Goal: Task Accomplishment & Management: Complete application form

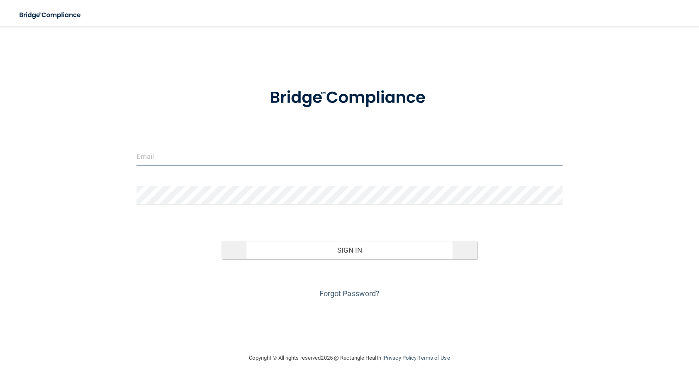
type input "[EMAIL_ADDRESS][DOMAIN_NAME]"
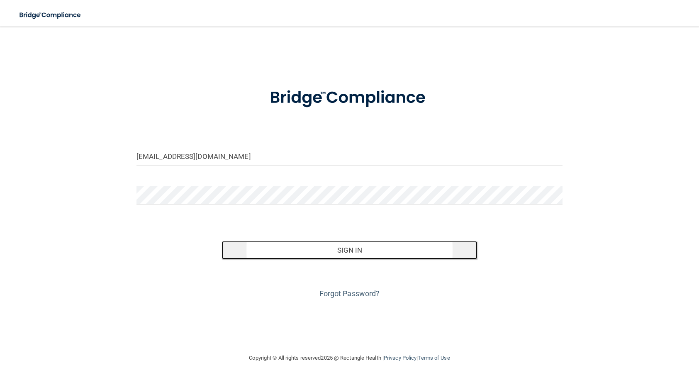
click at [319, 242] on button "Sign In" at bounding box center [350, 250] width 256 height 18
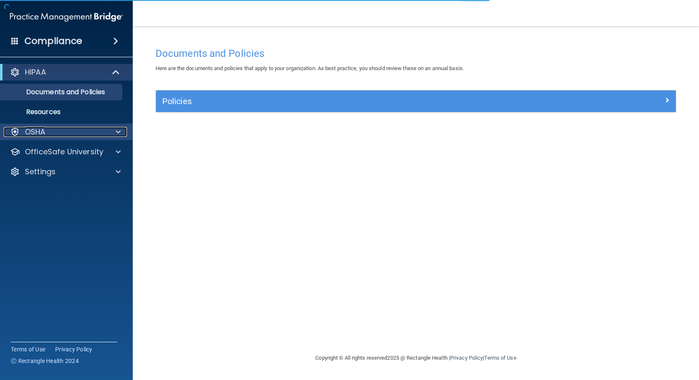
click at [77, 136] on div "OSHA" at bounding box center [55, 132] width 103 height 10
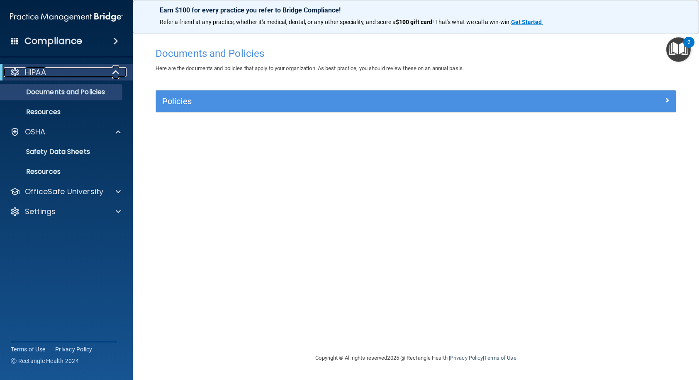
click at [113, 72] on span at bounding box center [116, 72] width 7 height 10
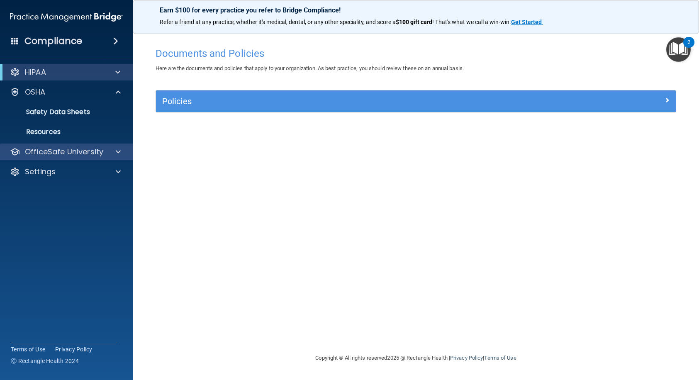
click at [116, 157] on div "OfficeSafe University" at bounding box center [66, 152] width 133 height 17
click at [119, 153] on span at bounding box center [118, 152] width 5 height 10
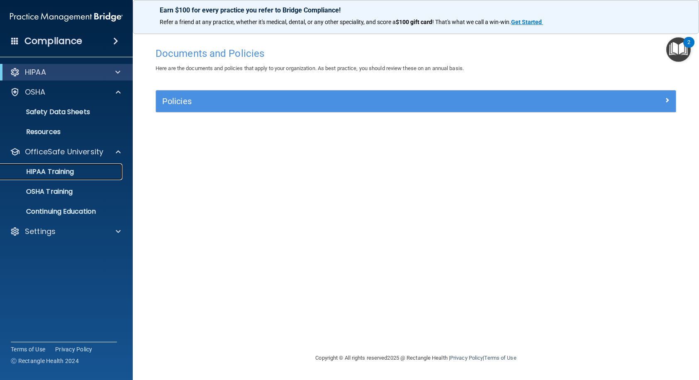
click at [63, 171] on p "HIPAA Training" at bounding box center [39, 172] width 68 height 8
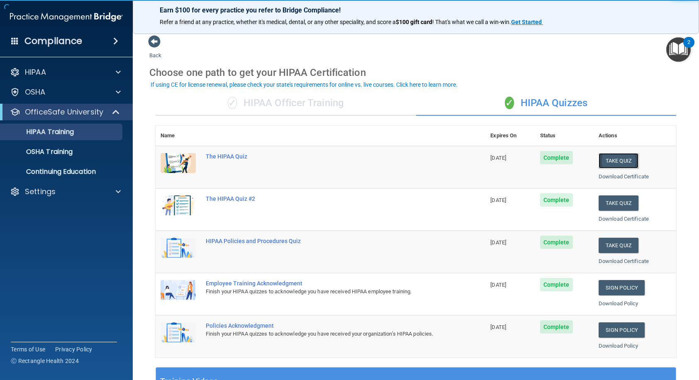
click at [602, 159] on button "Take Quiz" at bounding box center [619, 160] width 40 height 15
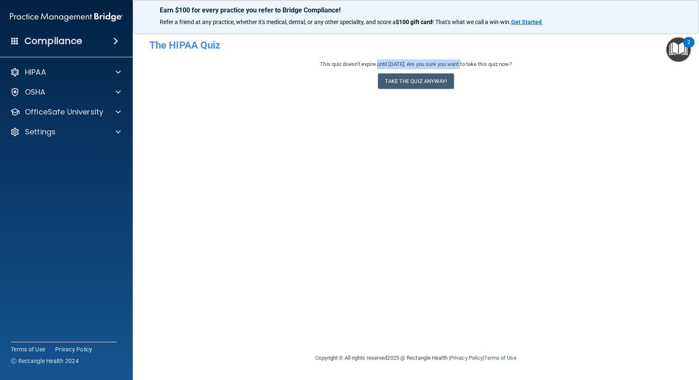
drag, startPoint x: 369, startPoint y: 64, endPoint x: 460, endPoint y: 68, distance: 90.9
click at [460, 68] on div "This quiz doesn’t expire until [DATE]. Are you sure you want to take this quiz …" at bounding box center [415, 64] width 533 height 10
click at [408, 100] on div "- The HIPAA Quiz This quiz doesn’t expire until [DATE]. Are you sure you want t…" at bounding box center [415, 190] width 533 height 310
click at [419, 80] on button "Take the quiz anyway!" at bounding box center [415, 80] width 75 height 15
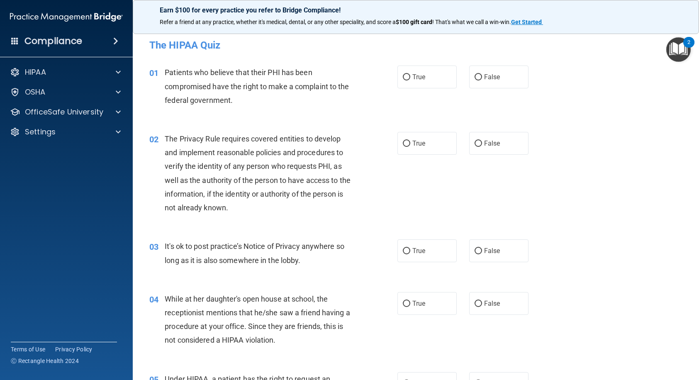
click at [419, 80] on span "True" at bounding box center [418, 77] width 13 height 8
click at [410, 80] on input "True" at bounding box center [406, 77] width 7 height 6
radio input "true"
click at [421, 151] on label "True" at bounding box center [426, 143] width 59 height 23
click at [410, 147] on input "True" at bounding box center [406, 144] width 7 height 6
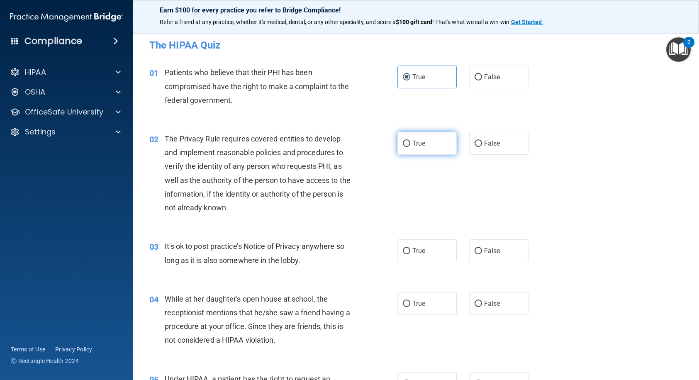
radio input "true"
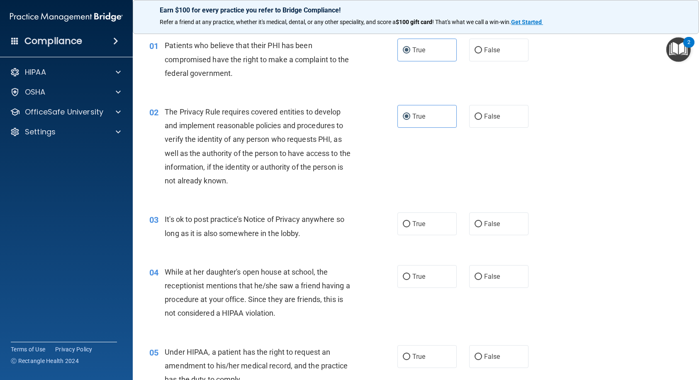
scroll to position [41, 0]
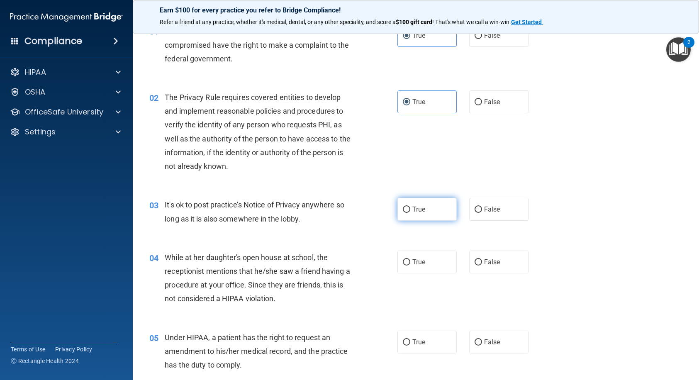
click at [428, 203] on label "True" at bounding box center [426, 209] width 59 height 23
click at [410, 207] on input "True" at bounding box center [406, 210] width 7 height 6
radio input "true"
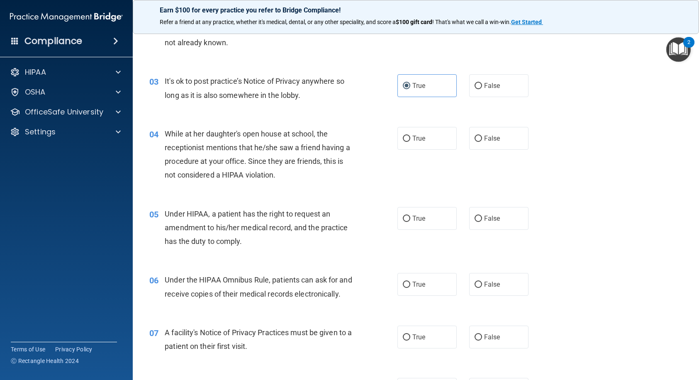
scroll to position [166, 0]
click at [497, 137] on label "False" at bounding box center [498, 137] width 59 height 23
click at [482, 137] on input "False" at bounding box center [478, 138] width 7 height 6
radio input "true"
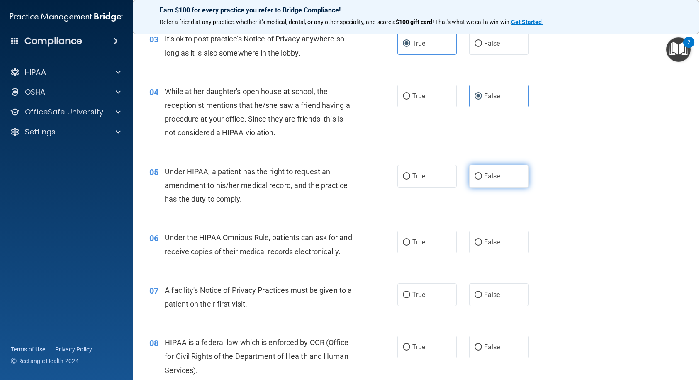
click at [475, 174] on input "False" at bounding box center [478, 176] width 7 height 6
radio input "true"
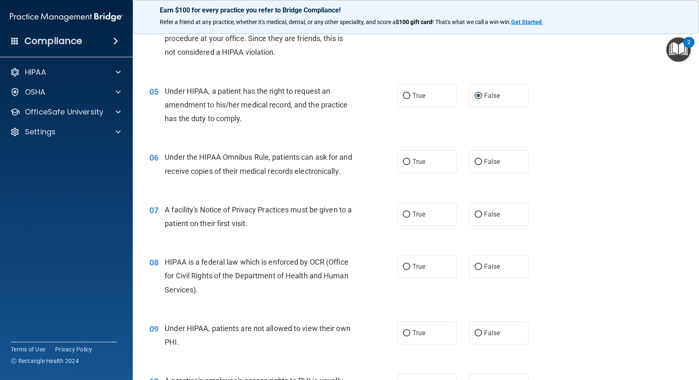
scroll to position [290, 0]
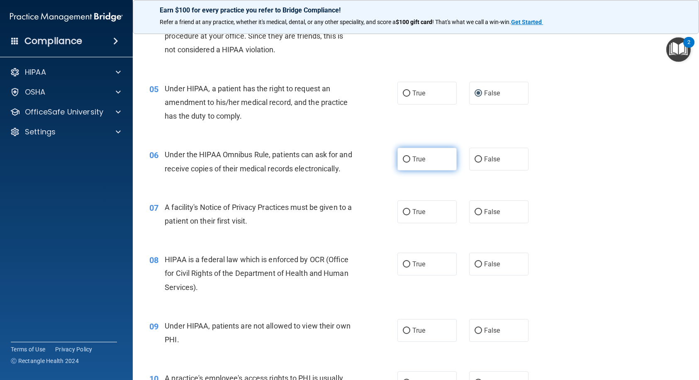
click at [421, 157] on span "True" at bounding box center [418, 159] width 13 height 8
click at [410, 157] on input "True" at bounding box center [406, 159] width 7 height 6
radio input "true"
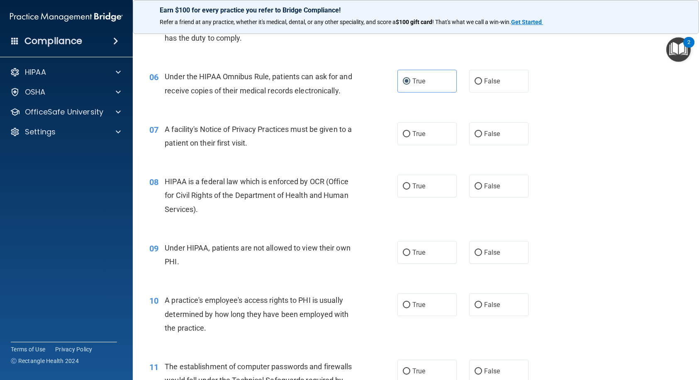
scroll to position [373, 0]
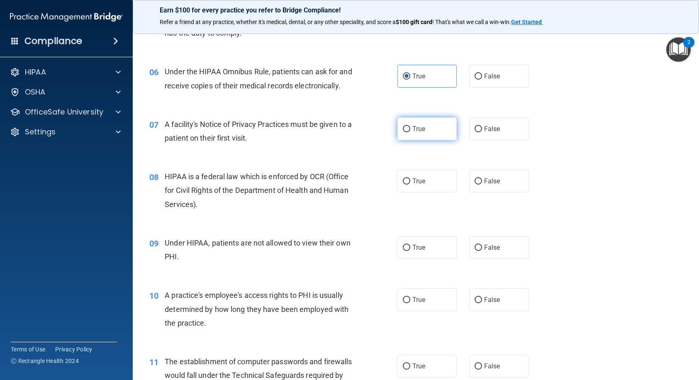
click at [403, 132] on input "True" at bounding box center [406, 129] width 7 height 6
radio input "true"
click at [469, 259] on label "False" at bounding box center [498, 247] width 59 height 23
click at [475, 251] on input "False" at bounding box center [478, 248] width 7 height 6
radio input "true"
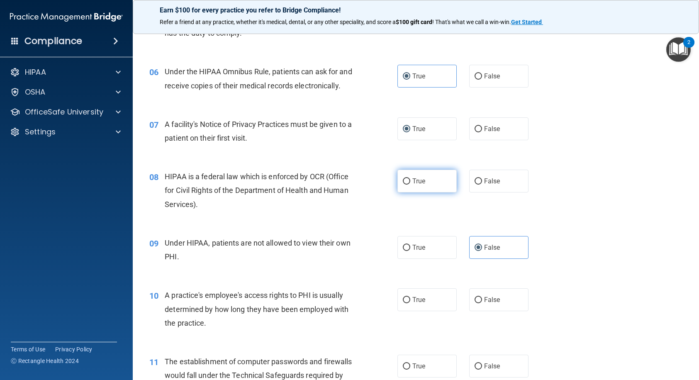
click at [407, 192] on label "True" at bounding box center [426, 181] width 59 height 23
click at [407, 185] on input "True" at bounding box center [406, 181] width 7 height 6
radio input "true"
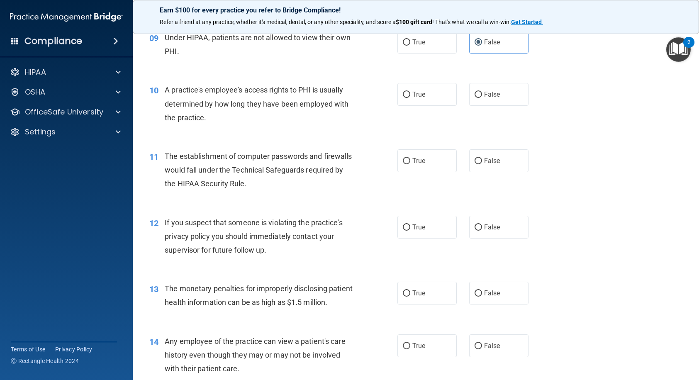
scroll to position [581, 0]
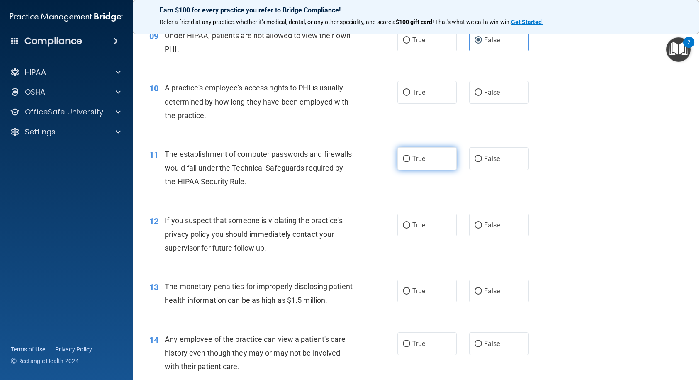
click at [414, 163] on span "True" at bounding box center [418, 159] width 13 height 8
click at [410, 162] on input "True" at bounding box center [406, 159] width 7 height 6
radio input "true"
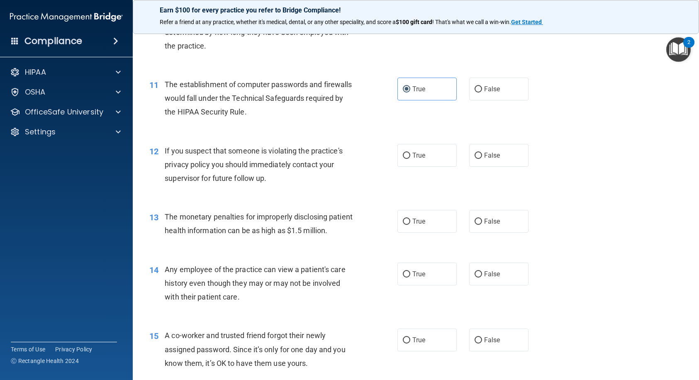
scroll to position [664, 0]
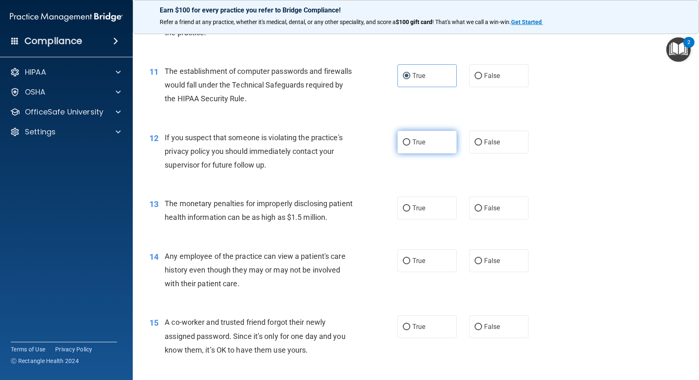
click at [411, 153] on label "True" at bounding box center [426, 142] width 59 height 23
click at [410, 146] on input "True" at bounding box center [406, 142] width 7 height 6
radio input "true"
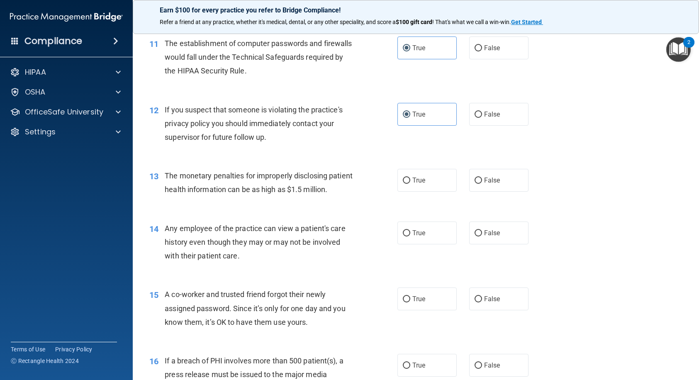
scroll to position [747, 0]
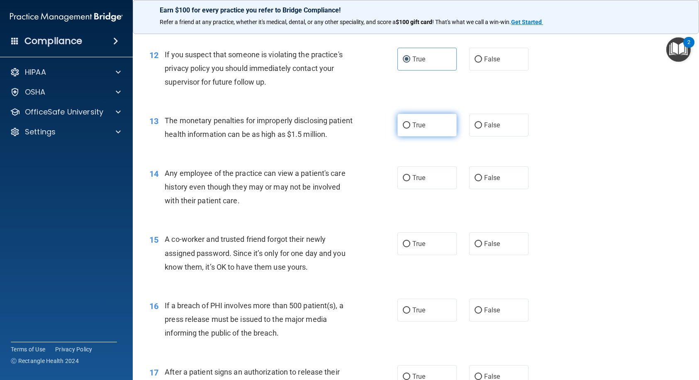
click at [424, 136] on label "True" at bounding box center [426, 125] width 59 height 23
click at [410, 129] on input "True" at bounding box center [406, 125] width 7 height 6
radio input "true"
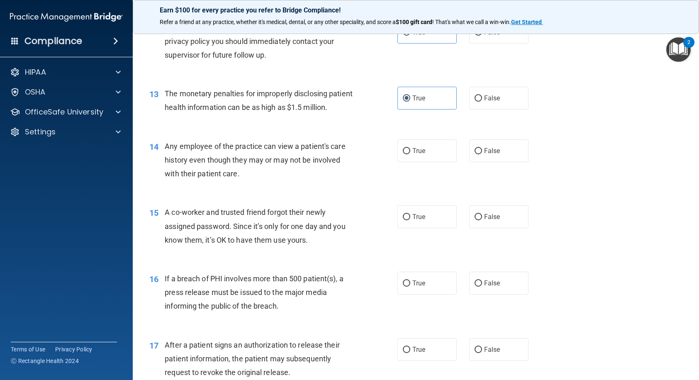
scroll to position [788, 0]
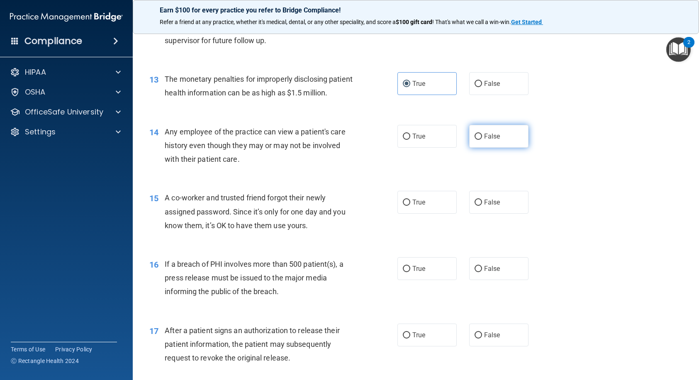
click at [487, 140] on span "False" at bounding box center [492, 136] width 16 height 8
click at [482, 140] on input "False" at bounding box center [478, 137] width 7 height 6
radio input "true"
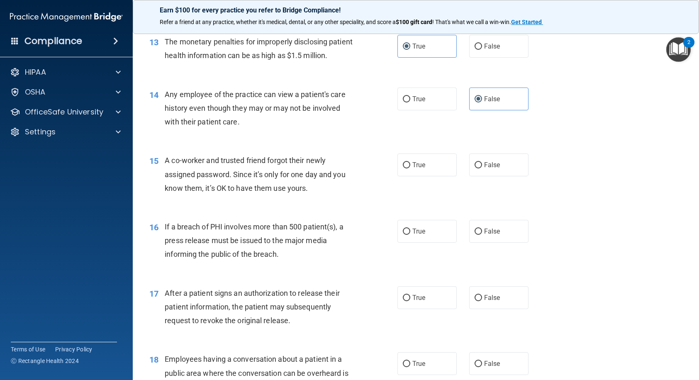
scroll to position [913, 0]
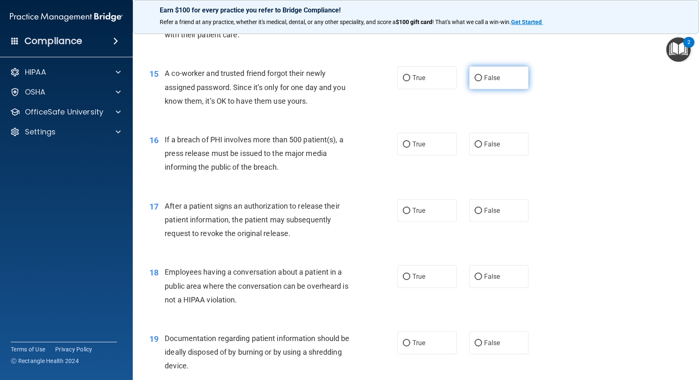
click at [486, 82] on span "False" at bounding box center [492, 78] width 16 height 8
click at [482, 81] on input "False" at bounding box center [478, 78] width 7 height 6
radio input "true"
click at [413, 148] on span "True" at bounding box center [418, 144] width 13 height 8
click at [410, 148] on input "True" at bounding box center [406, 144] width 7 height 6
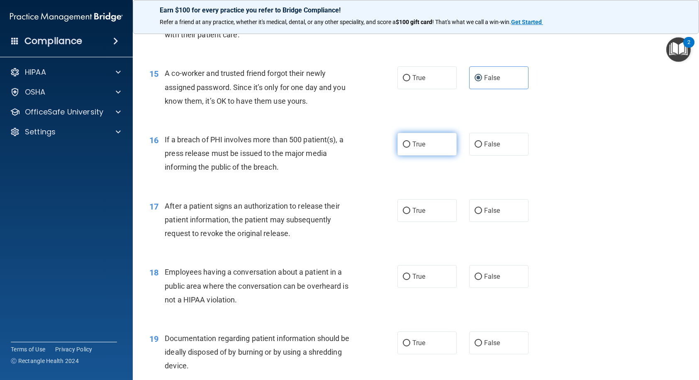
radio input "true"
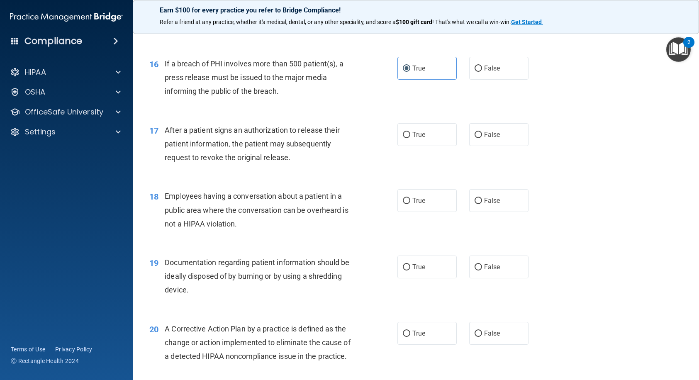
scroll to position [996, 0]
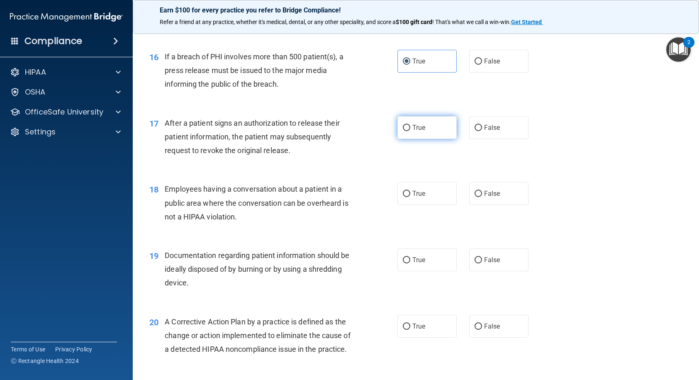
click at [410, 139] on label "True" at bounding box center [426, 127] width 59 height 23
click at [410, 131] on input "True" at bounding box center [406, 128] width 7 height 6
radio input "true"
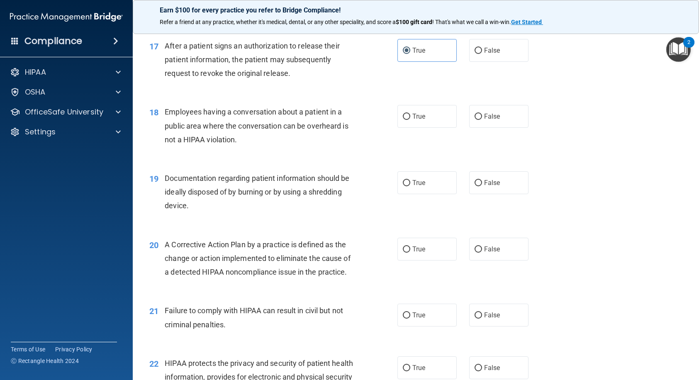
scroll to position [1079, 0]
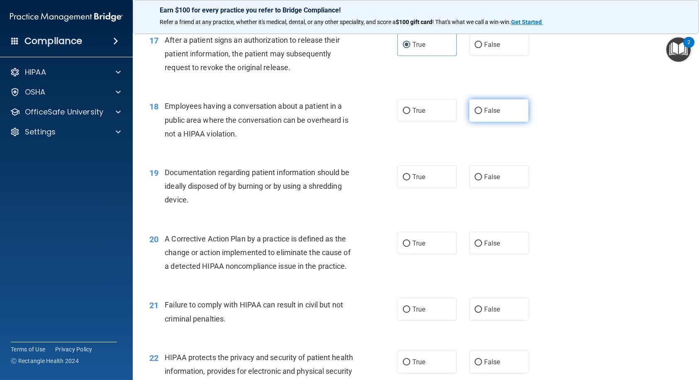
click at [487, 114] on span "False" at bounding box center [492, 111] width 16 height 8
click at [482, 114] on input "False" at bounding box center [478, 111] width 7 height 6
radio input "true"
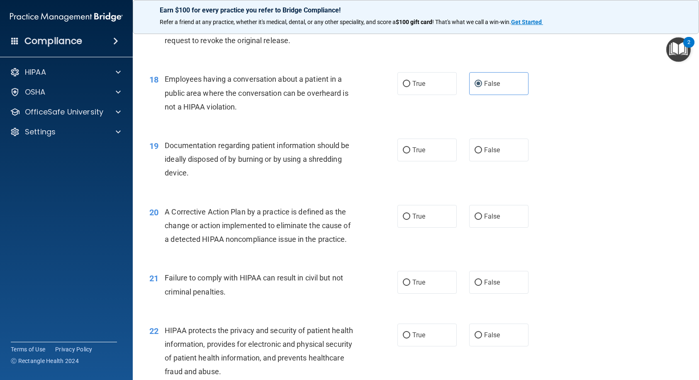
scroll to position [1120, 0]
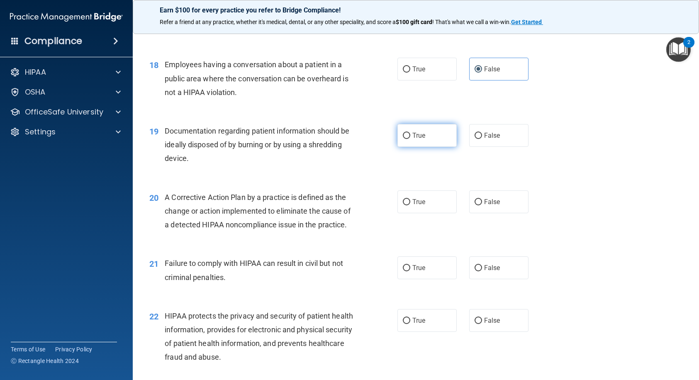
click at [408, 147] on label "True" at bounding box center [426, 135] width 59 height 23
click at [408, 139] on input "True" at bounding box center [406, 136] width 7 height 6
radio input "true"
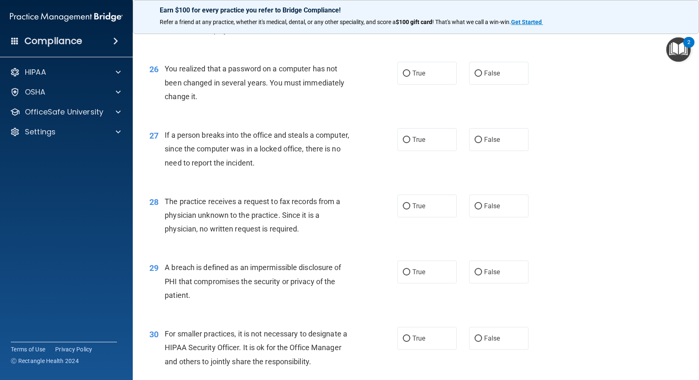
scroll to position [1799, 0]
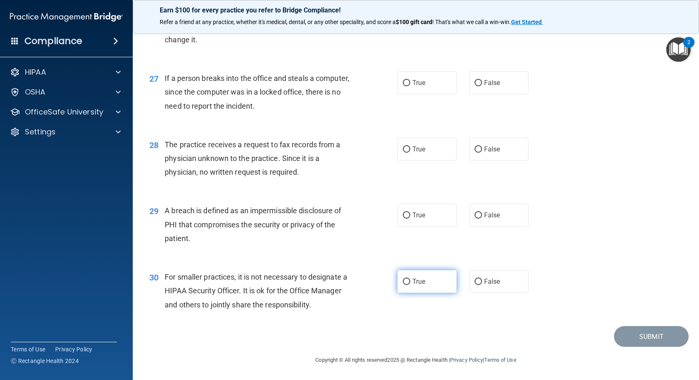
click at [412, 280] on span "True" at bounding box center [418, 282] width 13 height 8
click at [410, 280] on input "True" at bounding box center [406, 282] width 7 height 6
radio input "true"
click at [406, 219] on input "True" at bounding box center [406, 215] width 7 height 6
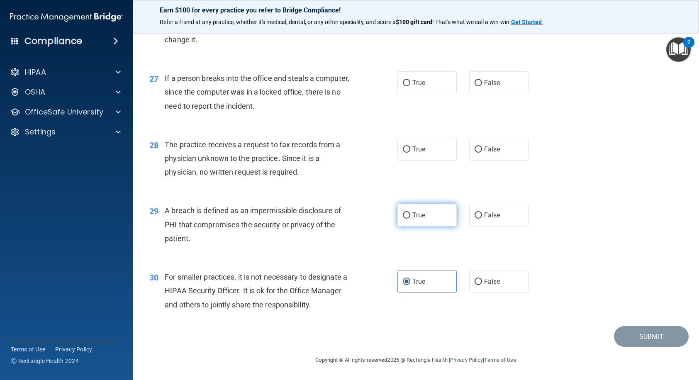
radio input "true"
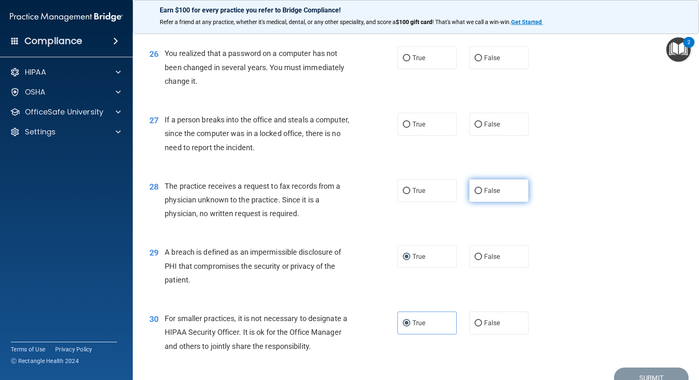
click at [487, 202] on label "False" at bounding box center [498, 190] width 59 height 23
click at [482, 194] on input "False" at bounding box center [478, 191] width 7 height 6
radio input "true"
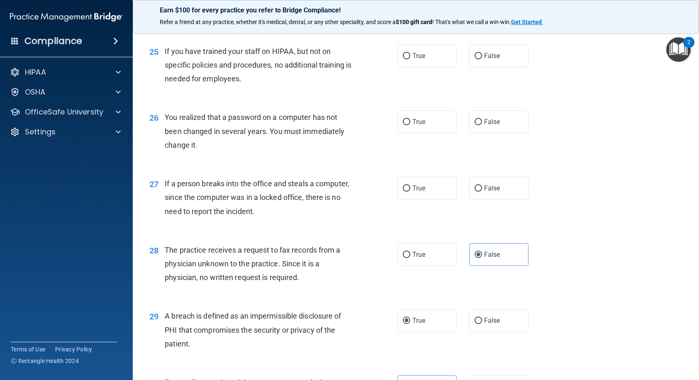
scroll to position [1633, 0]
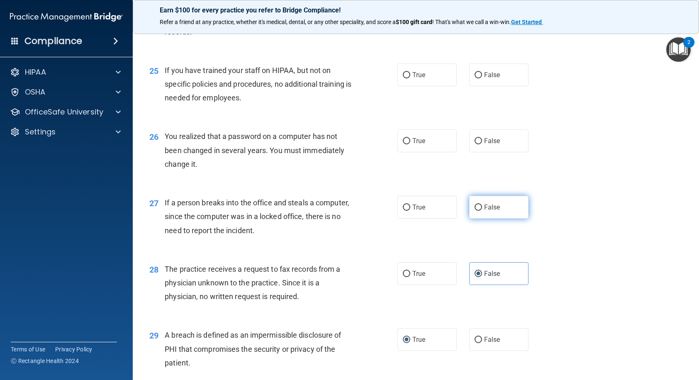
click at [479, 219] on label "False" at bounding box center [498, 207] width 59 height 23
click at [479, 211] on input "False" at bounding box center [478, 208] width 7 height 6
radio input "true"
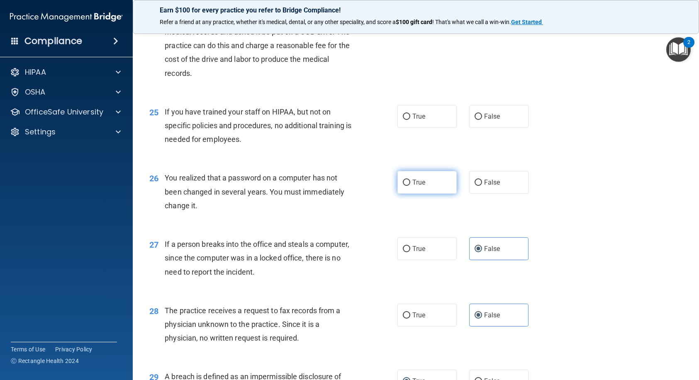
click at [405, 186] on input "True" at bounding box center [406, 183] width 7 height 6
radio input "true"
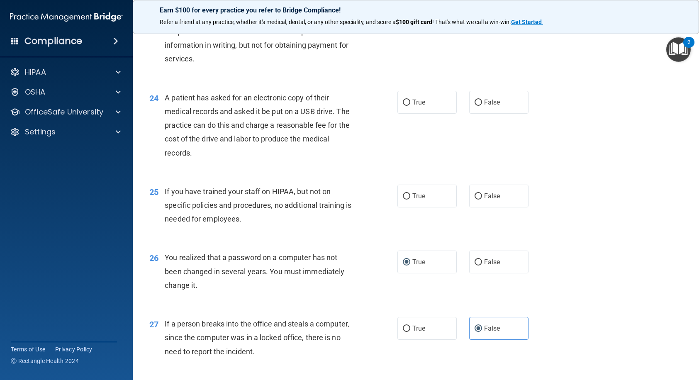
scroll to position [1509, 0]
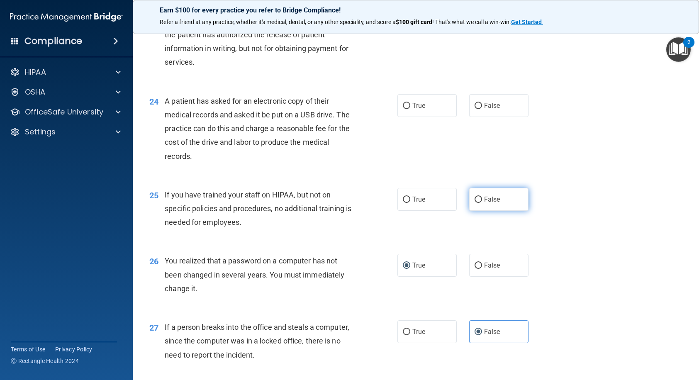
click at [485, 211] on label "False" at bounding box center [498, 199] width 59 height 23
click at [482, 203] on input "False" at bounding box center [478, 200] width 7 height 6
radio input "true"
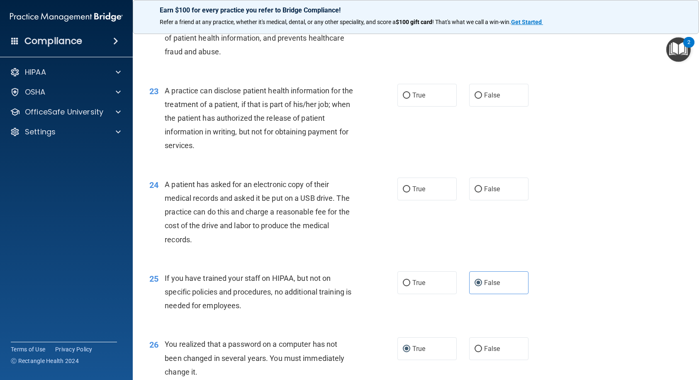
scroll to position [1426, 0]
click at [437, 200] on label "True" at bounding box center [426, 188] width 59 height 23
click at [410, 192] on input "True" at bounding box center [406, 189] width 7 height 6
radio input "true"
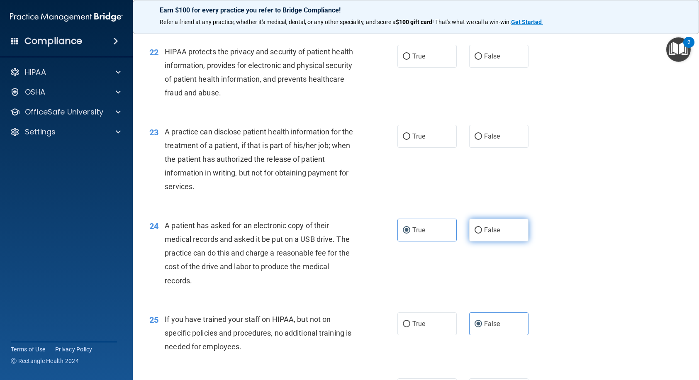
click at [477, 234] on input "False" at bounding box center [478, 230] width 7 height 6
radio input "true"
radio input "false"
click at [412, 140] on span "True" at bounding box center [418, 136] width 13 height 8
click at [410, 140] on input "True" at bounding box center [406, 137] width 7 height 6
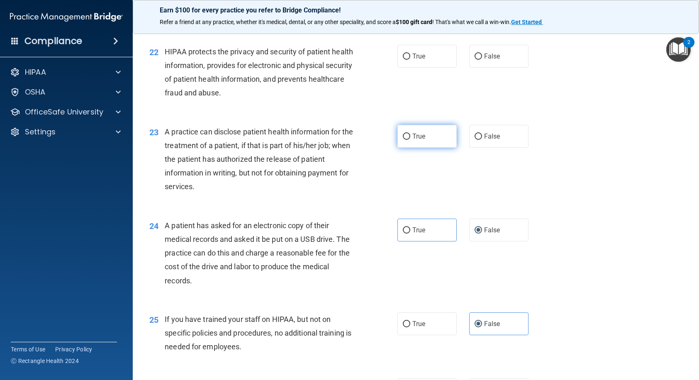
radio input "true"
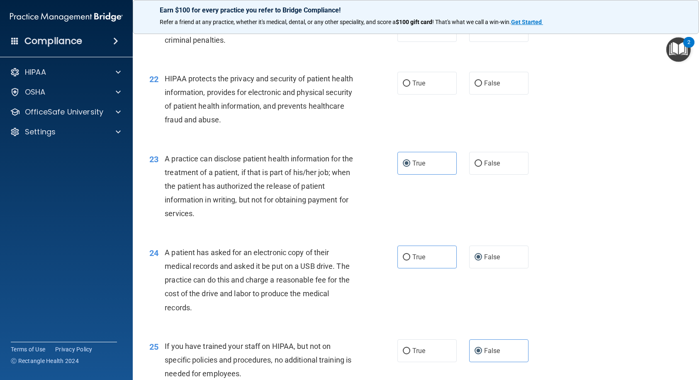
scroll to position [1343, 0]
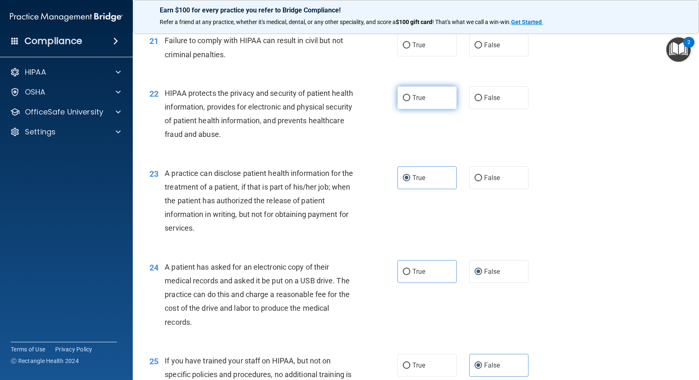
click at [405, 101] on input "True" at bounding box center [406, 98] width 7 height 6
radio input "true"
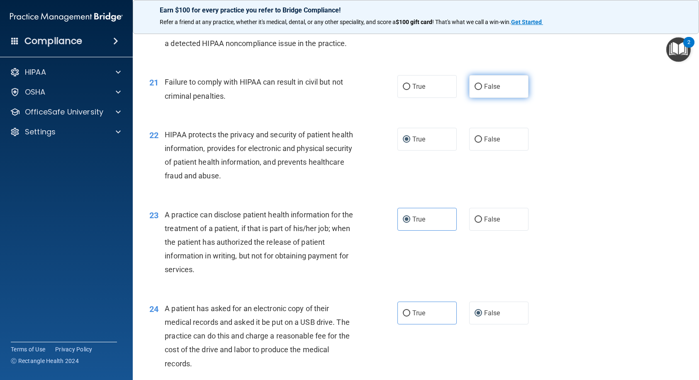
click at [476, 98] on label "False" at bounding box center [498, 86] width 59 height 23
click at [476, 90] on input "False" at bounding box center [478, 87] width 7 height 6
radio input "true"
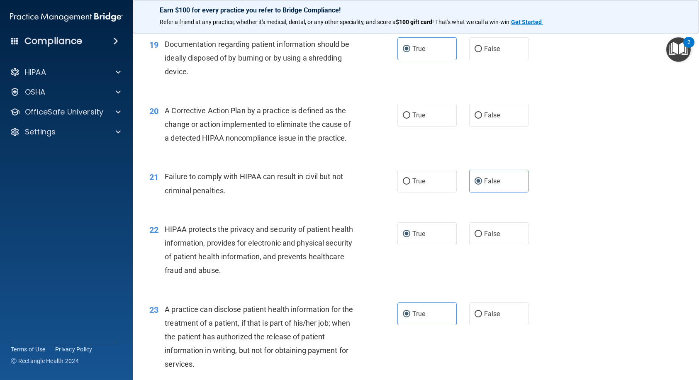
scroll to position [1177, 0]
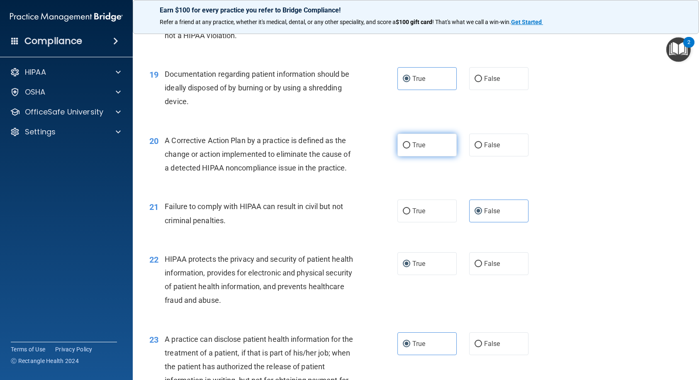
click at [416, 149] on span "True" at bounding box center [418, 145] width 13 height 8
click at [410, 149] on input "True" at bounding box center [406, 145] width 7 height 6
radio input "true"
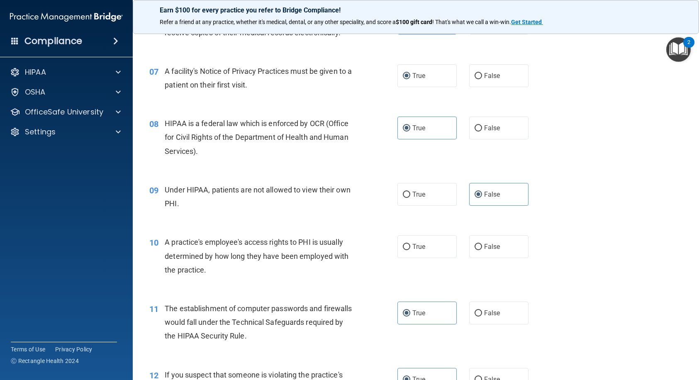
scroll to position [430, 0]
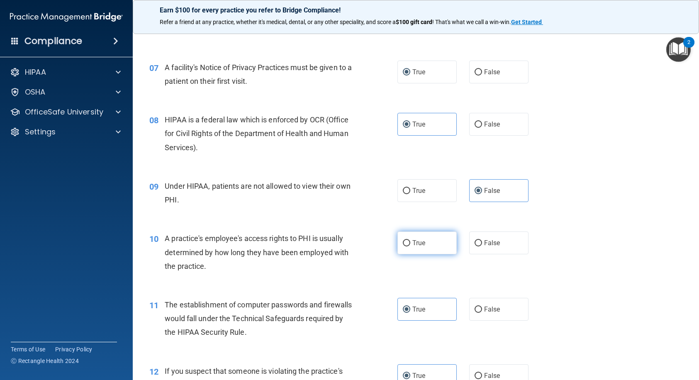
click at [442, 253] on label "True" at bounding box center [426, 242] width 59 height 23
click at [410, 246] on input "True" at bounding box center [406, 243] width 7 height 6
radio input "true"
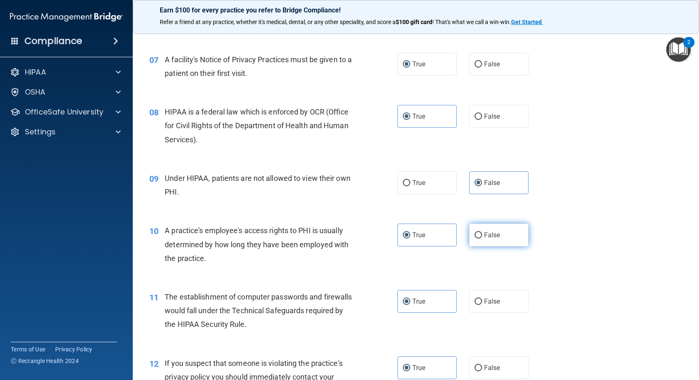
scroll to position [498, 0]
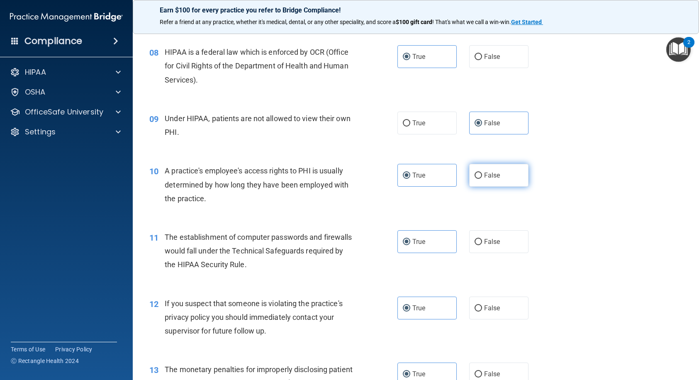
click at [496, 187] on label "False" at bounding box center [498, 175] width 59 height 23
click at [482, 179] on input "False" at bounding box center [478, 176] width 7 height 6
radio input "true"
radio input "false"
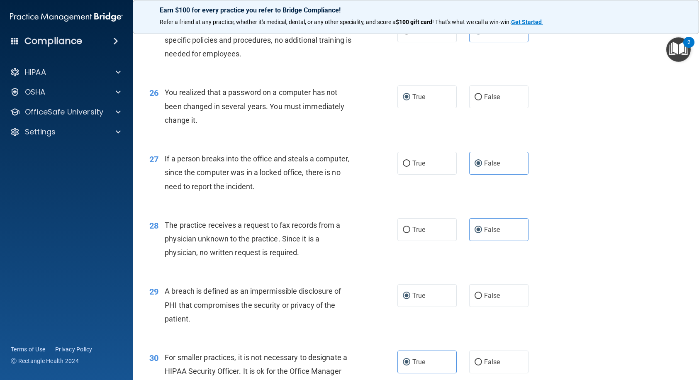
scroll to position [1799, 0]
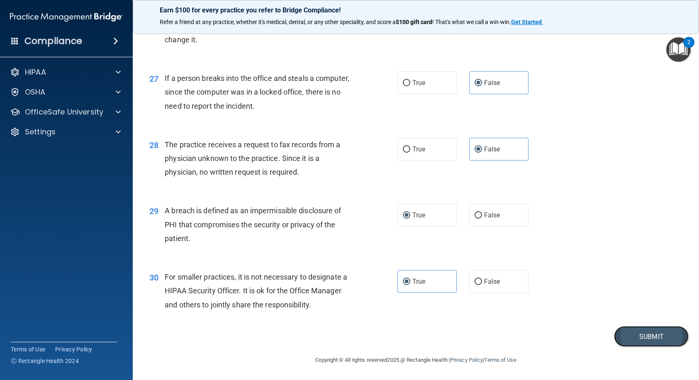
click at [628, 337] on button "Submit" at bounding box center [651, 336] width 75 height 21
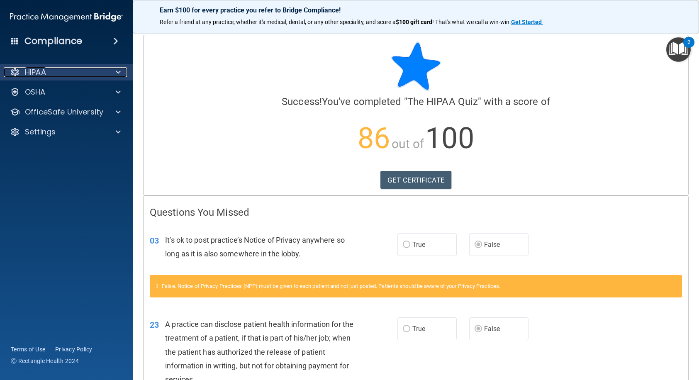
click at [72, 75] on div "HIPAA" at bounding box center [55, 72] width 103 height 10
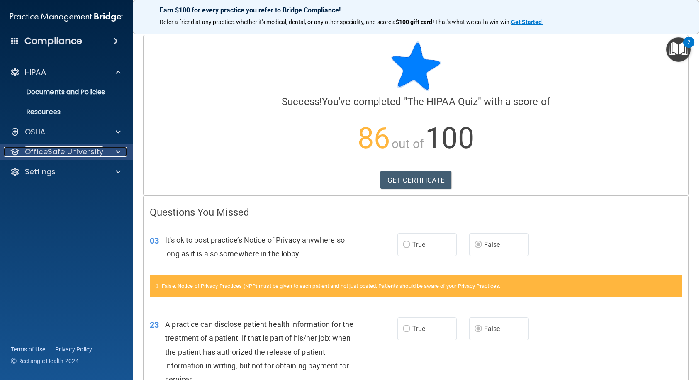
click at [67, 150] on p "OfficeSafe University" at bounding box center [64, 152] width 78 height 10
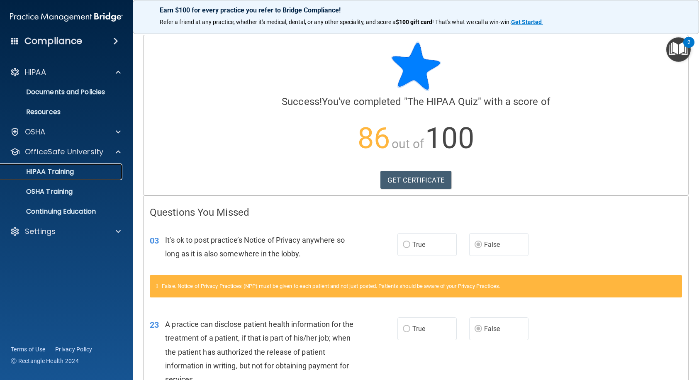
click at [74, 178] on link "HIPAA Training" at bounding box center [57, 171] width 131 height 17
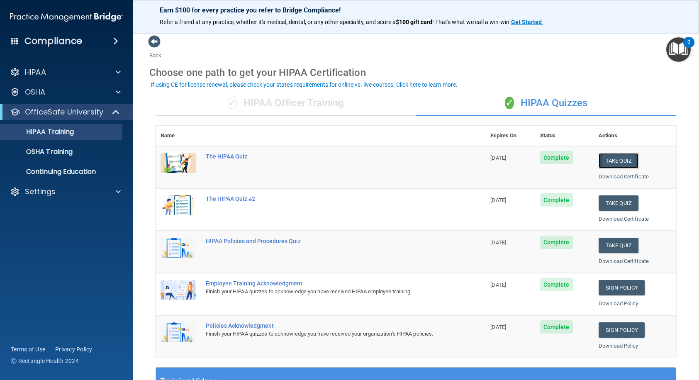
click at [613, 161] on button "Take Quiz" at bounding box center [619, 160] width 40 height 15
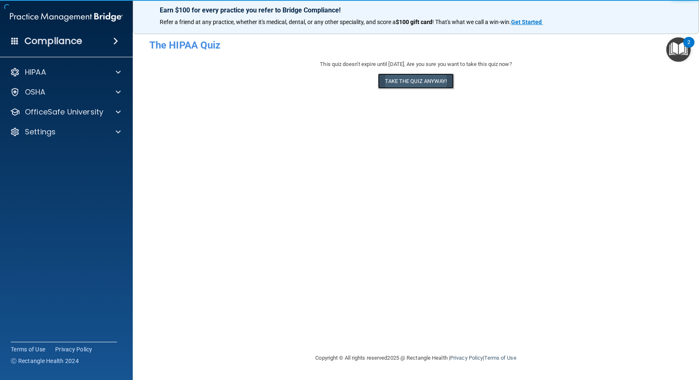
click at [425, 77] on button "Take the quiz anyway!" at bounding box center [415, 80] width 75 height 15
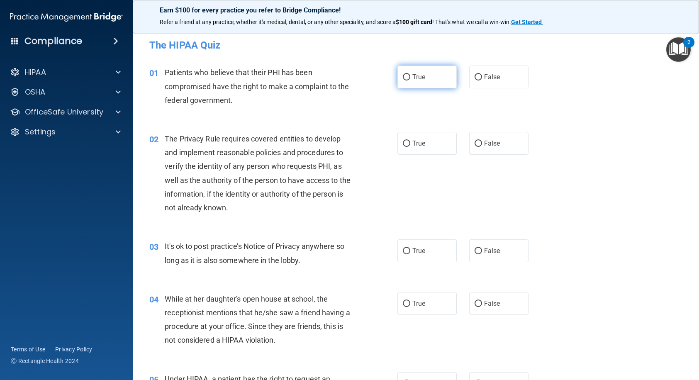
click at [414, 79] on span "True" at bounding box center [418, 77] width 13 height 8
click at [410, 79] on input "True" at bounding box center [406, 77] width 7 height 6
radio input "true"
click at [403, 133] on label "True" at bounding box center [426, 143] width 59 height 23
click at [403, 141] on input "True" at bounding box center [406, 144] width 7 height 6
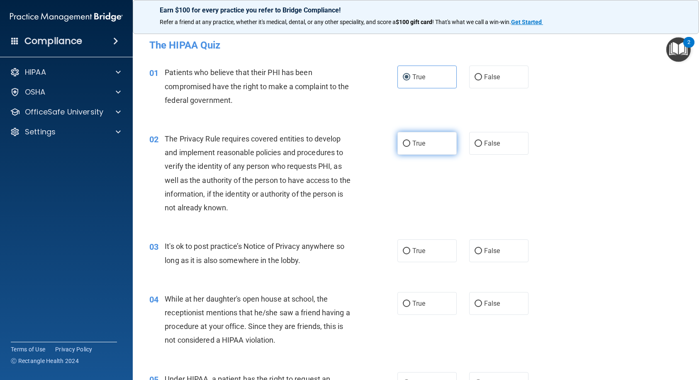
radio input "true"
click at [435, 261] on label "True" at bounding box center [426, 250] width 59 height 23
click at [410, 254] on input "True" at bounding box center [406, 251] width 7 height 6
radio input "true"
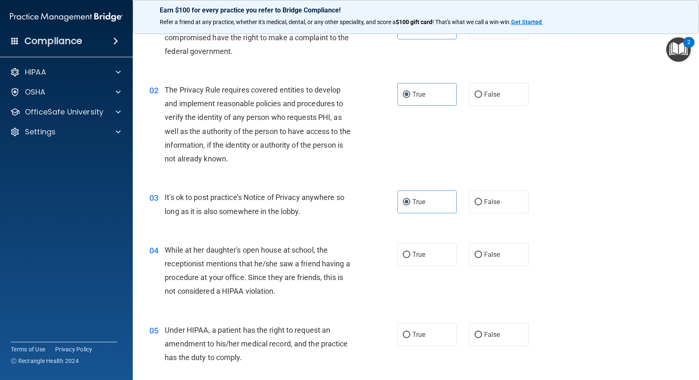
scroll to position [124, 0]
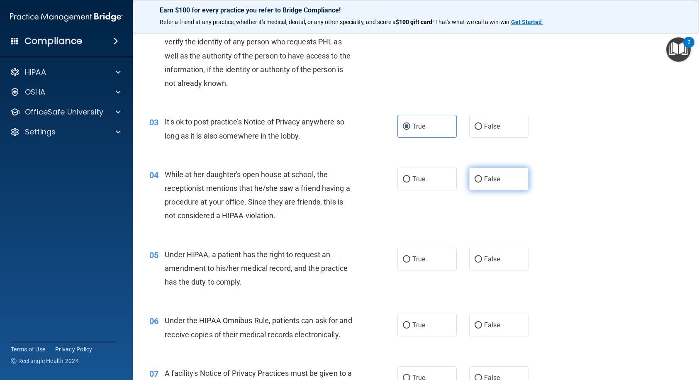
click at [483, 175] on label "False" at bounding box center [498, 179] width 59 height 23
click at [482, 176] on input "False" at bounding box center [478, 179] width 7 height 6
radio input "true"
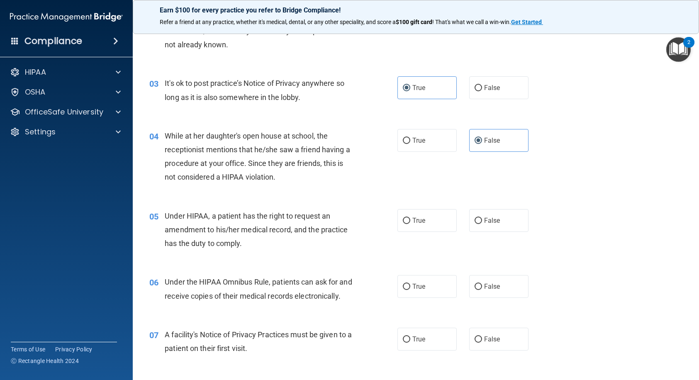
scroll to position [207, 0]
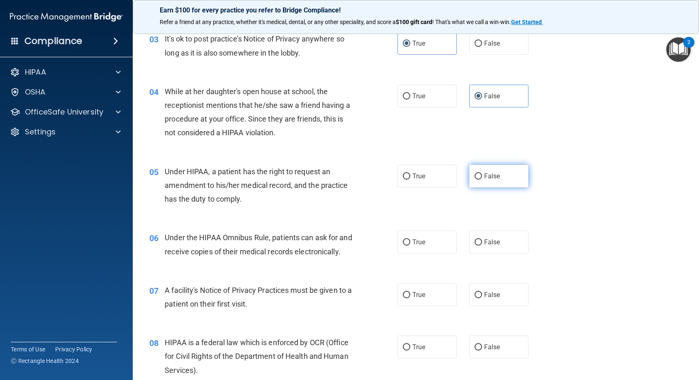
click at [498, 170] on label "False" at bounding box center [498, 176] width 59 height 23
click at [482, 173] on input "False" at bounding box center [478, 176] width 7 height 6
radio input "true"
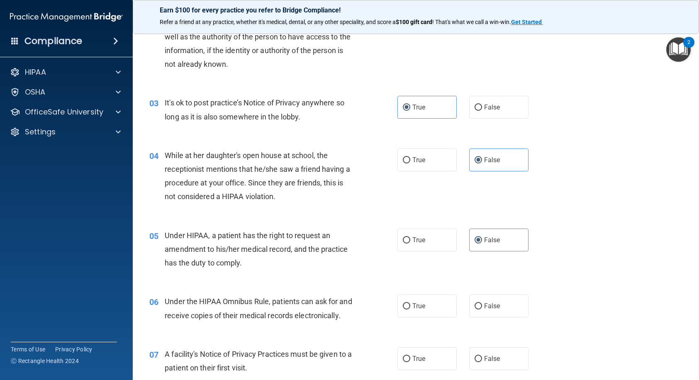
scroll to position [83, 0]
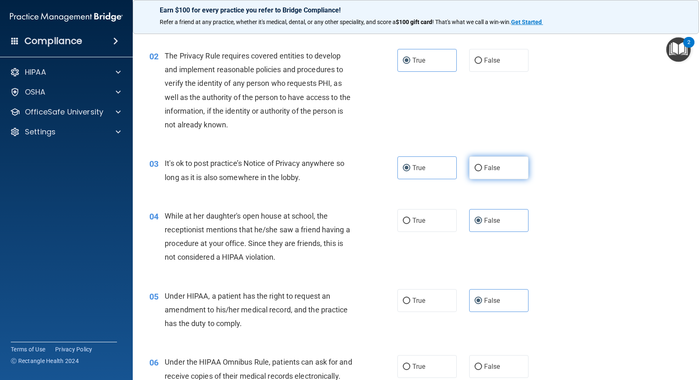
click at [500, 164] on label "False" at bounding box center [498, 167] width 59 height 23
click at [482, 165] on input "False" at bounding box center [478, 168] width 7 height 6
radio input "true"
radio input "false"
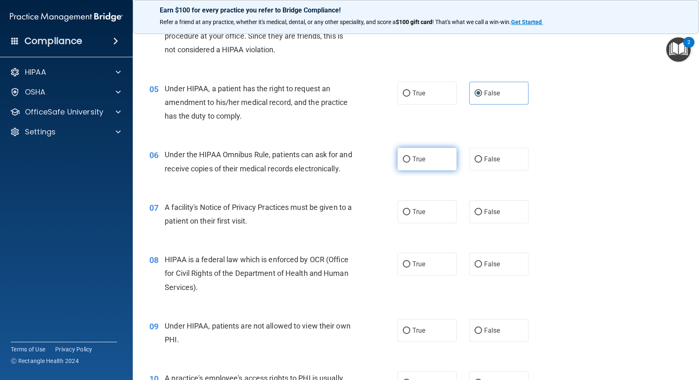
click at [406, 162] on input "True" at bounding box center [406, 159] width 7 height 6
radio input "true"
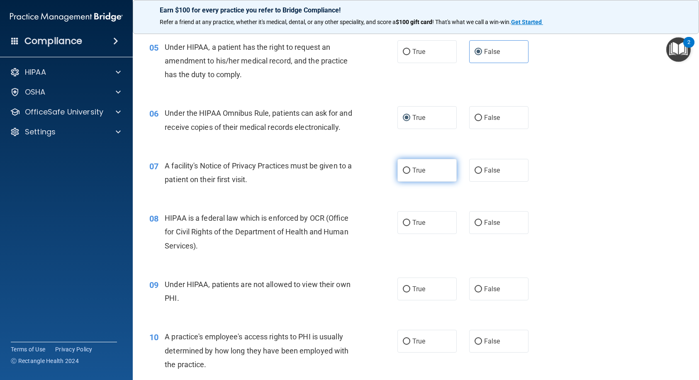
click at [412, 174] on span "True" at bounding box center [418, 170] width 13 height 8
click at [410, 174] on input "True" at bounding box center [406, 171] width 7 height 6
radio input "true"
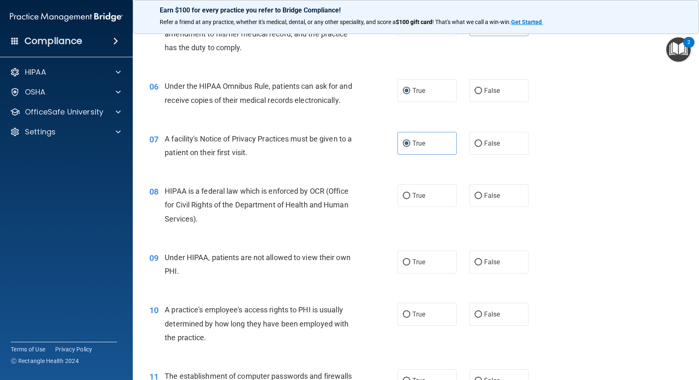
scroll to position [373, 0]
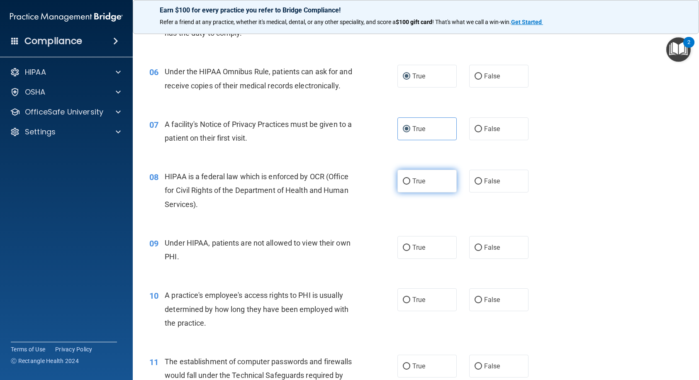
click at [423, 190] on label "True" at bounding box center [426, 181] width 59 height 23
click at [410, 185] on input "True" at bounding box center [406, 181] width 7 height 6
radio input "true"
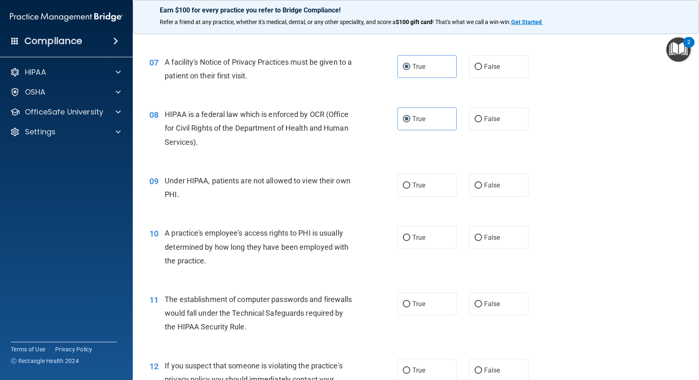
scroll to position [456, 0]
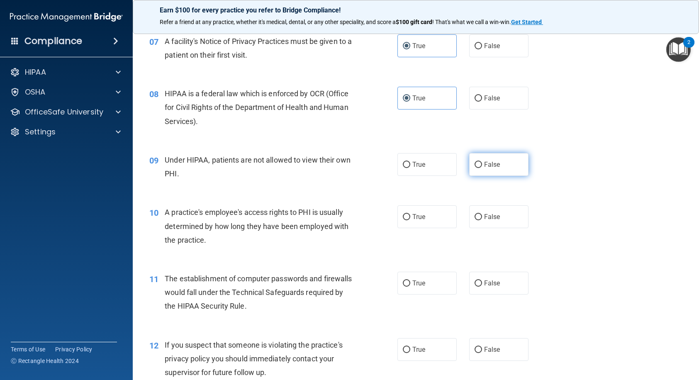
click at [475, 168] on input "False" at bounding box center [478, 165] width 7 height 6
radio input "true"
click at [514, 228] on label "False" at bounding box center [498, 216] width 59 height 23
click at [482, 220] on input "False" at bounding box center [478, 217] width 7 height 6
radio input "true"
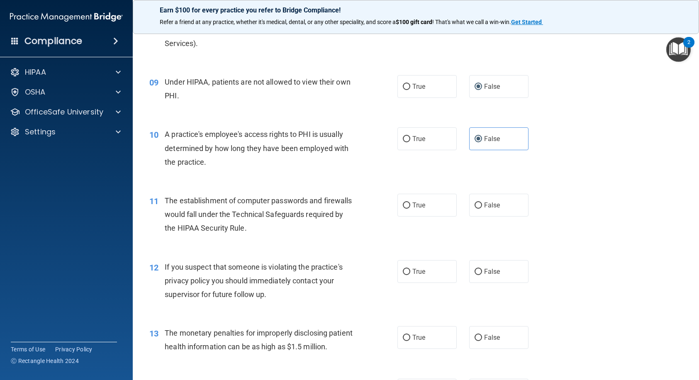
scroll to position [581, 0]
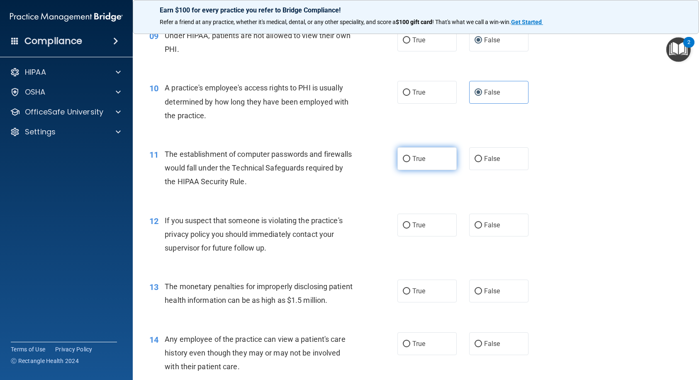
click at [411, 170] on label "True" at bounding box center [426, 158] width 59 height 23
click at [410, 162] on input "True" at bounding box center [406, 159] width 7 height 6
radio input "true"
click at [409, 236] on label "True" at bounding box center [426, 225] width 59 height 23
click at [409, 229] on input "True" at bounding box center [406, 225] width 7 height 6
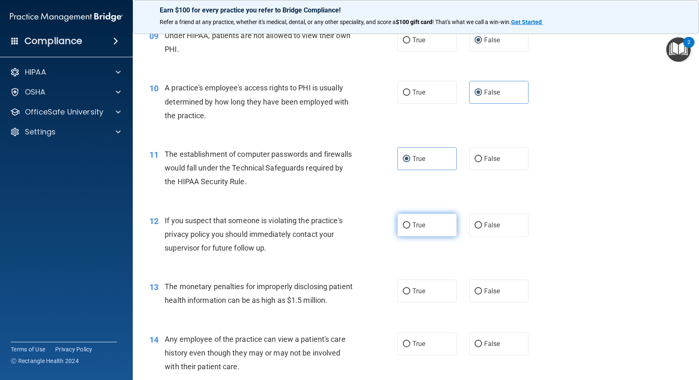
radio input "true"
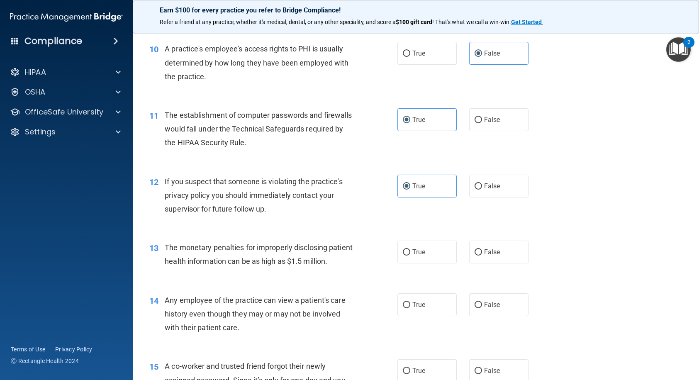
scroll to position [664, 0]
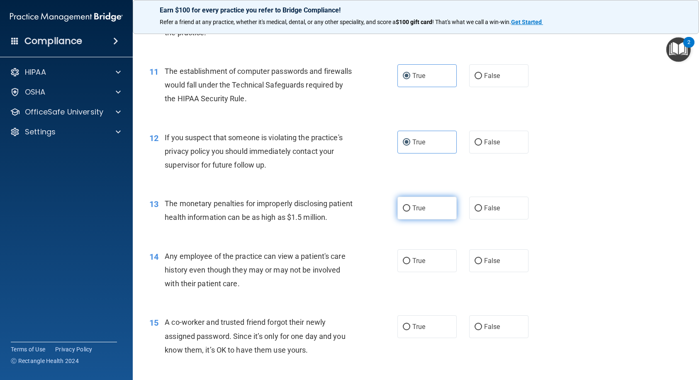
click at [431, 219] on label "True" at bounding box center [426, 208] width 59 height 23
click at [410, 212] on input "True" at bounding box center [406, 208] width 7 height 6
radio input "true"
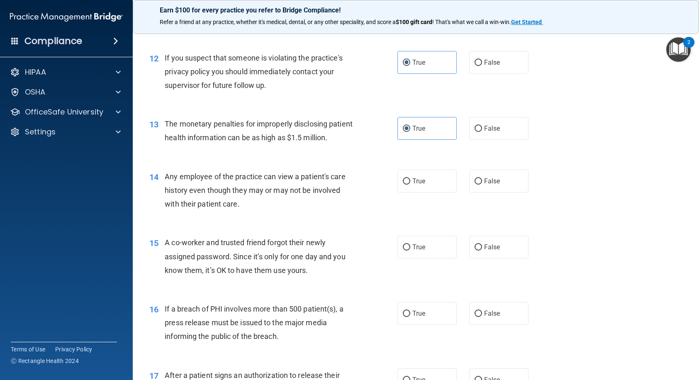
scroll to position [747, 0]
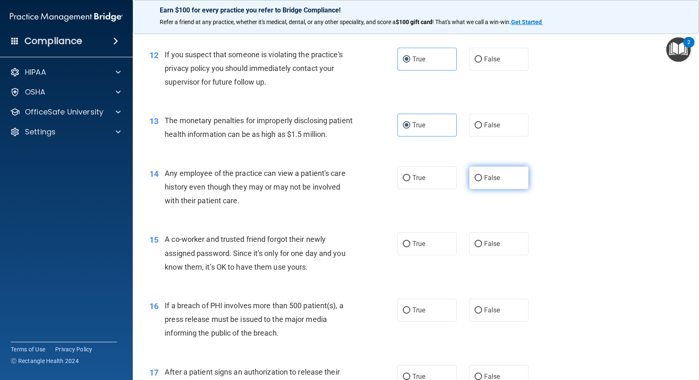
click at [487, 189] on label "False" at bounding box center [498, 177] width 59 height 23
click at [482, 181] on input "False" at bounding box center [478, 178] width 7 height 6
radio input "true"
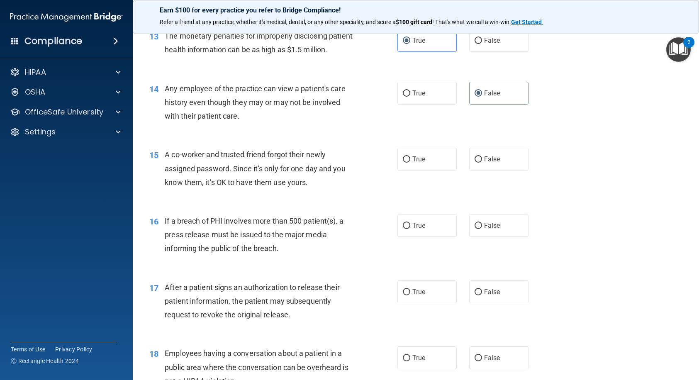
scroll to position [871, 0]
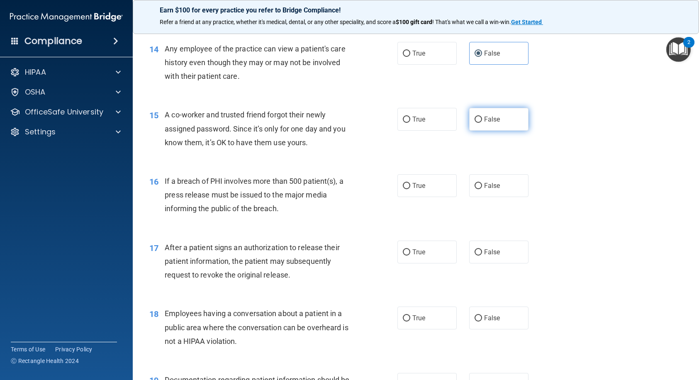
click at [482, 131] on label "False" at bounding box center [498, 119] width 59 height 23
click at [482, 123] on input "False" at bounding box center [478, 120] width 7 height 6
radio input "true"
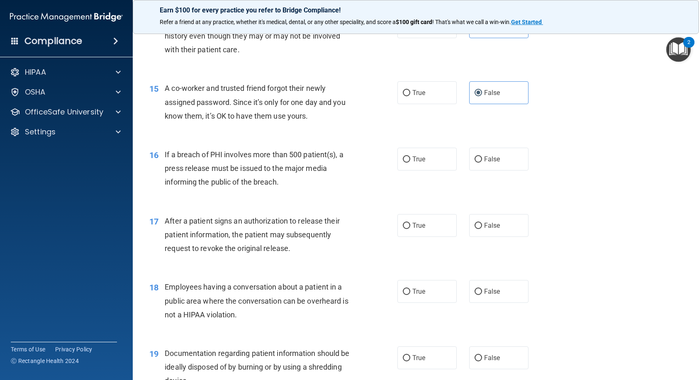
scroll to position [913, 0]
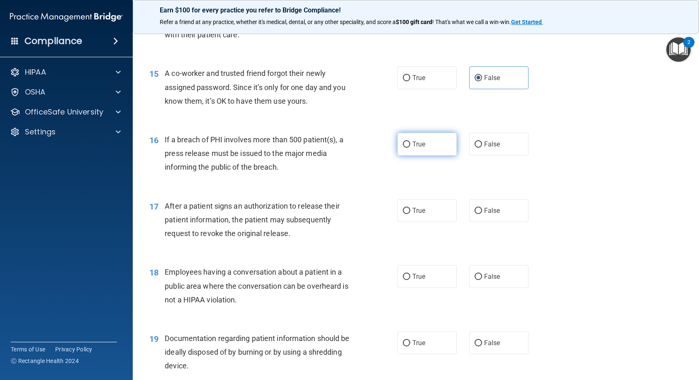
click at [412, 156] on label "True" at bounding box center [426, 144] width 59 height 23
click at [410, 148] on input "True" at bounding box center [406, 144] width 7 height 6
radio input "true"
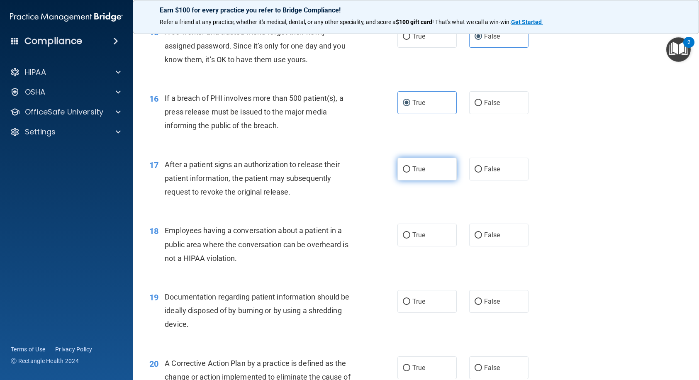
click at [404, 173] on input "True" at bounding box center [406, 169] width 7 height 6
radio input "true"
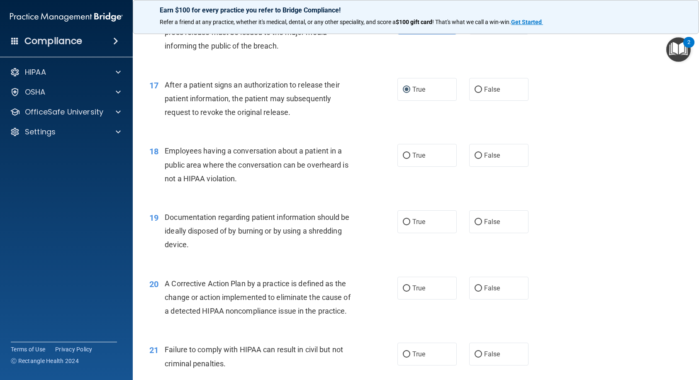
scroll to position [1037, 0]
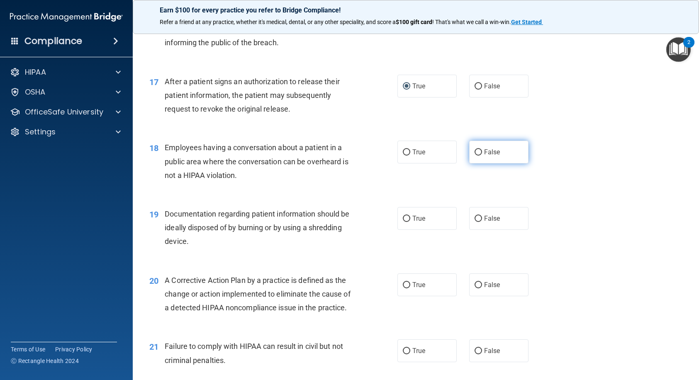
drag, startPoint x: 491, startPoint y: 180, endPoint x: 474, endPoint y: 183, distance: 16.8
click at [491, 156] on span "False" at bounding box center [492, 152] width 16 height 8
click at [482, 156] on input "False" at bounding box center [478, 152] width 7 height 6
radio input "true"
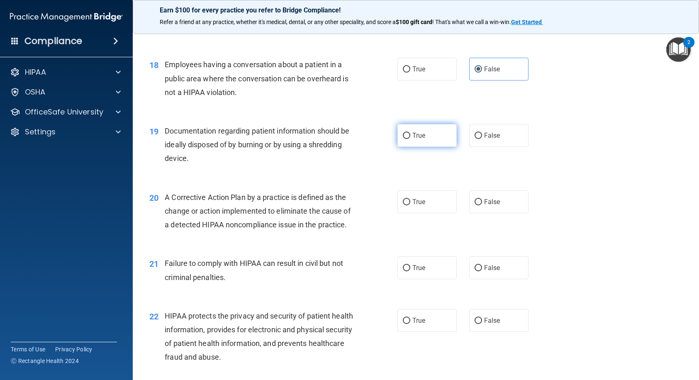
click at [429, 147] on label "True" at bounding box center [426, 135] width 59 height 23
click at [410, 139] on input "True" at bounding box center [406, 136] width 7 height 6
radio input "true"
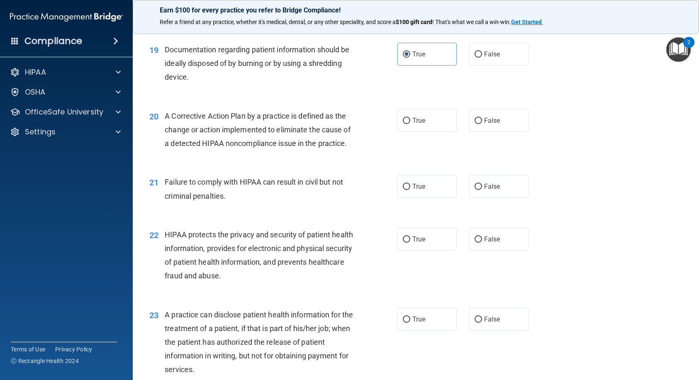
scroll to position [1203, 0]
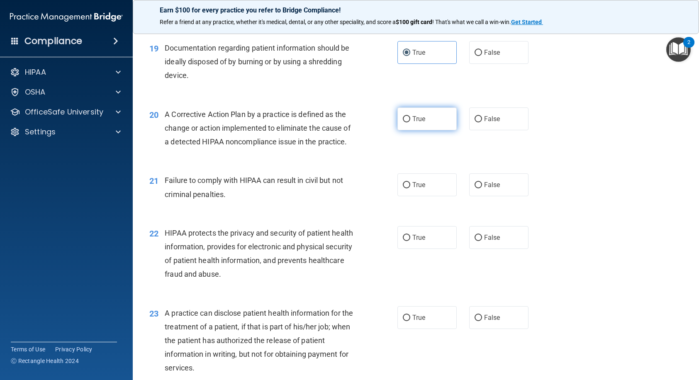
click at [417, 123] on span "True" at bounding box center [418, 119] width 13 height 8
click at [410, 122] on input "True" at bounding box center [406, 119] width 7 height 6
radio input "true"
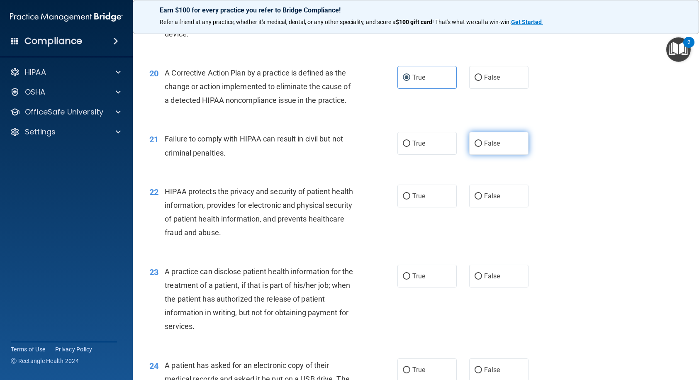
click at [469, 155] on label "False" at bounding box center [498, 143] width 59 height 23
click at [475, 147] on input "False" at bounding box center [478, 144] width 7 height 6
radio input "true"
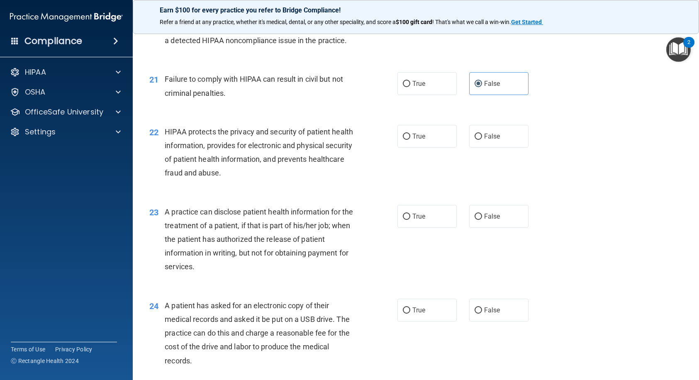
scroll to position [1327, 0]
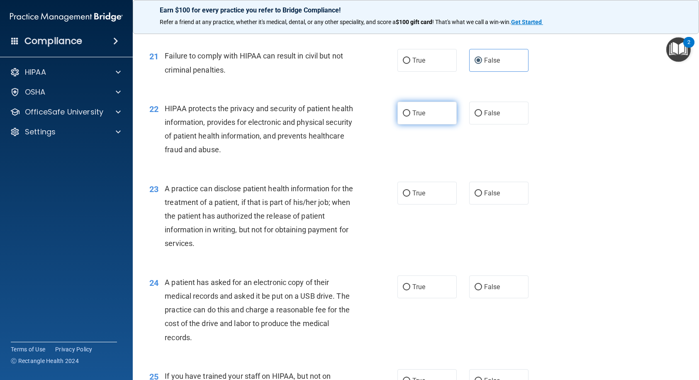
click at [414, 117] on span "True" at bounding box center [418, 113] width 13 height 8
click at [410, 117] on input "True" at bounding box center [406, 113] width 7 height 6
radio input "true"
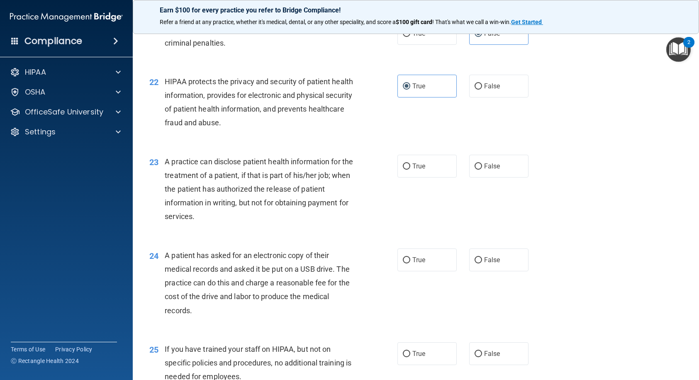
scroll to position [1369, 0]
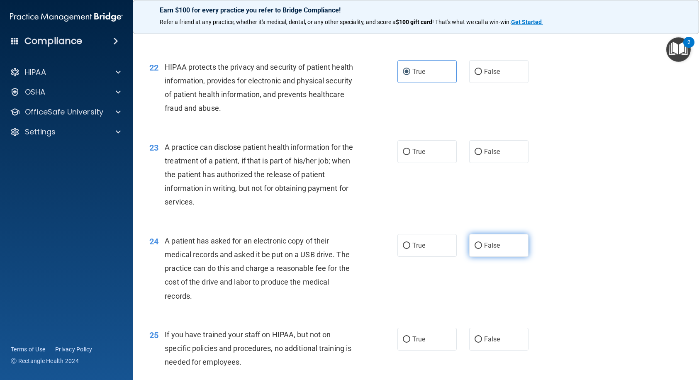
click at [475, 249] on input "False" at bounding box center [478, 246] width 7 height 6
radio input "true"
click at [405, 155] on input "True" at bounding box center [406, 152] width 7 height 6
radio input "true"
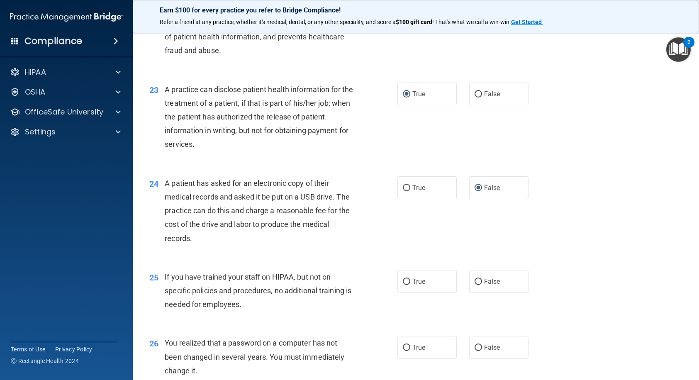
scroll to position [1410, 0]
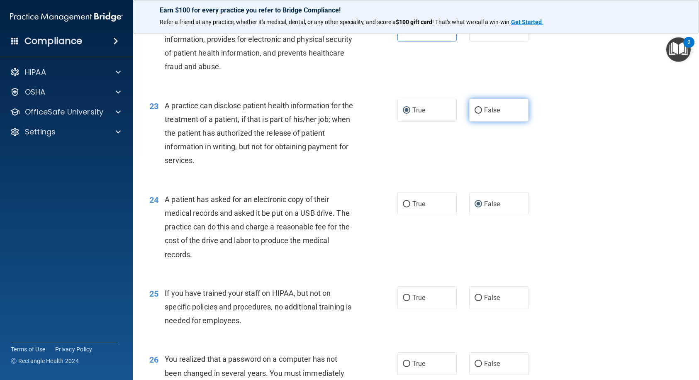
click at [492, 122] on label "False" at bounding box center [498, 110] width 59 height 23
click at [482, 114] on input "False" at bounding box center [478, 110] width 7 height 6
radio input "true"
radio input "false"
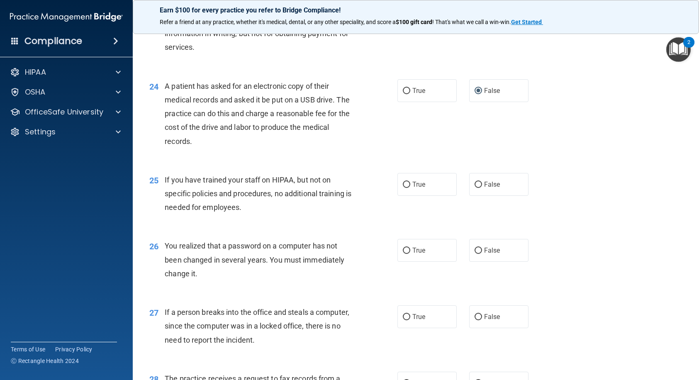
scroll to position [1535, 0]
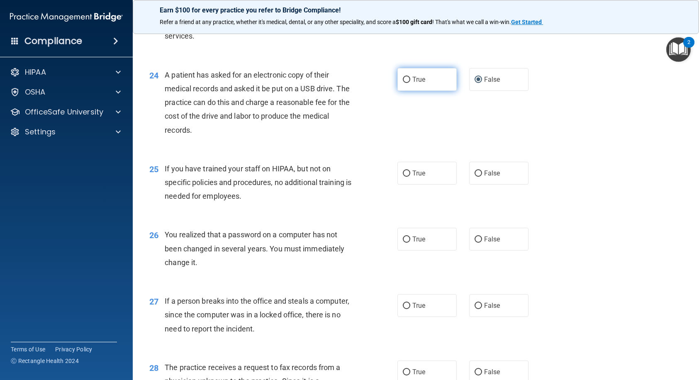
click at [417, 83] on span "True" at bounding box center [418, 79] width 13 height 8
click at [410, 83] on input "True" at bounding box center [406, 80] width 7 height 6
radio input "true"
radio input "false"
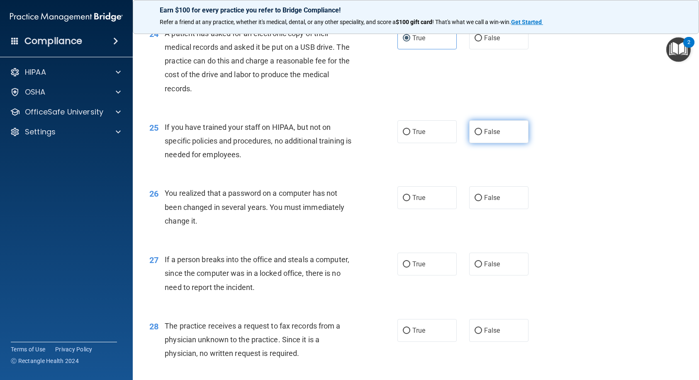
click at [476, 135] on input "False" at bounding box center [478, 132] width 7 height 6
radio input "true"
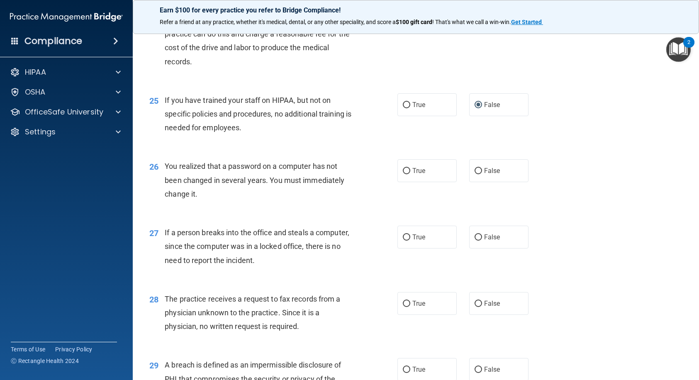
scroll to position [1618, 0]
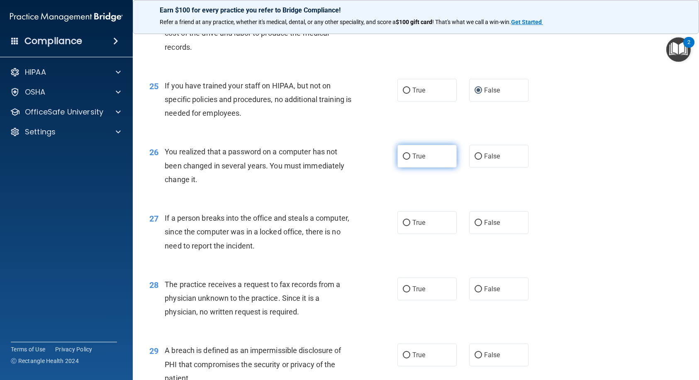
click at [416, 160] on span "True" at bounding box center [418, 156] width 13 height 8
click at [410, 160] on input "True" at bounding box center [406, 156] width 7 height 6
radio input "true"
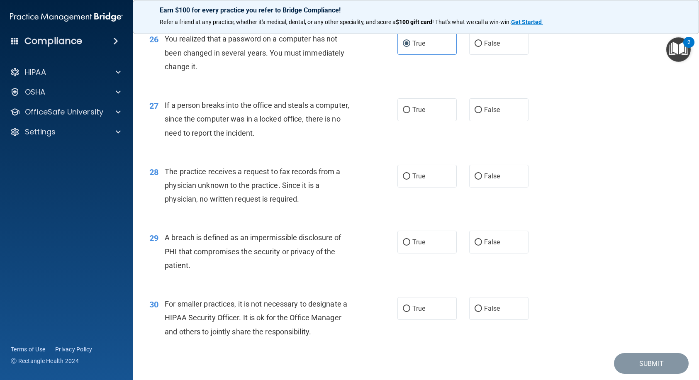
scroll to position [1742, 0]
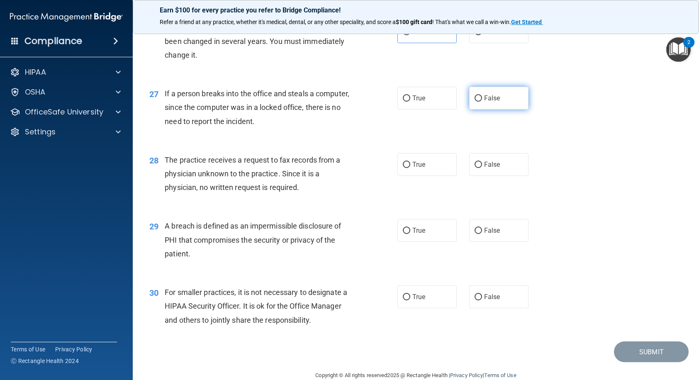
click at [491, 102] on span "False" at bounding box center [492, 98] width 16 height 8
click at [482, 102] on input "False" at bounding box center [478, 98] width 7 height 6
radio input "true"
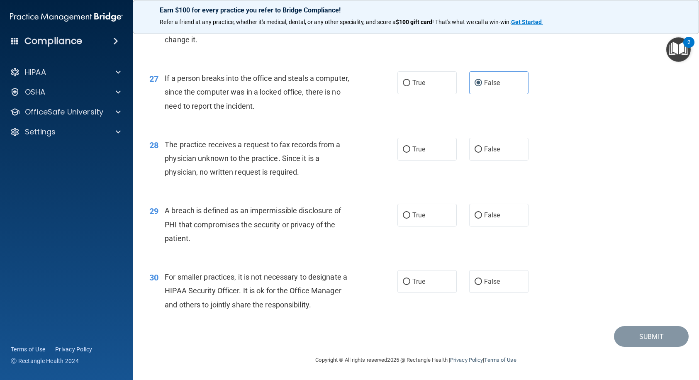
scroll to position [1784, 0]
click at [492, 158] on label "False" at bounding box center [498, 149] width 59 height 23
click at [482, 153] on input "False" at bounding box center [478, 149] width 7 height 6
radio input "true"
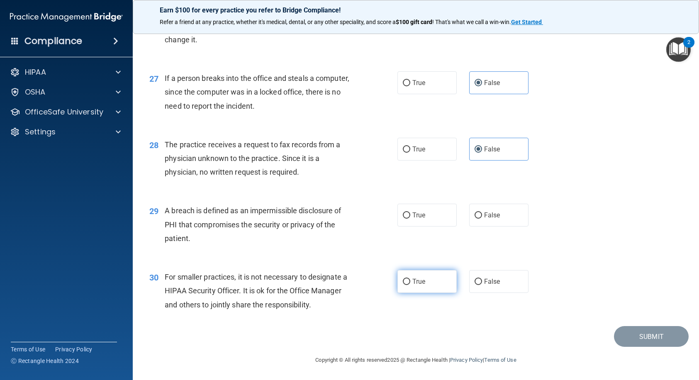
click at [412, 284] on span "True" at bounding box center [418, 282] width 13 height 8
click at [409, 284] on input "True" at bounding box center [406, 282] width 7 height 6
radio input "true"
click at [534, 283] on div "True False" at bounding box center [468, 281] width 143 height 23
click at [492, 283] on span "False" at bounding box center [492, 282] width 16 height 8
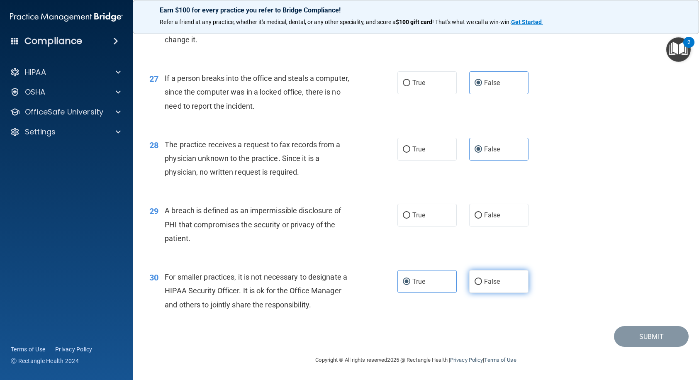
click at [482, 283] on input "False" at bounding box center [478, 282] width 7 height 6
radio input "true"
radio input "false"
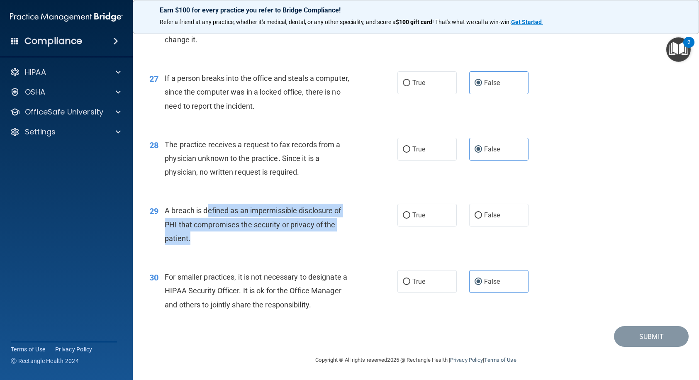
drag, startPoint x: 208, startPoint y: 210, endPoint x: 333, endPoint y: 236, distance: 127.5
click at [333, 236] on div "A breach is defined as an impermissible disclosure of PHI that compromises the …" at bounding box center [262, 224] width 195 height 41
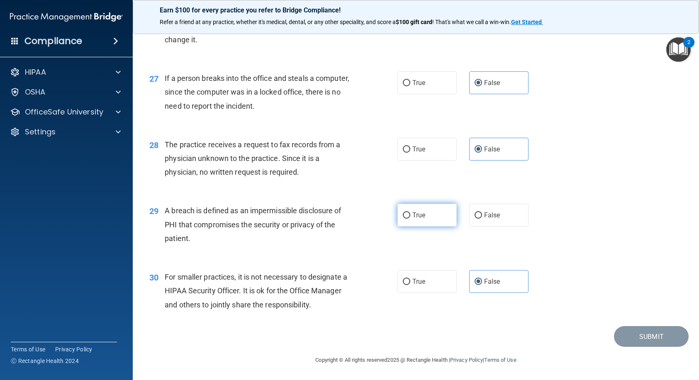
click at [423, 215] on label "True" at bounding box center [426, 215] width 59 height 23
click at [410, 215] on input "True" at bounding box center [406, 215] width 7 height 6
radio input "true"
click at [657, 330] on button "Submit" at bounding box center [651, 336] width 75 height 21
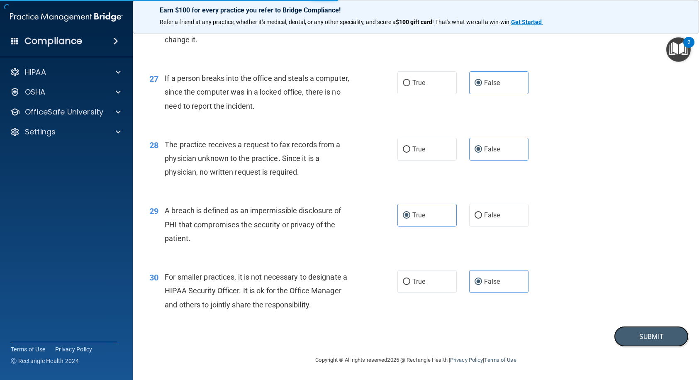
scroll to position [1758, 0]
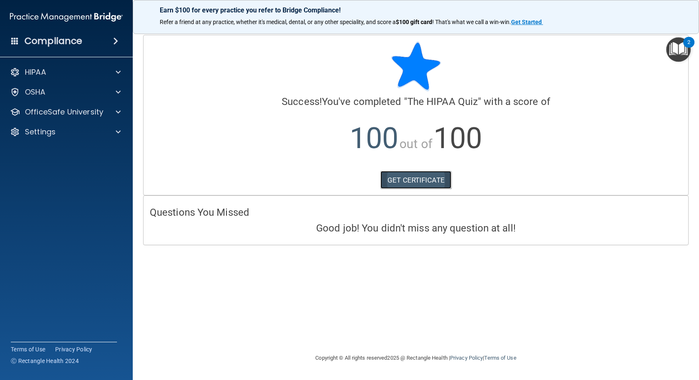
click at [394, 184] on link "GET CERTIFICATE" at bounding box center [415, 180] width 71 height 18
click at [91, 78] on div "HIPAA" at bounding box center [66, 72] width 133 height 17
click at [120, 77] on span at bounding box center [118, 72] width 5 height 10
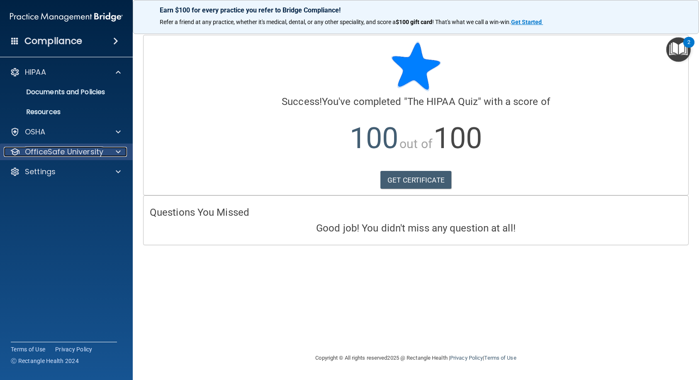
click at [88, 153] on p "OfficeSafe University" at bounding box center [64, 152] width 78 height 10
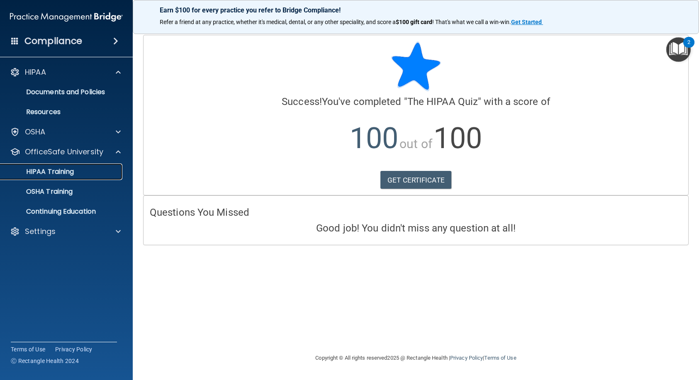
click at [77, 173] on div "HIPAA Training" at bounding box center [61, 172] width 113 height 8
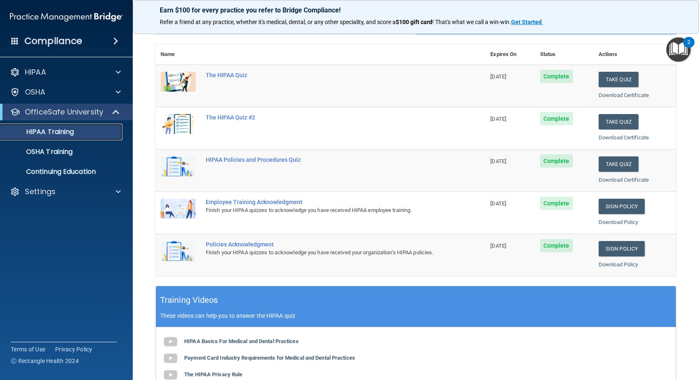
scroll to position [41, 0]
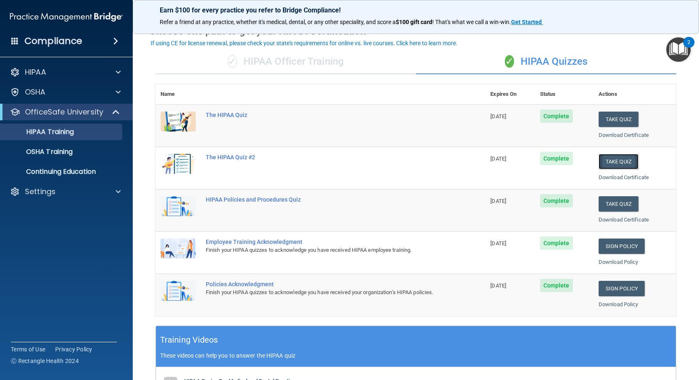
click at [625, 167] on button "Take Quiz" at bounding box center [619, 161] width 40 height 15
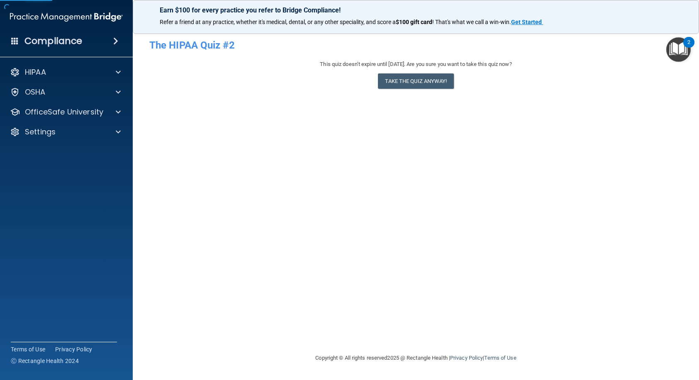
click at [412, 90] on div "This quiz doesn’t expire until [DATE]. Are you sure you want to take this quiz …" at bounding box center [415, 76] width 533 height 34
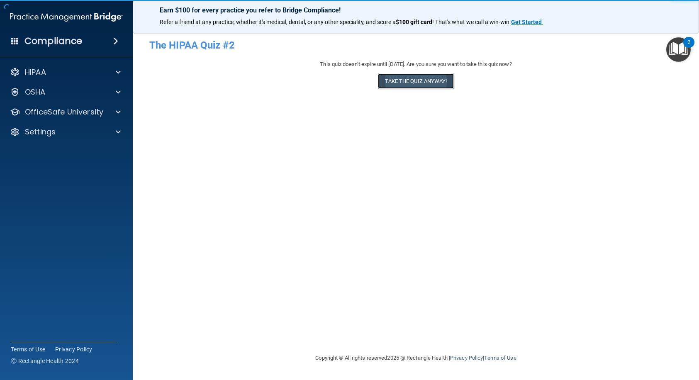
click at [414, 85] on button "Take the quiz anyway!" at bounding box center [415, 80] width 75 height 15
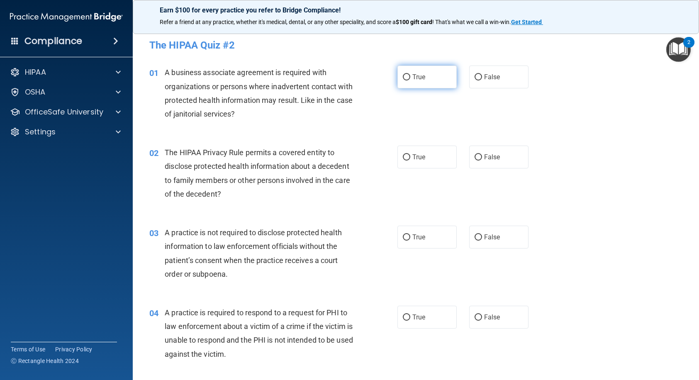
click at [400, 85] on label "True" at bounding box center [426, 77] width 59 height 23
click at [403, 80] on input "True" at bounding box center [406, 77] width 7 height 6
radio input "true"
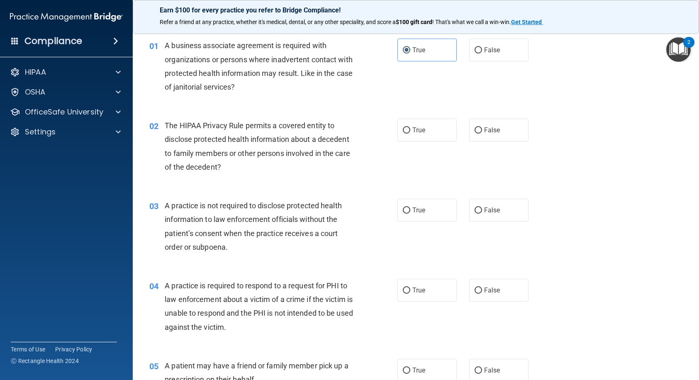
scroll to position [41, 0]
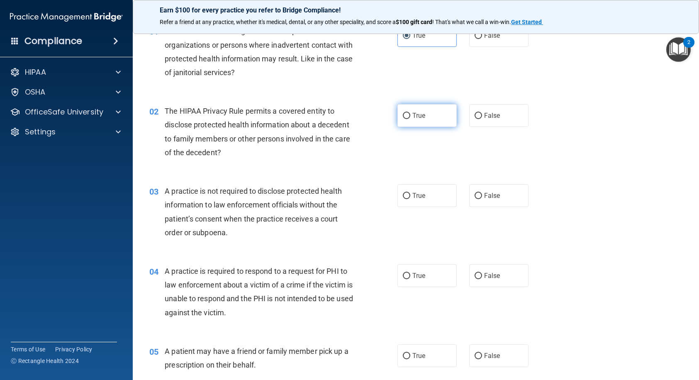
click at [412, 118] on span "True" at bounding box center [418, 116] width 13 height 8
click at [409, 118] on input "True" at bounding box center [406, 116] width 7 height 6
radio input "true"
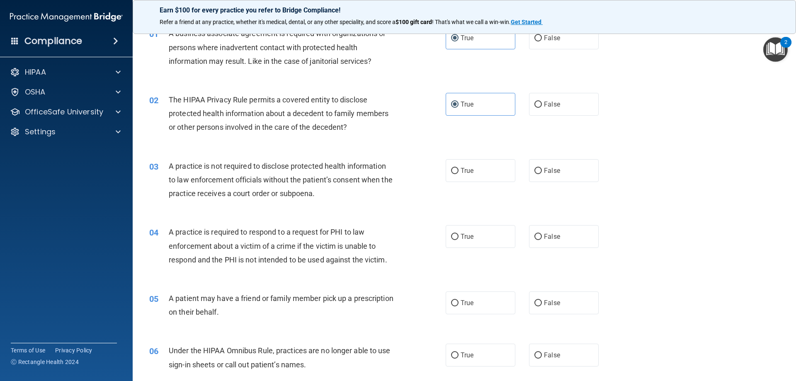
scroll to position [0, 0]
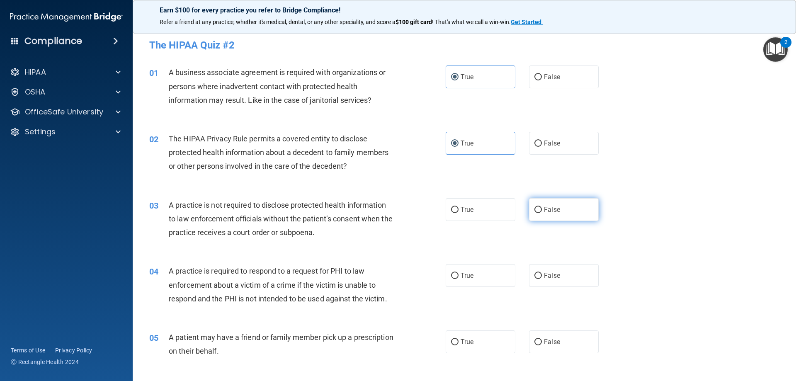
click at [551, 206] on span "False" at bounding box center [552, 210] width 16 height 8
click at [542, 207] on input "False" at bounding box center [538, 210] width 7 height 6
radio input "true"
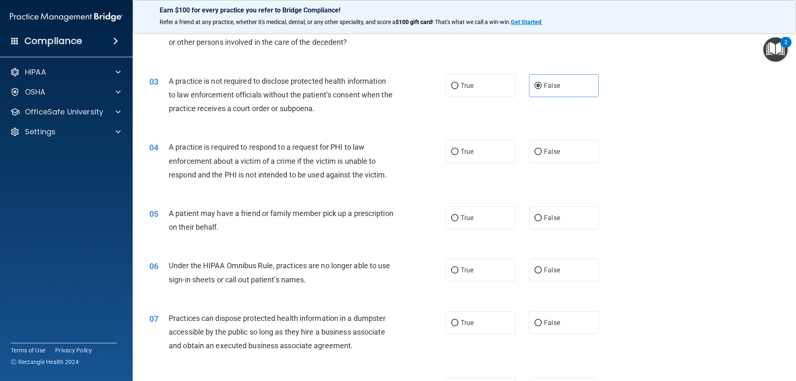
scroll to position [124, 0]
click at [466, 154] on span "True" at bounding box center [467, 151] width 13 height 8
click at [459, 154] on input "True" at bounding box center [454, 152] width 7 height 6
radio input "true"
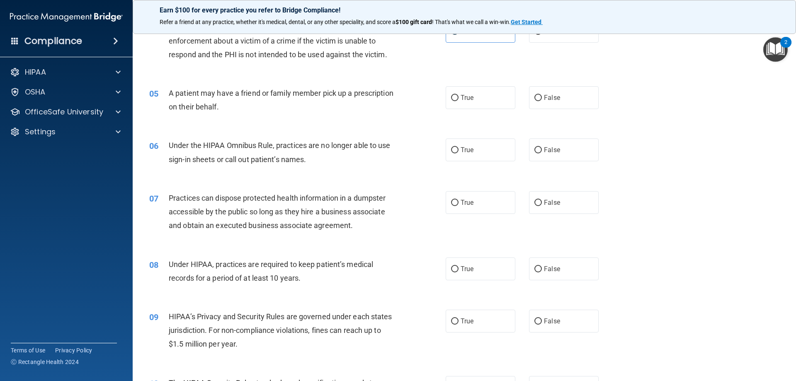
scroll to position [249, 0]
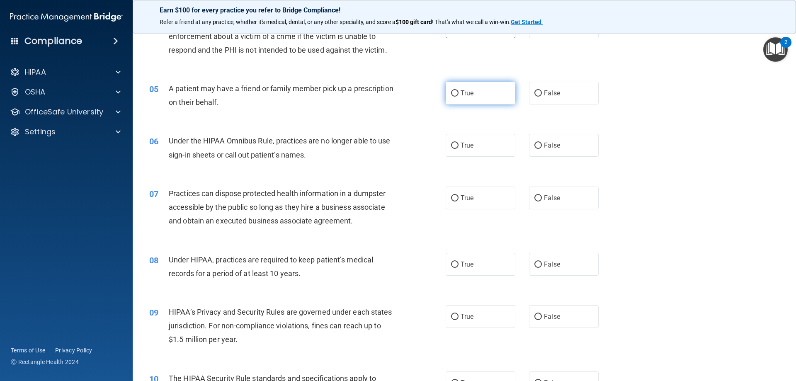
click at [491, 91] on label "True" at bounding box center [481, 93] width 70 height 23
click at [459, 91] on input "True" at bounding box center [454, 93] width 7 height 6
radio input "true"
click at [477, 151] on label "True" at bounding box center [481, 145] width 70 height 23
click at [459, 149] on input "True" at bounding box center [454, 146] width 7 height 6
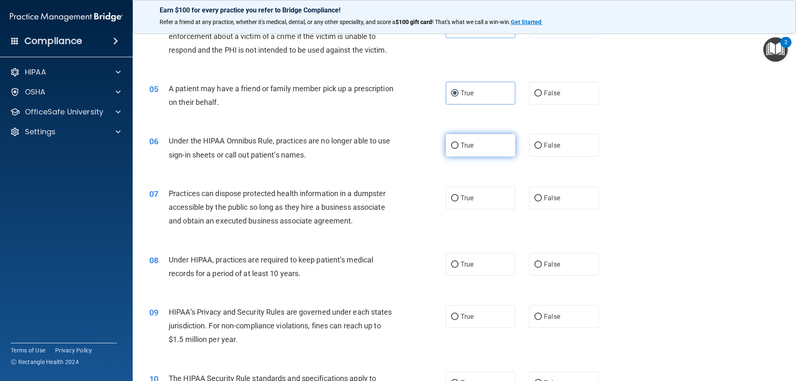
radio input "true"
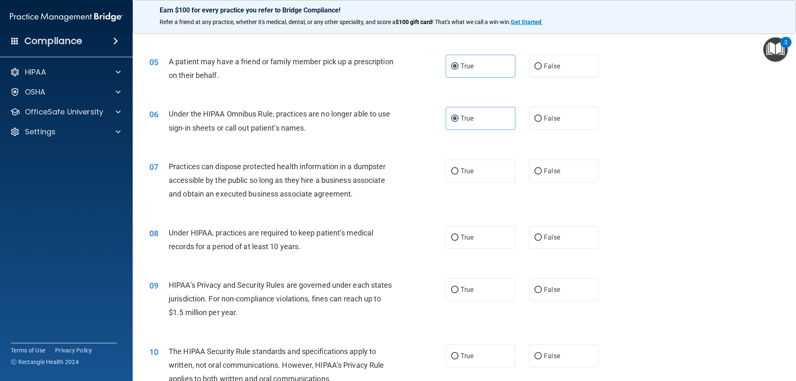
scroll to position [290, 0]
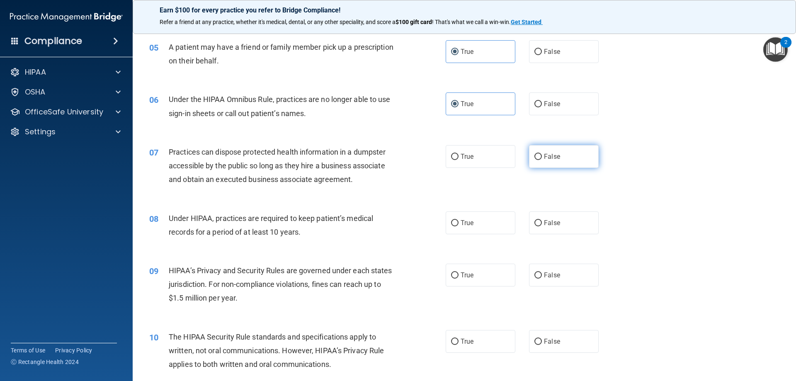
click at [554, 159] on span "False" at bounding box center [552, 157] width 16 height 8
click at [542, 159] on input "False" at bounding box center [538, 157] width 7 height 6
radio input "true"
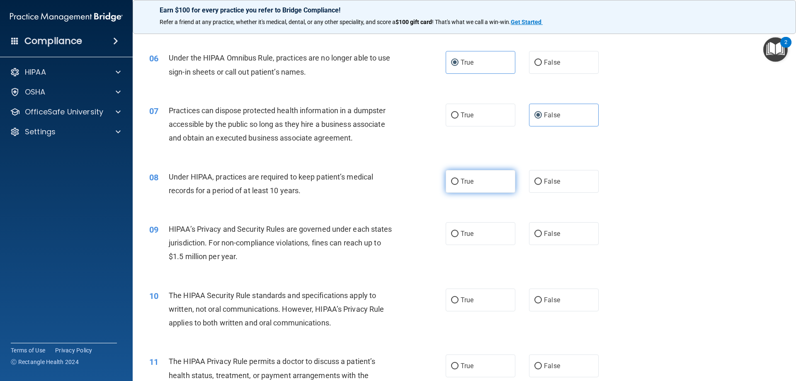
click at [446, 188] on label "True" at bounding box center [481, 181] width 70 height 23
click at [451, 185] on input "True" at bounding box center [454, 182] width 7 height 6
radio input "true"
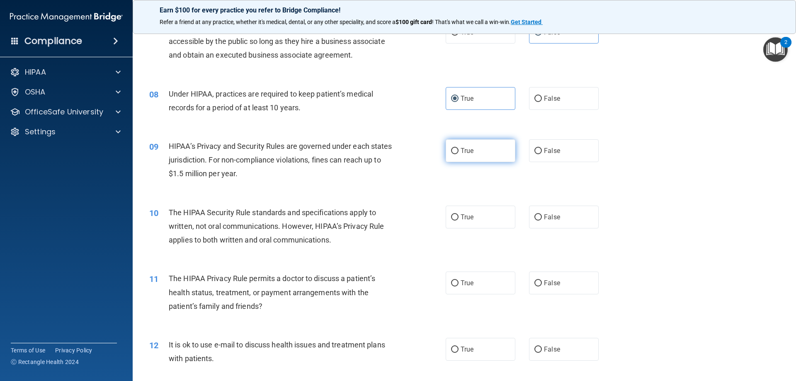
click at [486, 155] on label "True" at bounding box center [481, 150] width 70 height 23
click at [459, 154] on input "True" at bounding box center [454, 151] width 7 height 6
radio input "true"
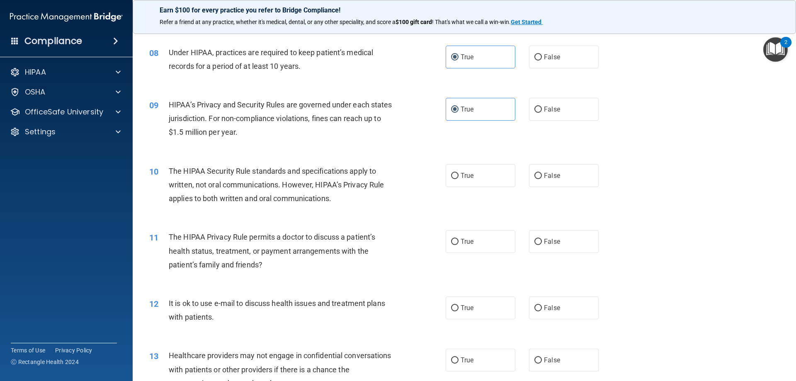
scroll to position [498, 0]
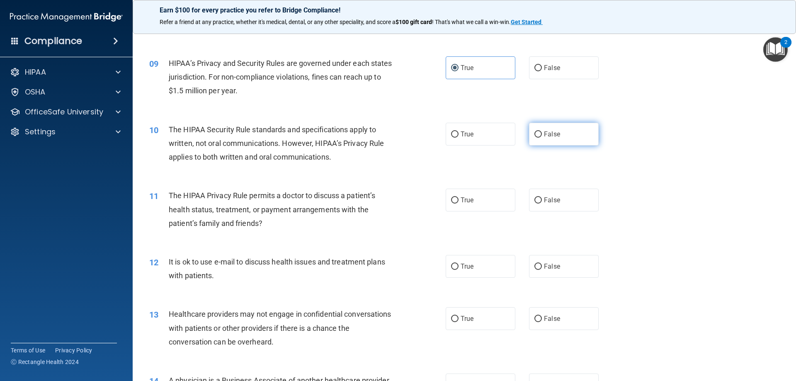
click at [554, 129] on label "False" at bounding box center [564, 134] width 70 height 23
click at [542, 131] on input "False" at bounding box center [538, 134] width 7 height 6
radio input "true"
click at [558, 200] on label "False" at bounding box center [564, 200] width 70 height 23
click at [542, 200] on input "False" at bounding box center [538, 200] width 7 height 6
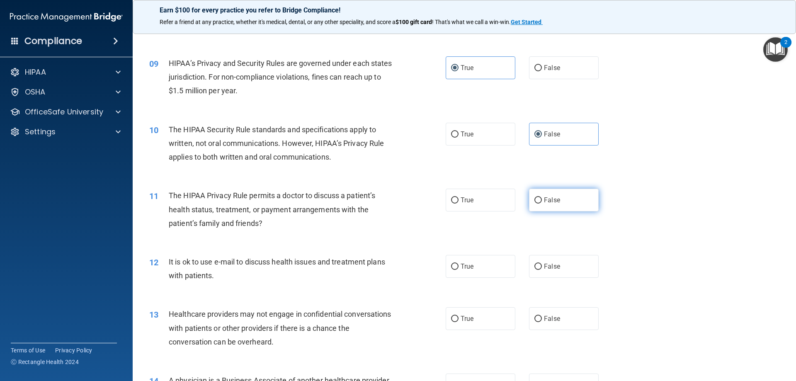
radio input "true"
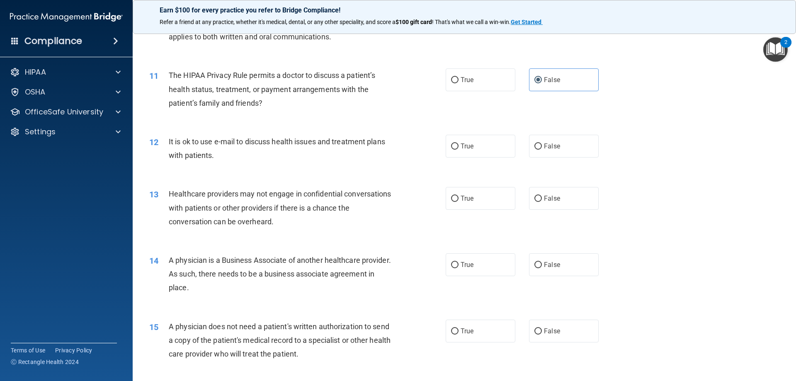
scroll to position [622, 0]
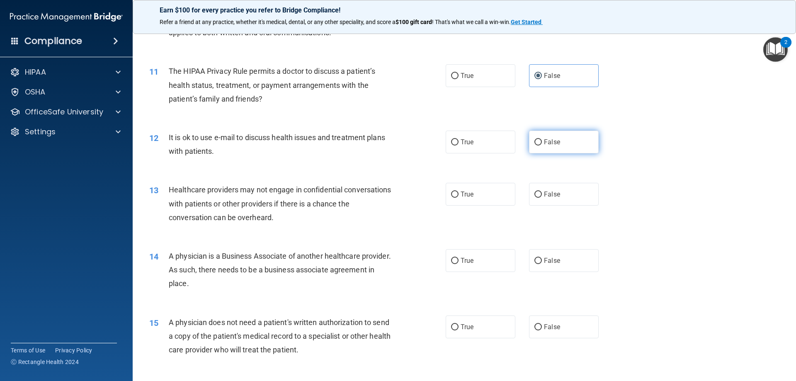
click at [544, 141] on span "False" at bounding box center [552, 142] width 16 height 8
click at [542, 141] on input "False" at bounding box center [538, 142] width 7 height 6
radio input "true"
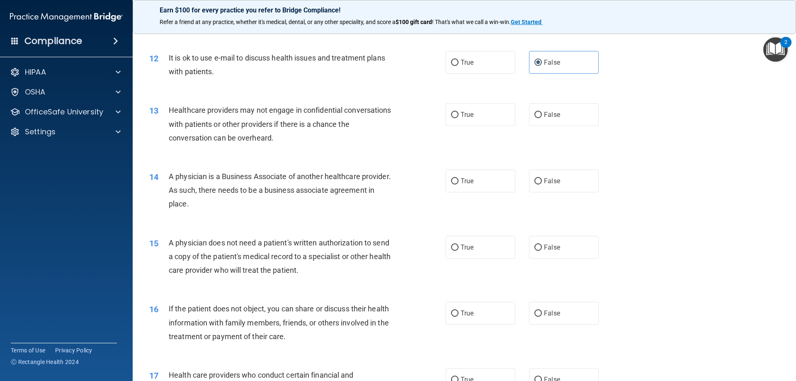
scroll to position [705, 0]
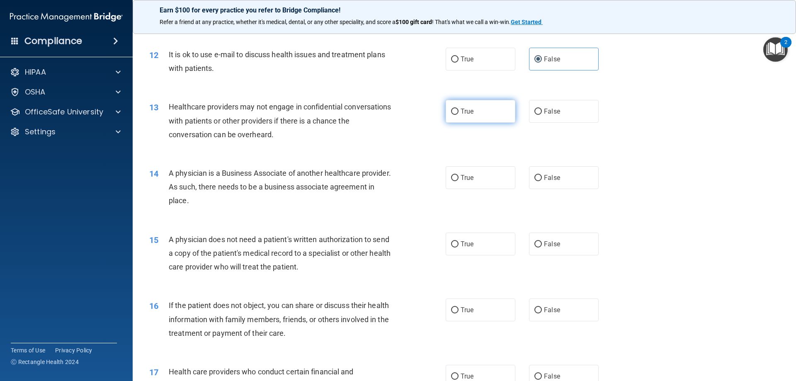
click at [463, 117] on label "True" at bounding box center [481, 111] width 70 height 23
click at [459, 115] on input "True" at bounding box center [454, 112] width 7 height 6
radio input "true"
click at [461, 178] on span "True" at bounding box center [467, 178] width 13 height 8
click at [458, 178] on input "True" at bounding box center [454, 178] width 7 height 6
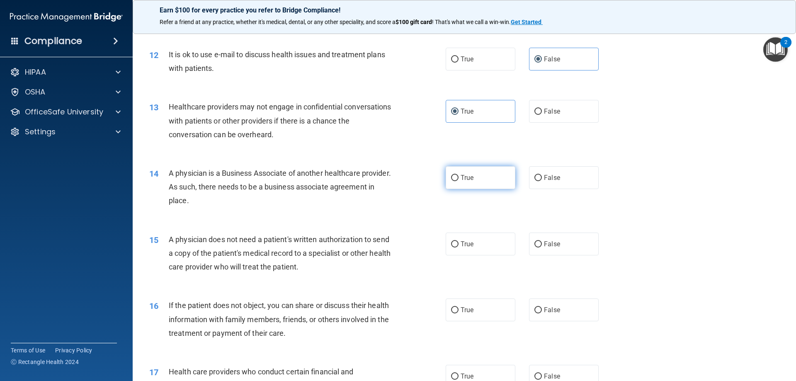
radio input "true"
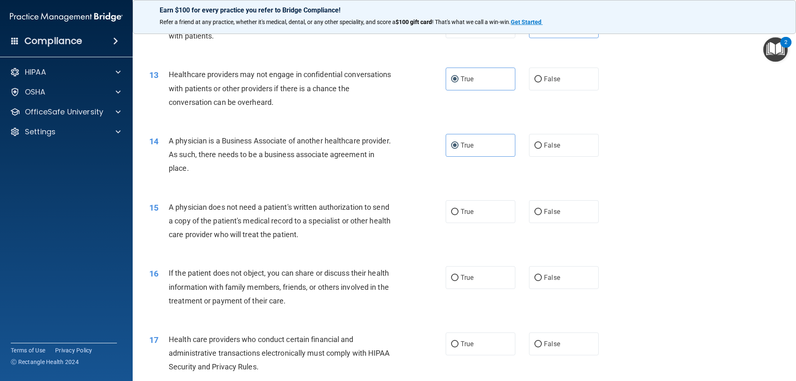
scroll to position [788, 0]
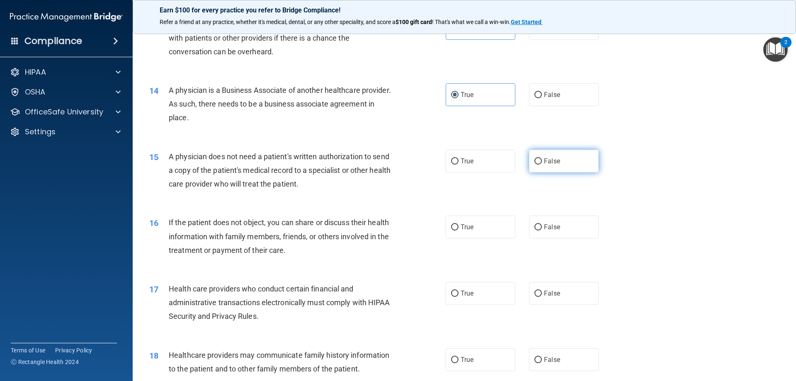
click at [536, 163] on input "False" at bounding box center [538, 161] width 7 height 6
radio input "true"
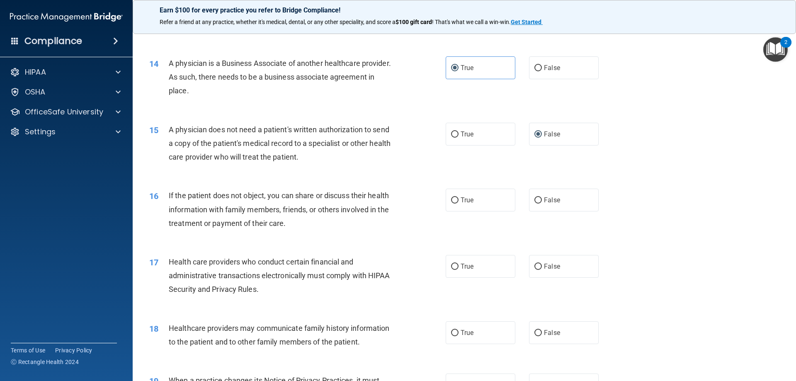
scroll to position [830, 0]
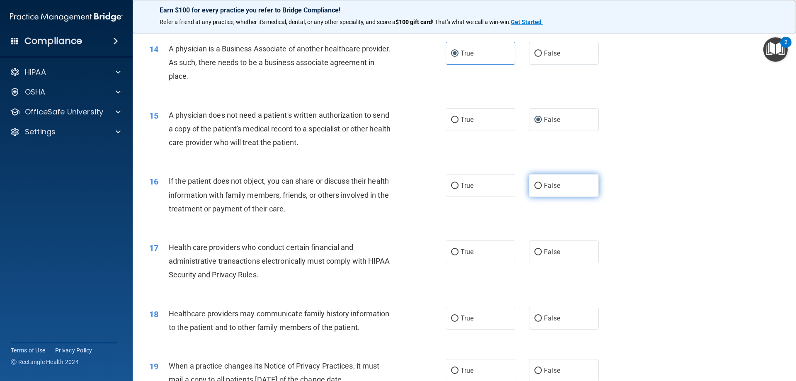
click at [535, 187] on input "False" at bounding box center [538, 186] width 7 height 6
radio input "true"
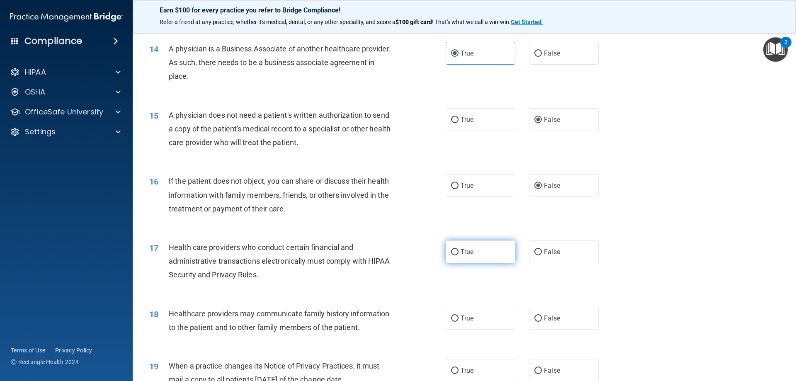
click at [453, 257] on label "True" at bounding box center [481, 252] width 70 height 23
click at [453, 256] on input "True" at bounding box center [454, 252] width 7 height 6
radio input "true"
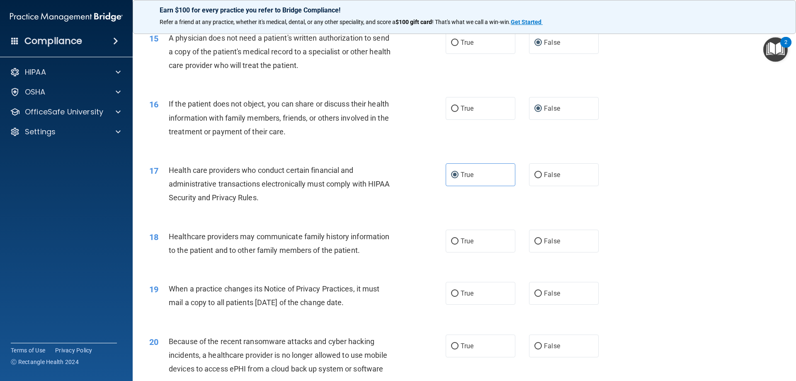
scroll to position [913, 0]
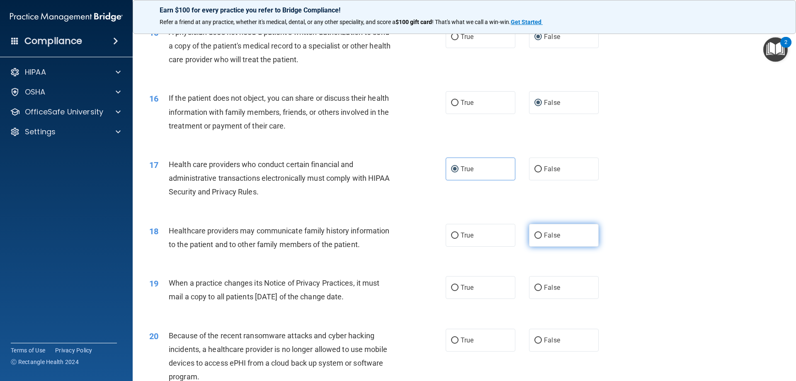
click at [546, 236] on span "False" at bounding box center [552, 235] width 16 height 8
click at [542, 236] on input "False" at bounding box center [538, 236] width 7 height 6
radio input "true"
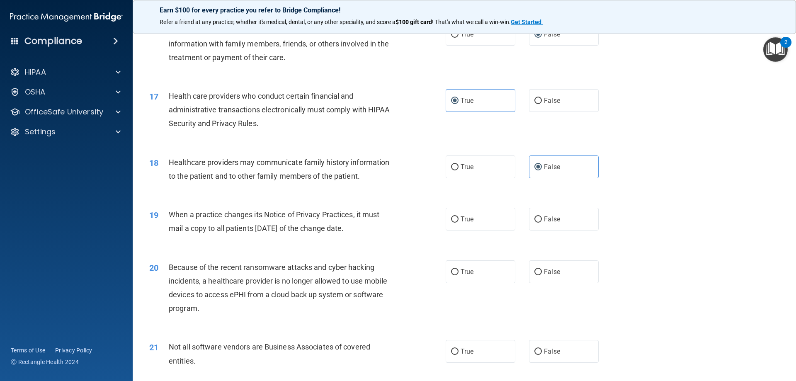
scroll to position [996, 0]
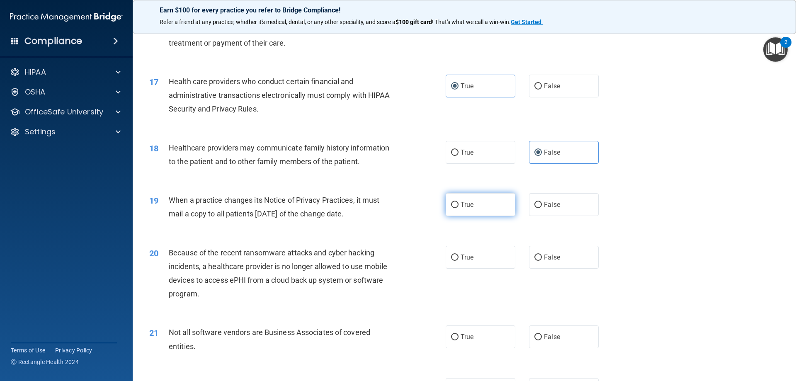
click at [480, 209] on label "True" at bounding box center [481, 204] width 70 height 23
click at [459, 208] on input "True" at bounding box center [454, 205] width 7 height 6
radio input "true"
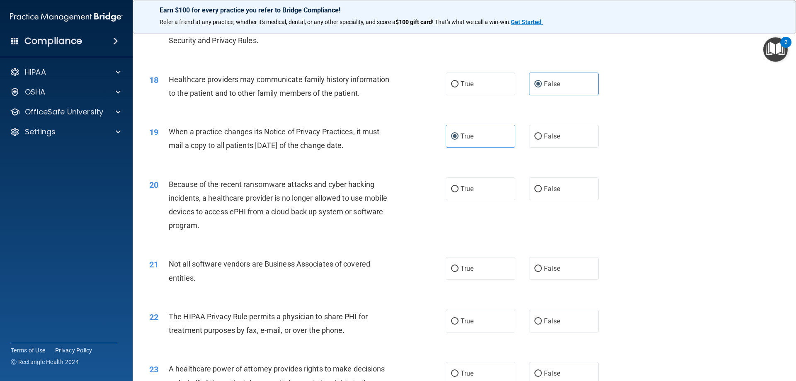
scroll to position [1079, 0]
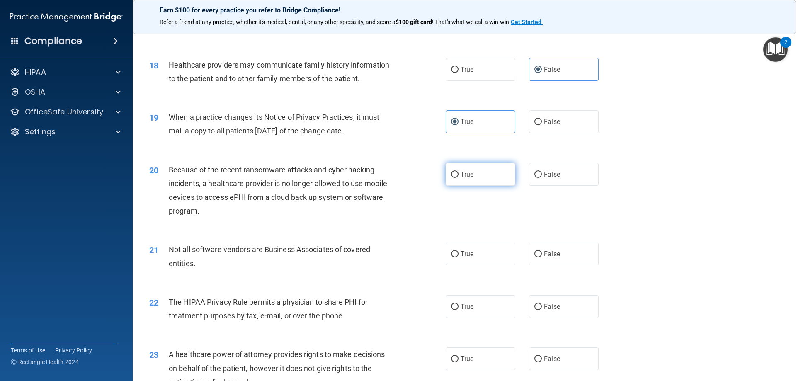
click at [457, 181] on label "True" at bounding box center [481, 174] width 70 height 23
click at [457, 178] on input "True" at bounding box center [454, 175] width 7 height 6
radio input "true"
click at [460, 258] on label "True" at bounding box center [481, 254] width 70 height 23
click at [459, 258] on input "True" at bounding box center [454, 254] width 7 height 6
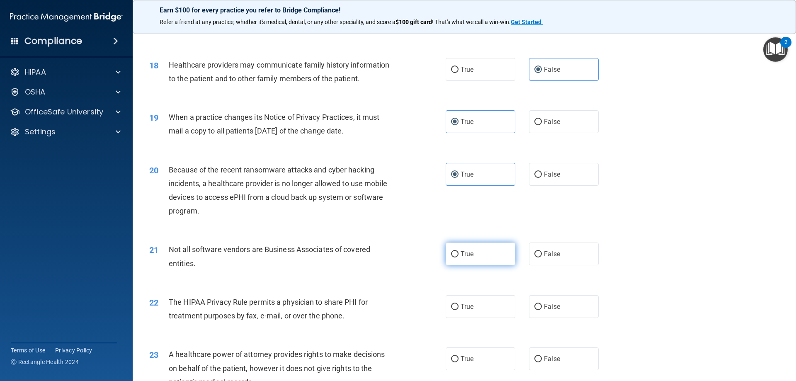
radio input "true"
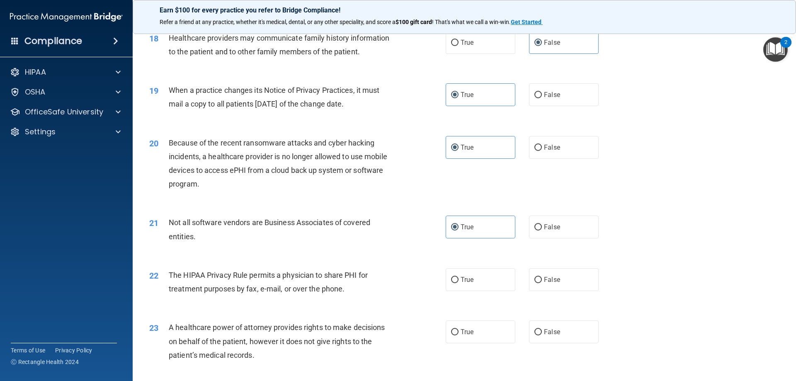
scroll to position [1120, 0]
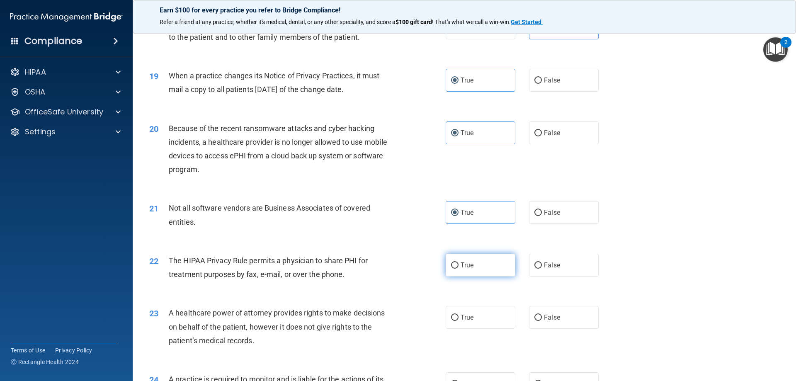
click at [485, 268] on label "True" at bounding box center [481, 265] width 70 height 23
click at [459, 268] on input "True" at bounding box center [454, 266] width 7 height 6
radio input "true"
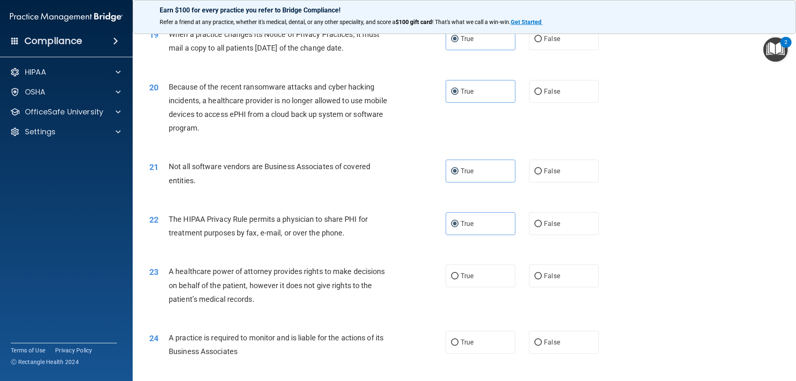
scroll to position [1203, 0]
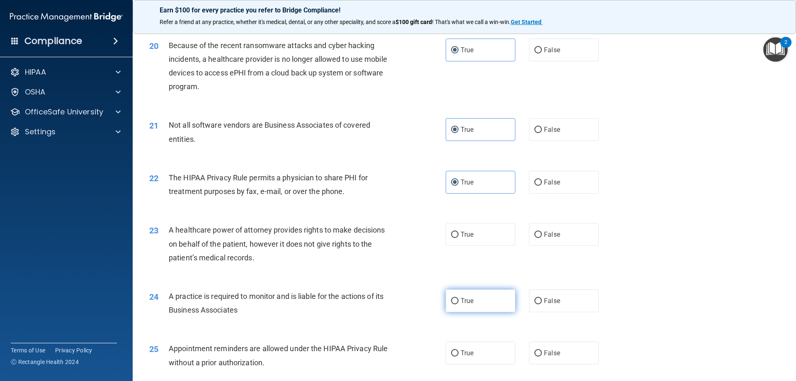
click at [452, 301] on input "True" at bounding box center [454, 301] width 7 height 6
radio input "true"
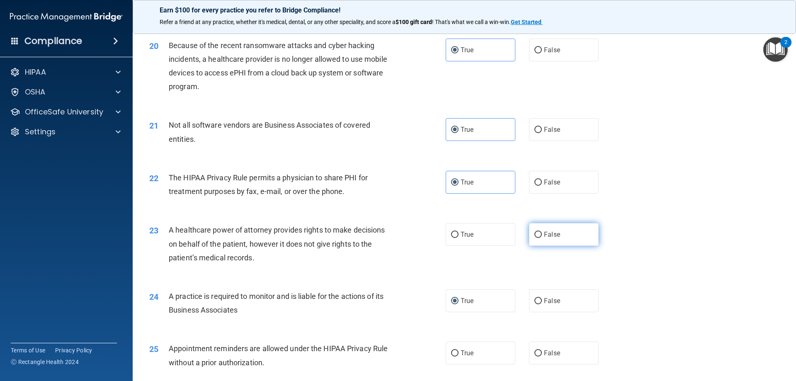
click at [536, 234] on input "False" at bounding box center [538, 235] width 7 height 6
radio input "true"
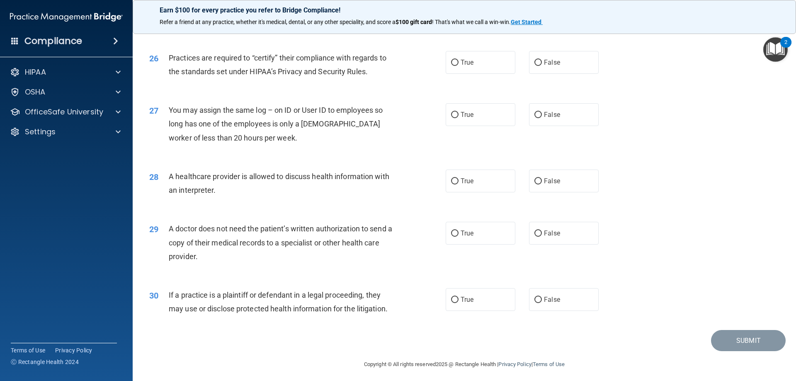
scroll to position [1550, 0]
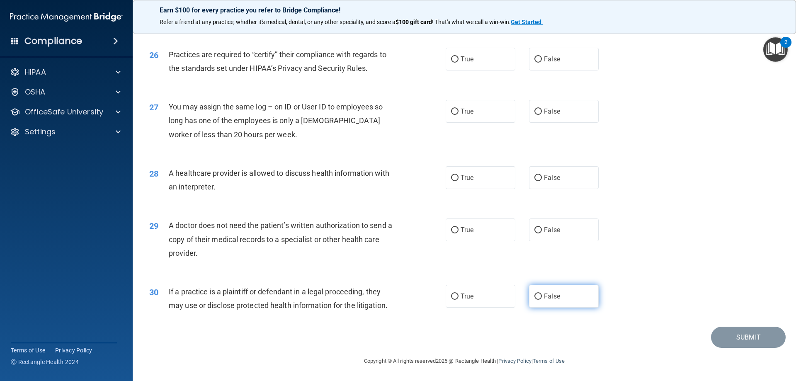
click at [565, 293] on label "False" at bounding box center [564, 296] width 70 height 23
click at [542, 294] on input "False" at bounding box center [538, 297] width 7 height 6
radio input "true"
click at [554, 229] on span "False" at bounding box center [552, 230] width 16 height 8
click at [542, 229] on input "False" at bounding box center [538, 230] width 7 height 6
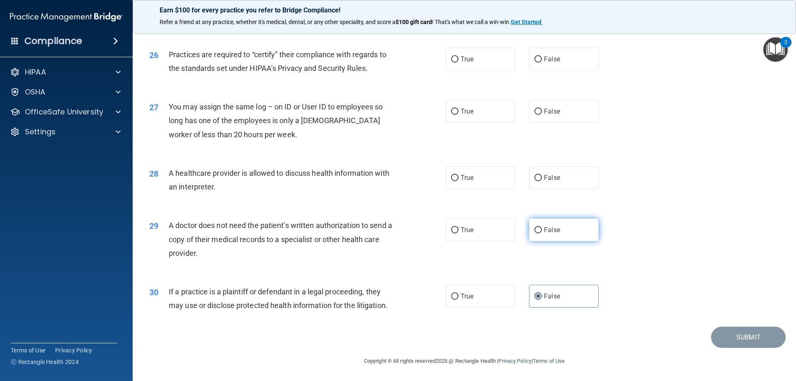
radio input "true"
click at [451, 184] on label "True" at bounding box center [481, 177] width 70 height 23
click at [451, 181] on input "True" at bounding box center [454, 178] width 7 height 6
radio input "true"
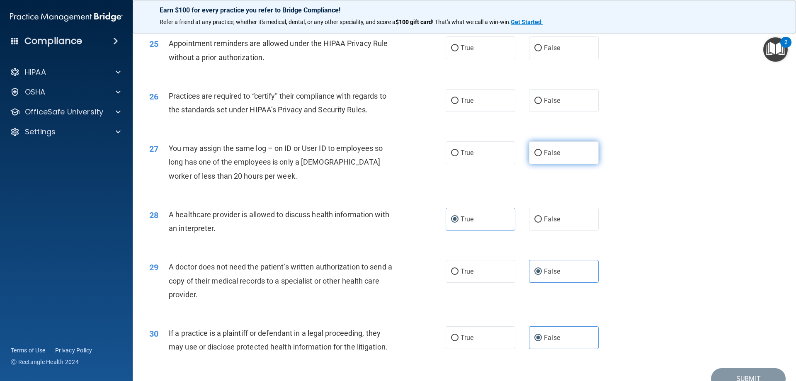
click at [548, 151] on span "False" at bounding box center [552, 153] width 16 height 8
click at [542, 151] on input "False" at bounding box center [538, 153] width 7 height 6
radio input "true"
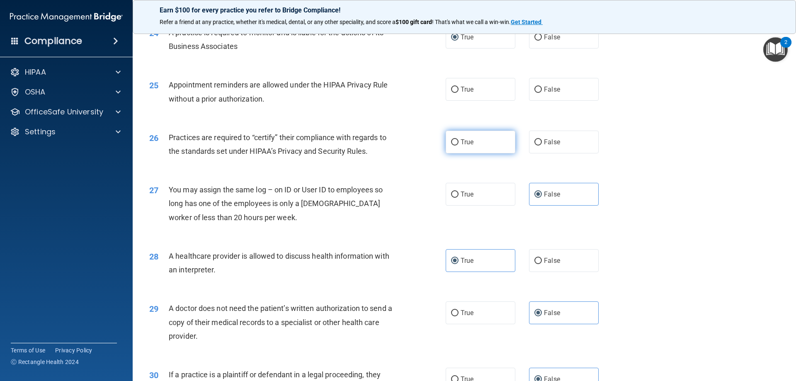
click at [451, 139] on input "True" at bounding box center [454, 142] width 7 height 6
radio input "true"
click at [461, 88] on span "True" at bounding box center [467, 89] width 13 height 8
click at [459, 88] on input "True" at bounding box center [454, 90] width 7 height 6
radio input "true"
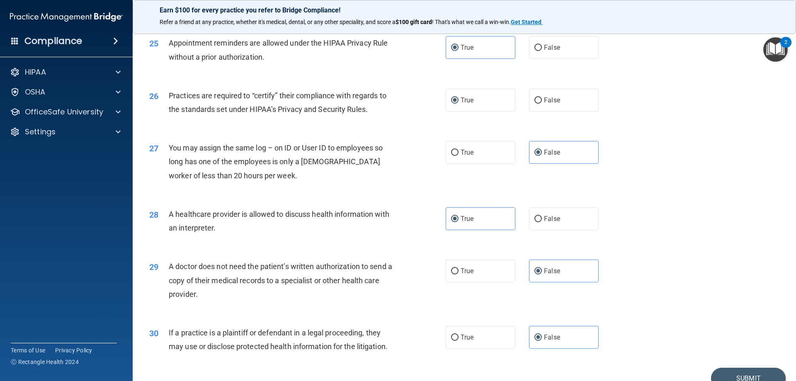
scroll to position [1550, 0]
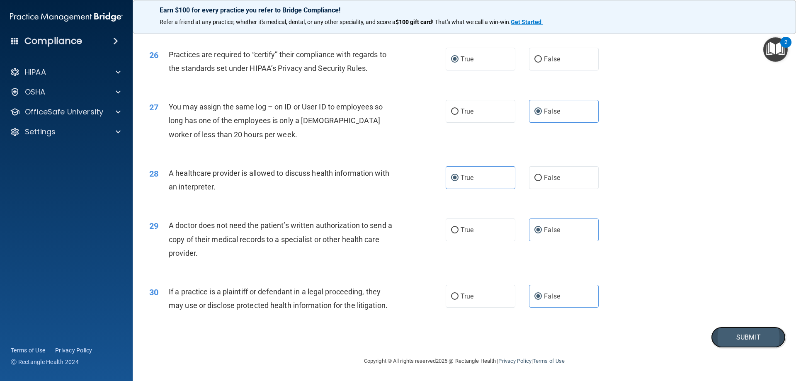
click at [699, 339] on button "Submit" at bounding box center [748, 337] width 75 height 21
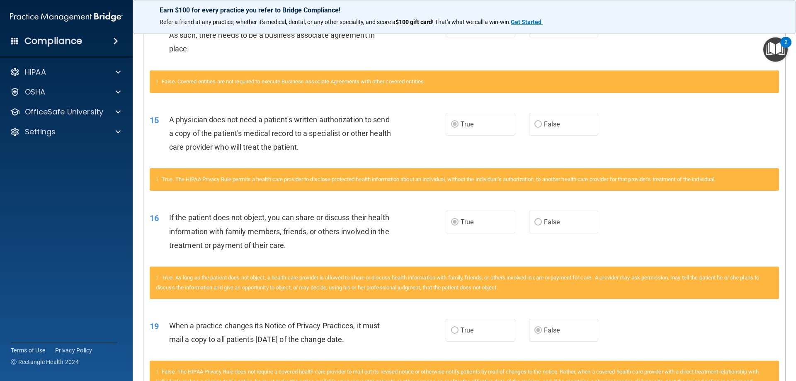
scroll to position [1034, 0]
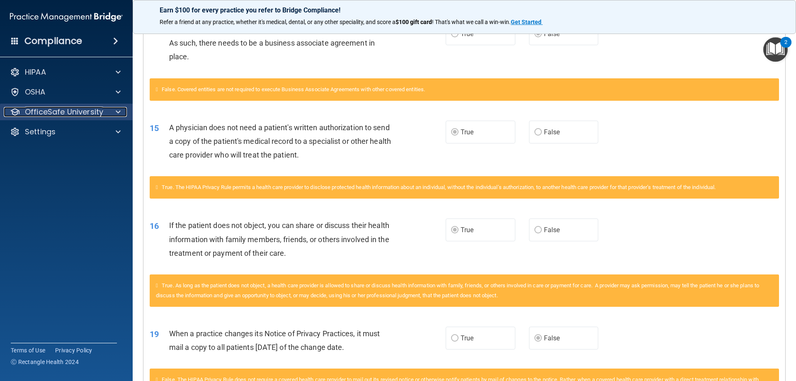
click at [90, 113] on p "OfficeSafe University" at bounding box center [64, 112] width 78 height 10
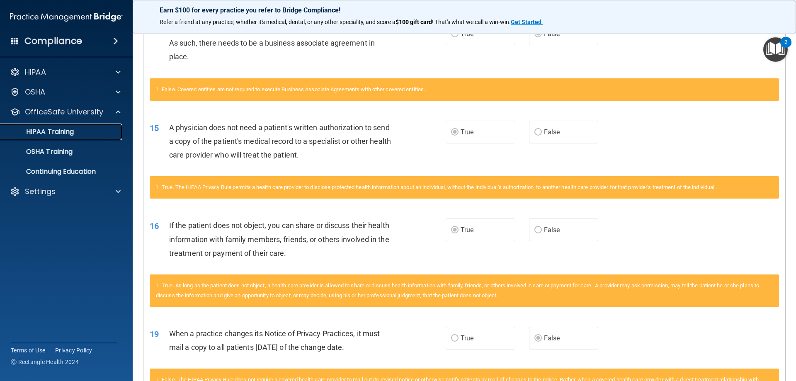
click at [80, 136] on div "HIPAA Training" at bounding box center [61, 132] width 113 height 8
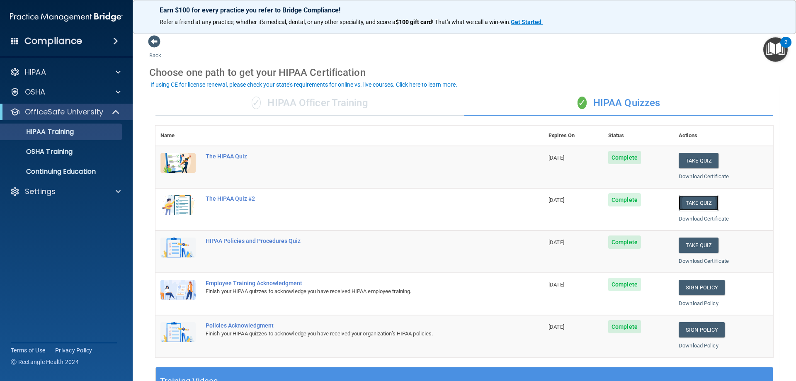
click at [683, 206] on button "Take Quiz" at bounding box center [699, 202] width 40 height 15
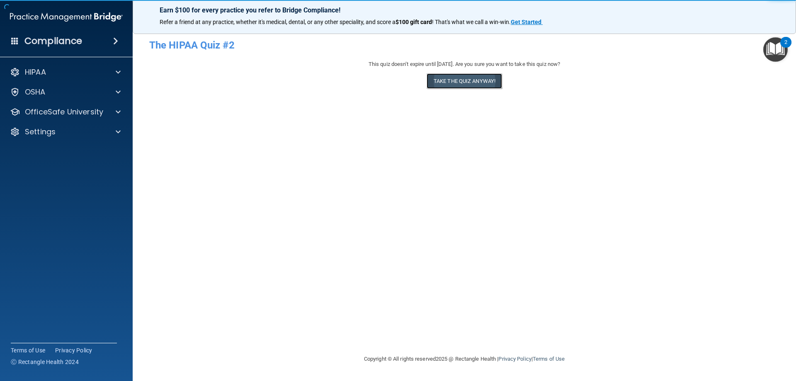
click at [470, 83] on button "Take the quiz anyway!" at bounding box center [464, 80] width 75 height 15
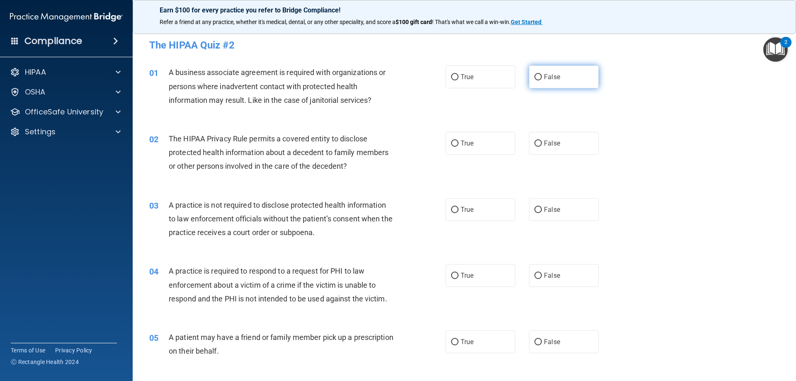
click at [538, 80] on input "False" at bounding box center [538, 77] width 7 height 6
radio input "true"
click at [465, 146] on span "True" at bounding box center [467, 143] width 13 height 8
click at [459, 146] on input "True" at bounding box center [454, 144] width 7 height 6
radio input "true"
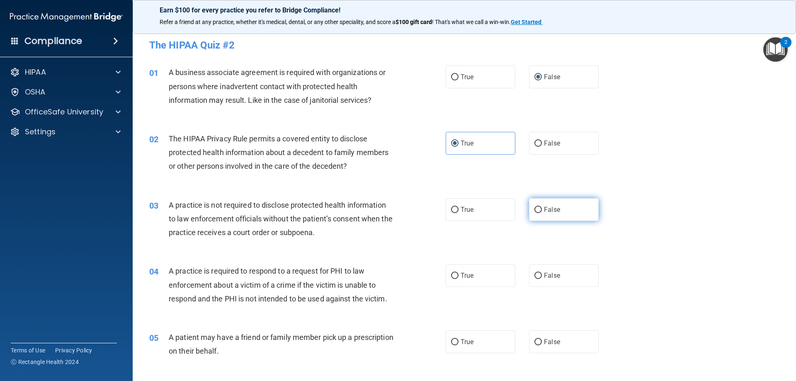
click at [548, 208] on span "False" at bounding box center [552, 210] width 16 height 8
click at [542, 208] on input "False" at bounding box center [538, 210] width 7 height 6
radio input "true"
click at [465, 276] on span "True" at bounding box center [467, 276] width 13 height 8
click at [459, 276] on input "True" at bounding box center [454, 276] width 7 height 6
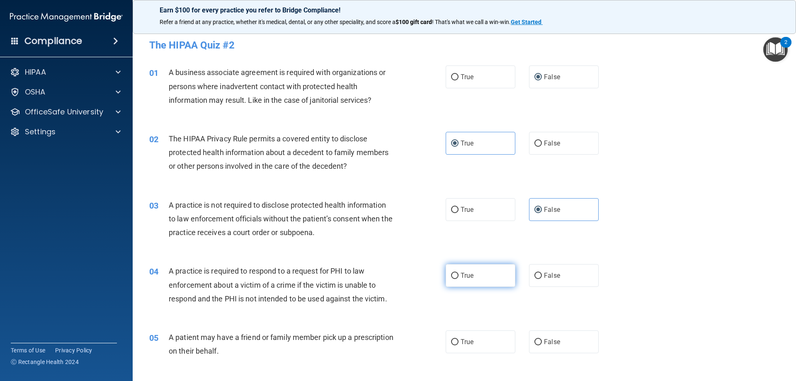
radio input "true"
click at [468, 346] on label "True" at bounding box center [481, 342] width 70 height 23
click at [459, 346] on input "True" at bounding box center [454, 342] width 7 height 6
radio input "true"
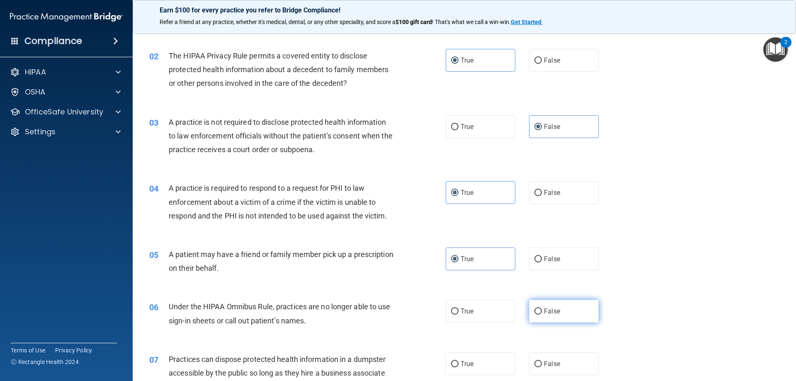
click at [544, 311] on span "False" at bounding box center [552, 311] width 16 height 8
click at [542, 311] on input "False" at bounding box center [538, 312] width 7 height 6
radio input "true"
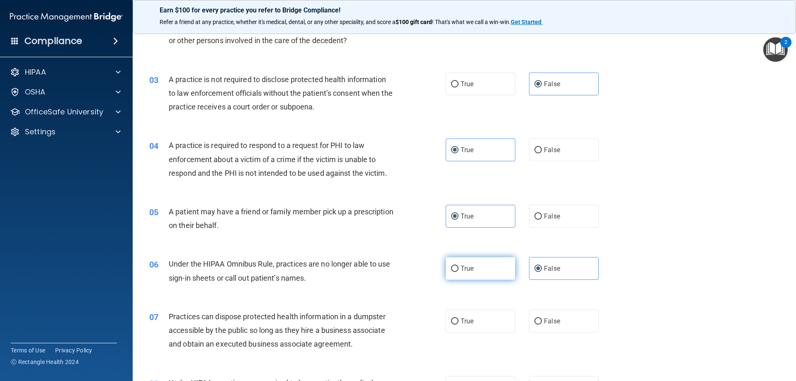
scroll to position [166, 0]
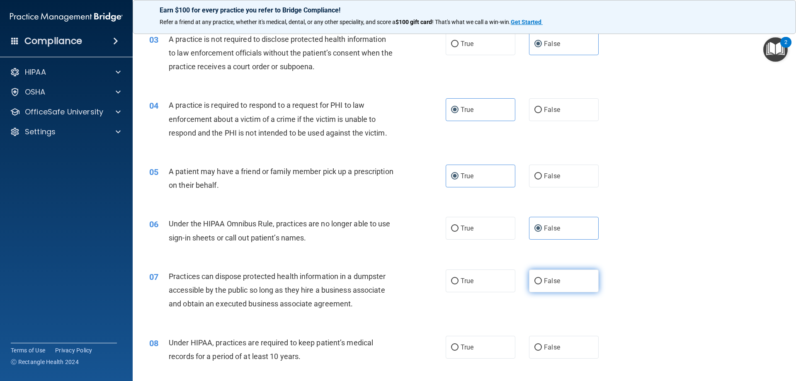
click at [535, 280] on input "False" at bounding box center [538, 281] width 7 height 6
radio input "true"
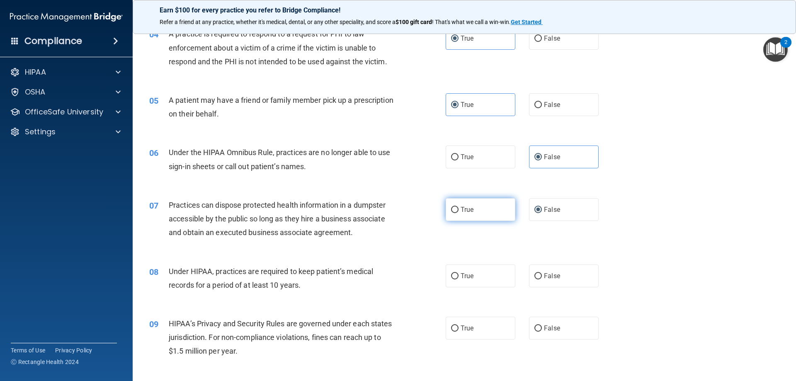
scroll to position [249, 0]
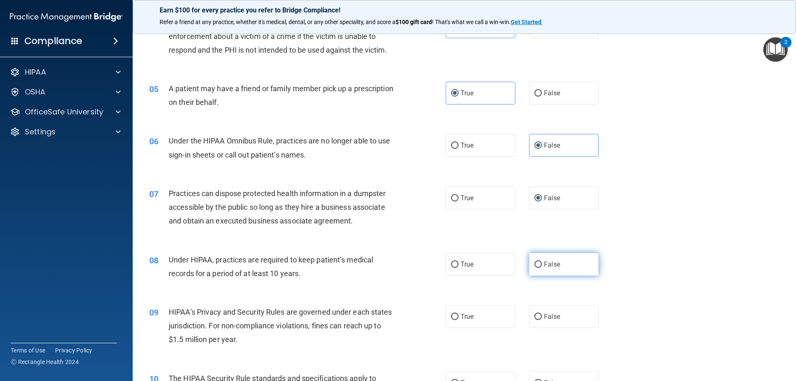
click at [536, 263] on input "False" at bounding box center [538, 265] width 7 height 6
radio input "true"
click at [535, 316] on input "False" at bounding box center [538, 317] width 7 height 6
radio input "true"
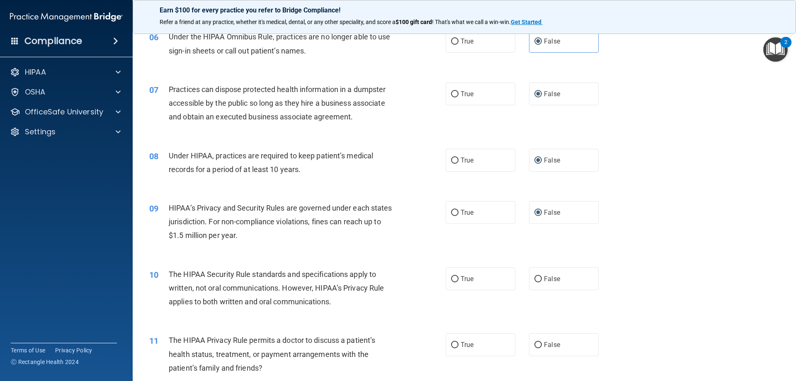
scroll to position [373, 0]
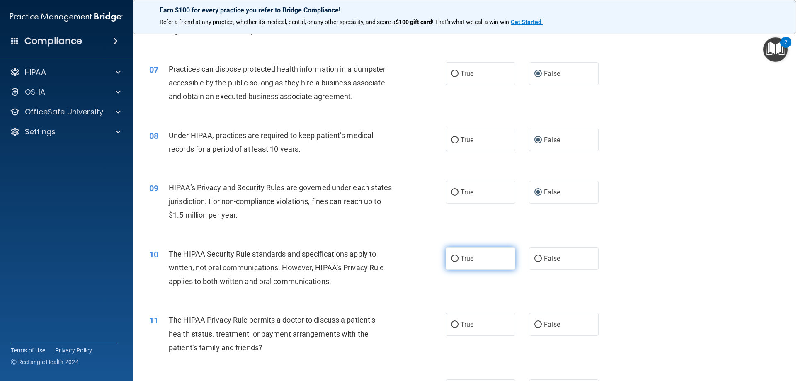
click at [451, 258] on input "True" at bounding box center [454, 259] width 7 height 6
radio input "true"
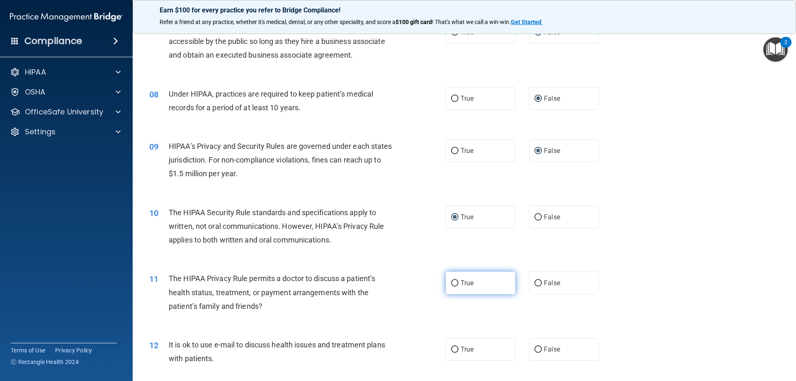
click at [454, 284] on input "True" at bounding box center [454, 283] width 7 height 6
radio input "true"
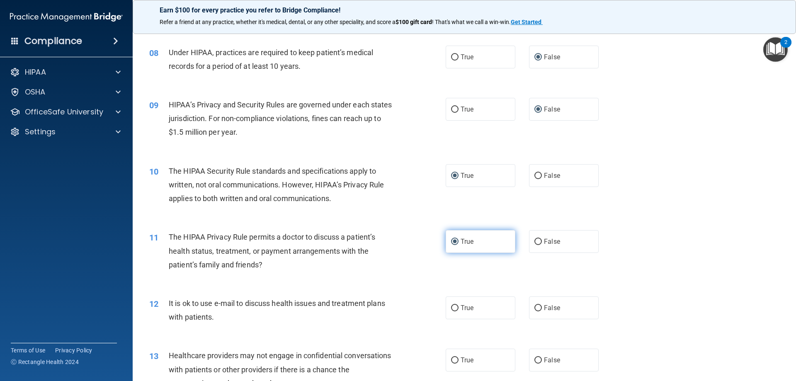
scroll to position [498, 0]
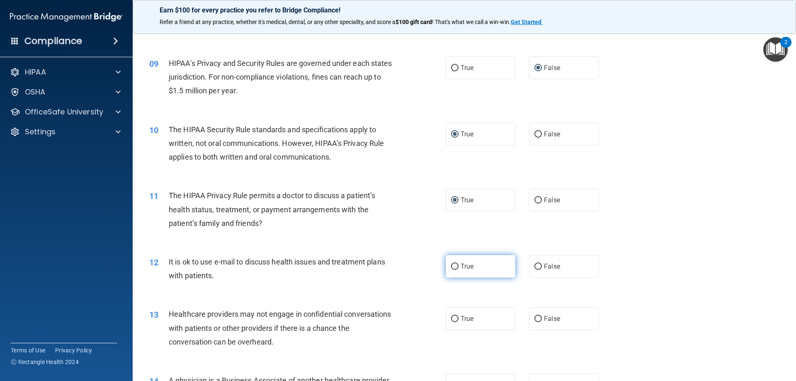
click at [451, 273] on label "True" at bounding box center [481, 266] width 70 height 23
click at [451, 270] on input "True" at bounding box center [454, 267] width 7 height 6
radio input "true"
click at [538, 317] on input "False" at bounding box center [538, 319] width 7 height 6
radio input "true"
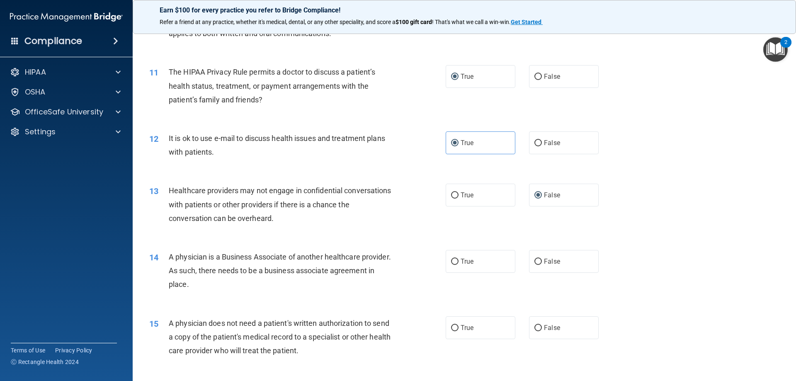
scroll to position [622, 0]
click at [452, 258] on input "True" at bounding box center [454, 261] width 7 height 6
radio input "true"
click at [539, 262] on label "False" at bounding box center [564, 260] width 70 height 23
click at [539, 262] on input "False" at bounding box center [538, 261] width 7 height 6
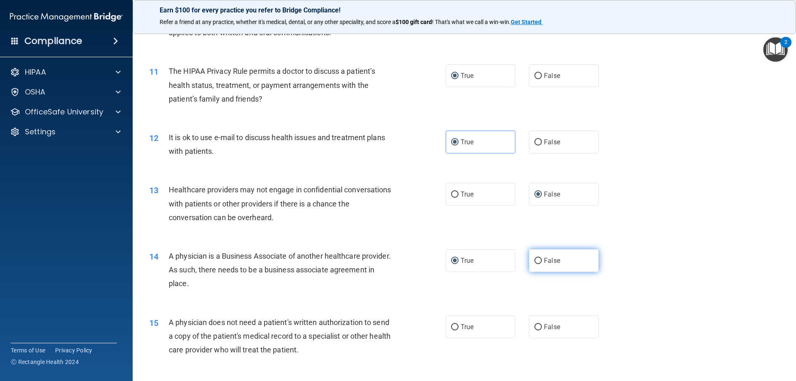
radio input "true"
radio input "false"
click at [467, 327] on span "True" at bounding box center [467, 327] width 13 height 8
click at [459, 327] on input "True" at bounding box center [454, 327] width 7 height 6
radio input "true"
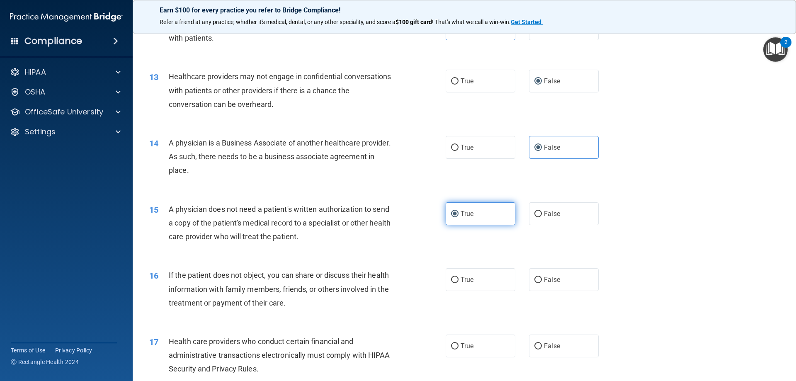
scroll to position [747, 0]
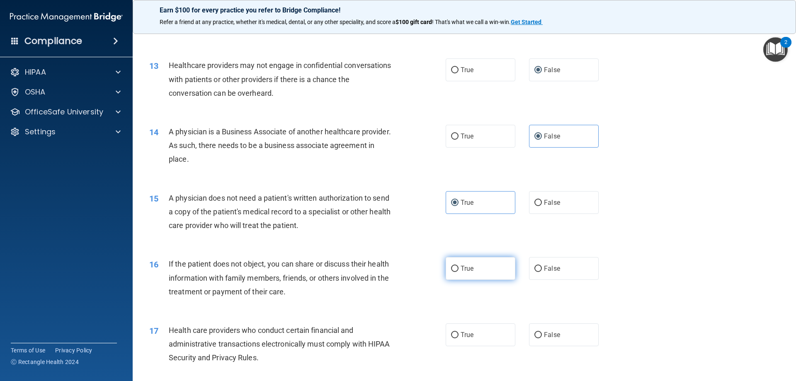
click at [456, 275] on label "True" at bounding box center [481, 268] width 70 height 23
click at [456, 272] on input "True" at bounding box center [454, 269] width 7 height 6
radio input "true"
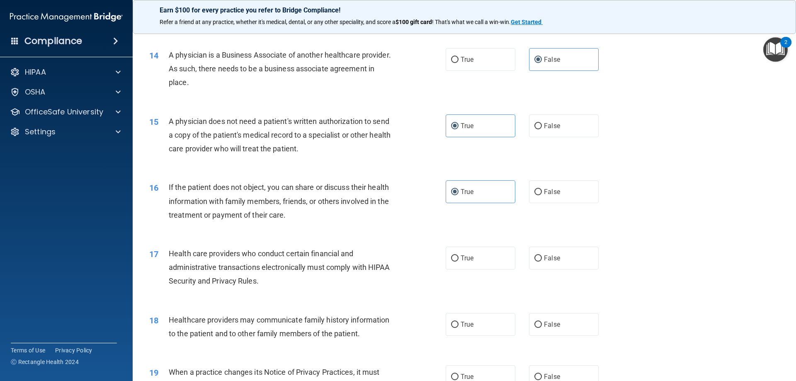
scroll to position [830, 0]
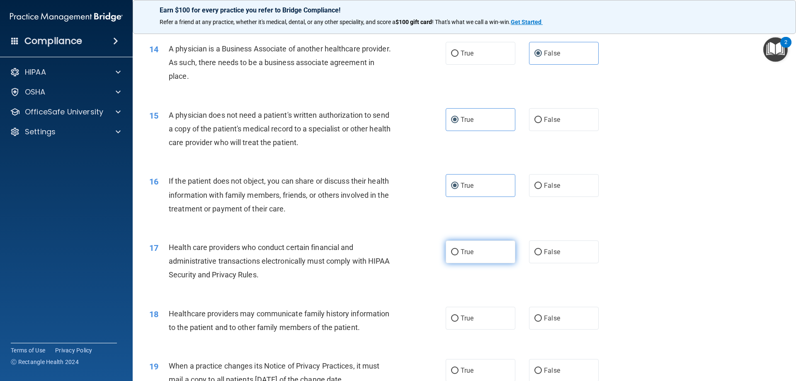
click at [457, 254] on label "True" at bounding box center [481, 252] width 70 height 23
click at [457, 254] on input "True" at bounding box center [454, 252] width 7 height 6
radio input "true"
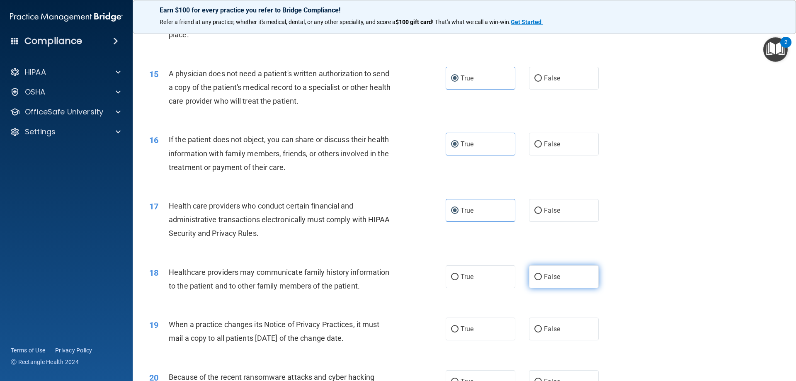
click at [547, 279] on span "False" at bounding box center [552, 277] width 16 height 8
click at [542, 279] on input "False" at bounding box center [538, 277] width 7 height 6
radio input "true"
click at [537, 330] on input "False" at bounding box center [538, 329] width 7 height 6
radio input "true"
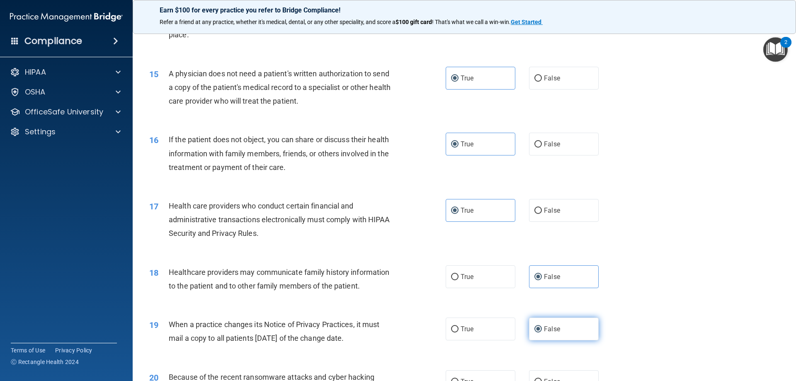
scroll to position [954, 0]
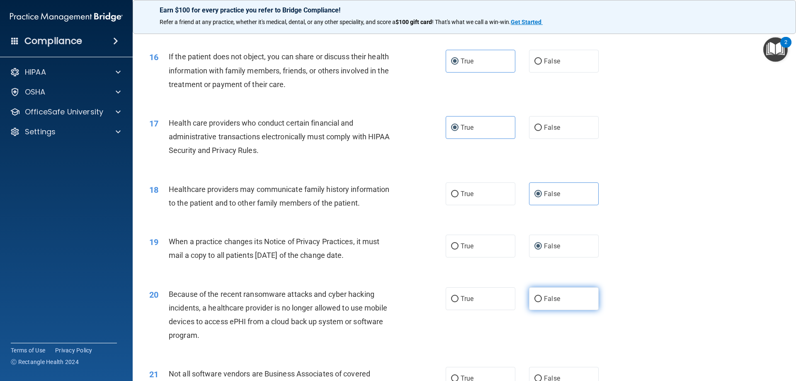
click at [538, 304] on label "False" at bounding box center [564, 298] width 70 height 23
click at [538, 302] on input "False" at bounding box center [538, 299] width 7 height 6
radio input "true"
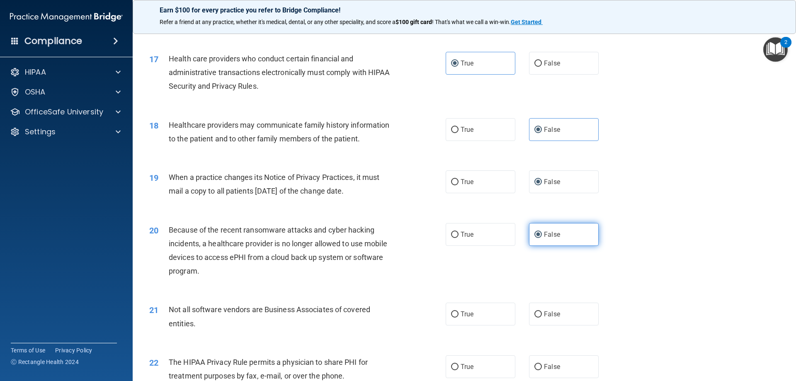
scroll to position [1037, 0]
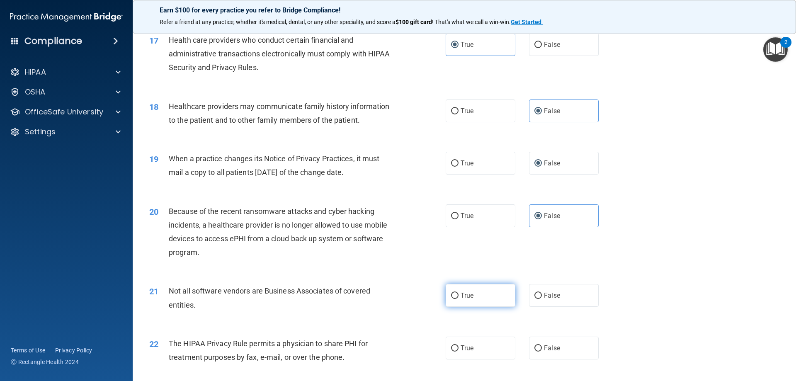
click at [491, 297] on label "True" at bounding box center [481, 295] width 70 height 23
click at [459, 297] on input "True" at bounding box center [454, 296] width 7 height 6
radio input "true"
click at [476, 348] on label "True" at bounding box center [481, 348] width 70 height 23
click at [459, 348] on input "True" at bounding box center [454, 349] width 7 height 6
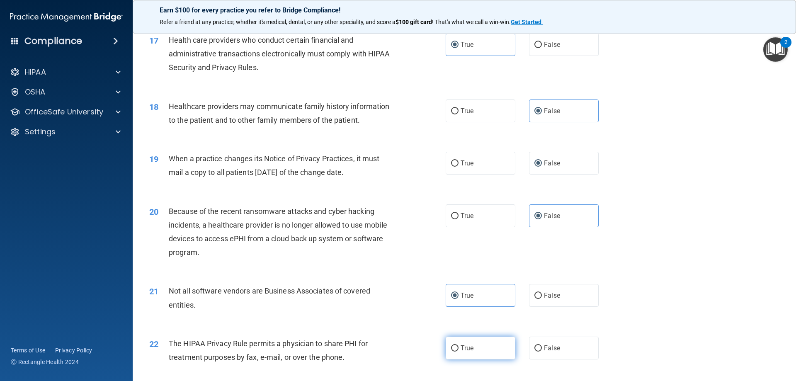
radio input "true"
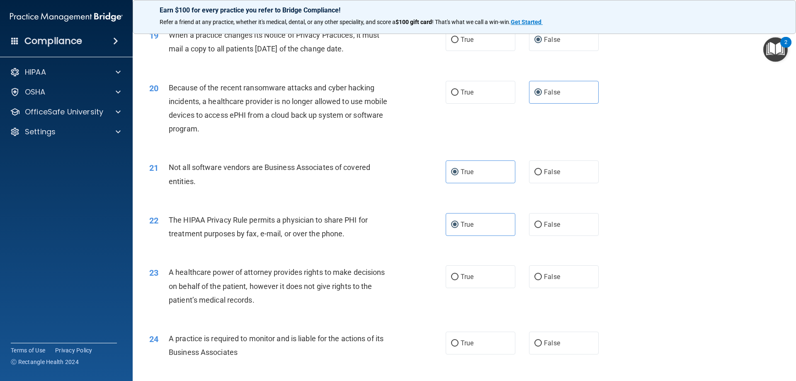
scroll to position [1161, 0]
click at [535, 273] on input "False" at bounding box center [538, 276] width 7 height 6
radio input "true"
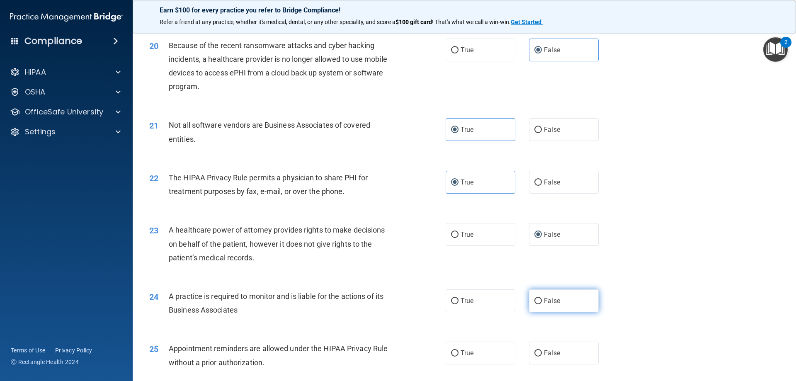
click at [540, 298] on label "False" at bounding box center [564, 301] width 70 height 23
click at [540, 298] on input "False" at bounding box center [538, 301] width 7 height 6
radio input "true"
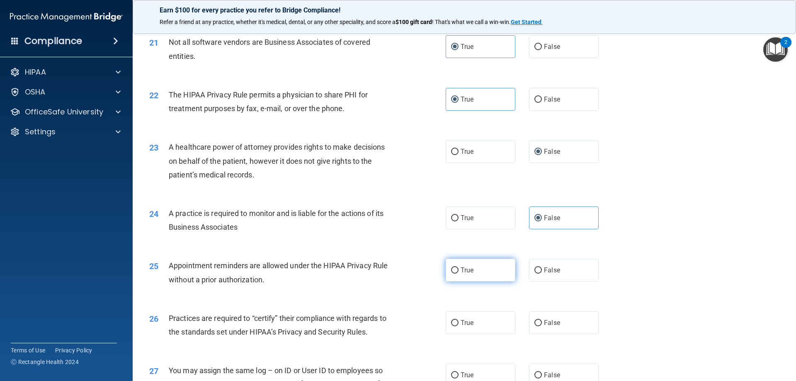
click at [489, 268] on label "True" at bounding box center [481, 270] width 70 height 23
click at [459, 268] on input "True" at bounding box center [454, 271] width 7 height 6
radio input "true"
click at [538, 324] on input "False" at bounding box center [538, 323] width 7 height 6
radio input "true"
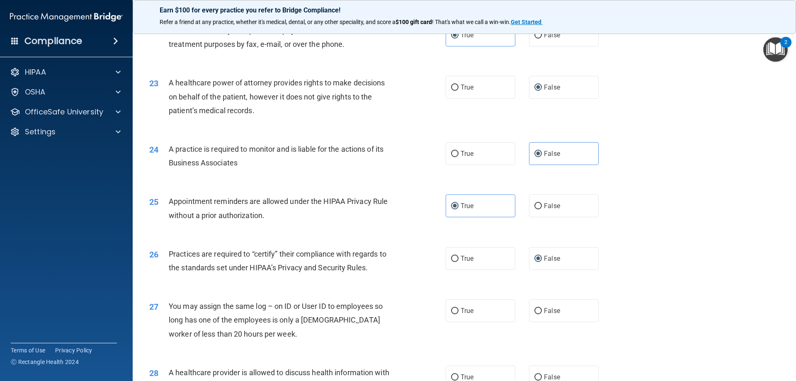
scroll to position [1369, 0]
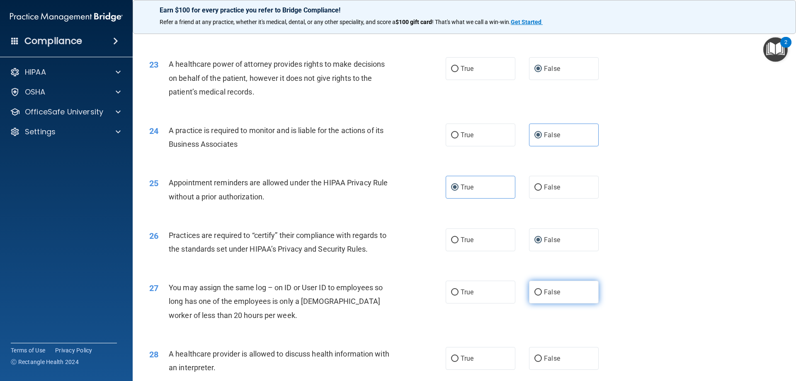
click at [536, 293] on input "False" at bounding box center [538, 293] width 7 height 6
radio input "true"
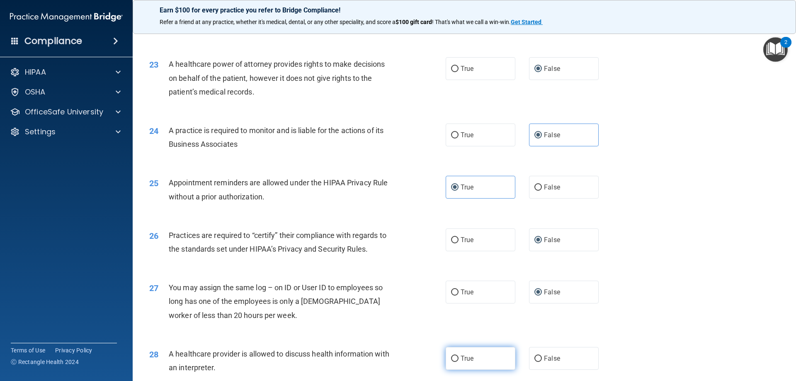
click at [461, 358] on span "True" at bounding box center [467, 359] width 13 height 8
click at [459, 358] on input "True" at bounding box center [454, 359] width 7 height 6
radio input "true"
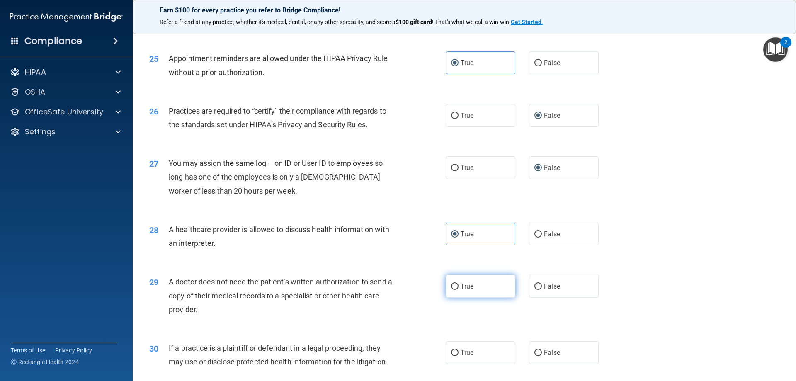
click at [461, 287] on span "True" at bounding box center [467, 286] width 13 height 8
click at [459, 287] on input "True" at bounding box center [454, 287] width 7 height 6
radio input "true"
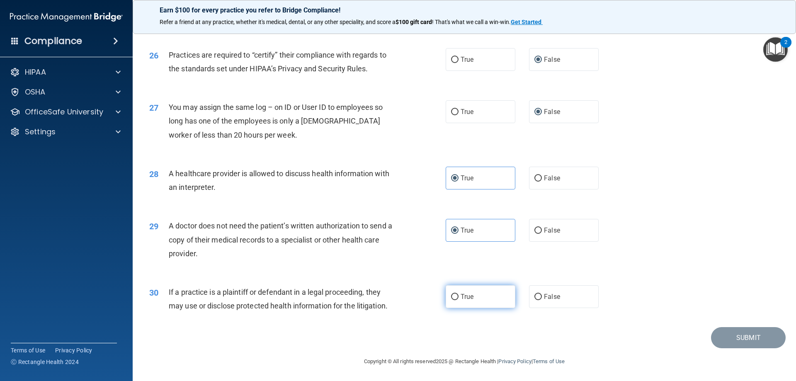
scroll to position [1550, 0]
click at [463, 299] on span "True" at bounding box center [467, 296] width 13 height 8
click at [459, 299] on input "True" at bounding box center [454, 297] width 7 height 6
radio input "true"
click at [699, 340] on button "Submit" at bounding box center [748, 337] width 75 height 21
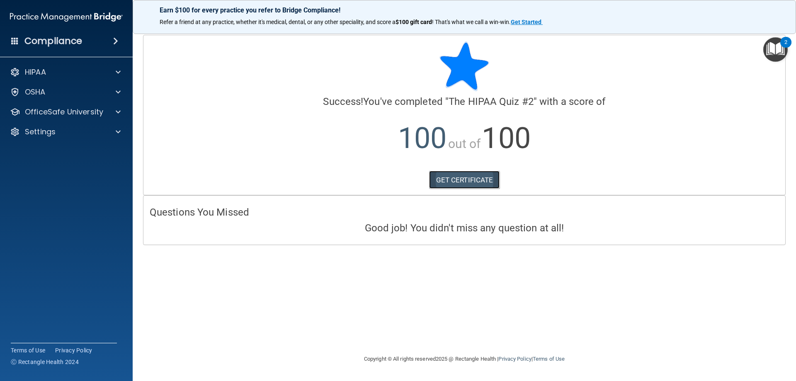
click at [480, 181] on link "GET CERTIFICATE" at bounding box center [464, 180] width 71 height 18
click at [79, 113] on p "OfficeSafe University" at bounding box center [64, 112] width 78 height 10
click at [76, 134] on div "HIPAA Training" at bounding box center [61, 132] width 113 height 8
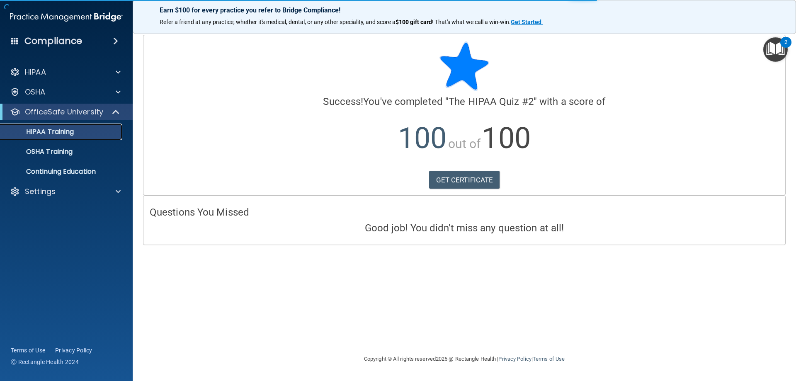
click at [90, 132] on div "HIPAA Training" at bounding box center [61, 132] width 113 height 8
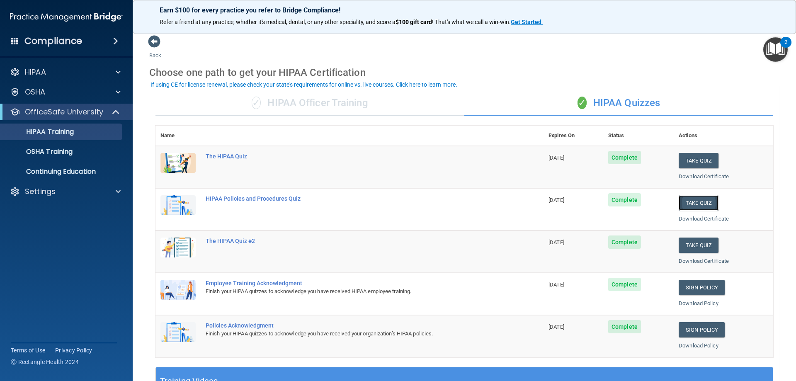
click at [693, 200] on button "Take Quiz" at bounding box center [699, 202] width 40 height 15
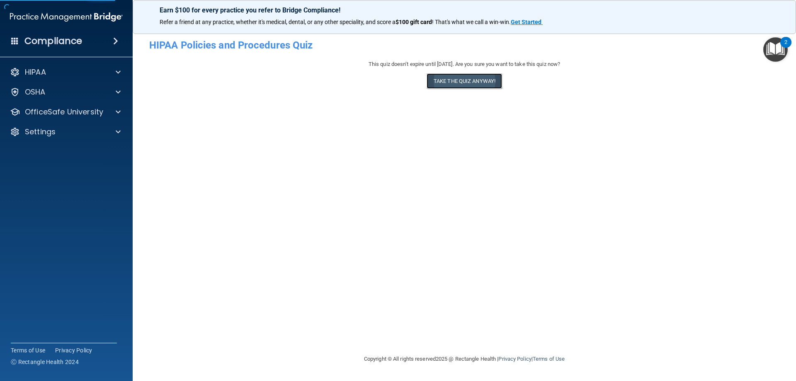
click at [478, 81] on button "Take the quiz anyway!" at bounding box center [464, 80] width 75 height 15
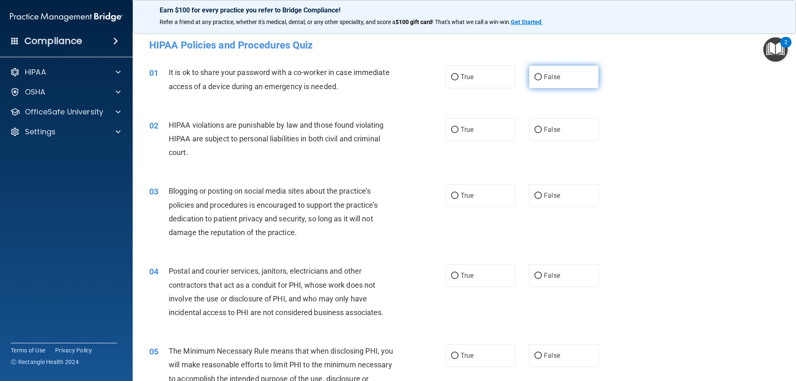
click at [569, 78] on label "False" at bounding box center [564, 77] width 70 height 23
click at [542, 78] on input "False" at bounding box center [538, 77] width 7 height 6
radio input "true"
click at [479, 137] on label "True" at bounding box center [481, 129] width 70 height 23
click at [459, 133] on input "True" at bounding box center [454, 130] width 7 height 6
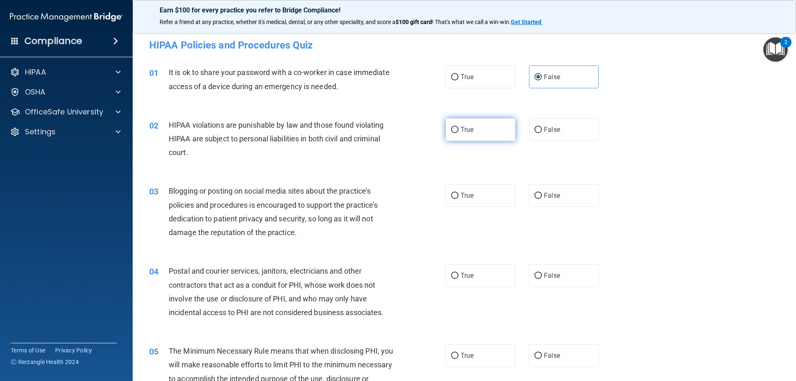
radio input "true"
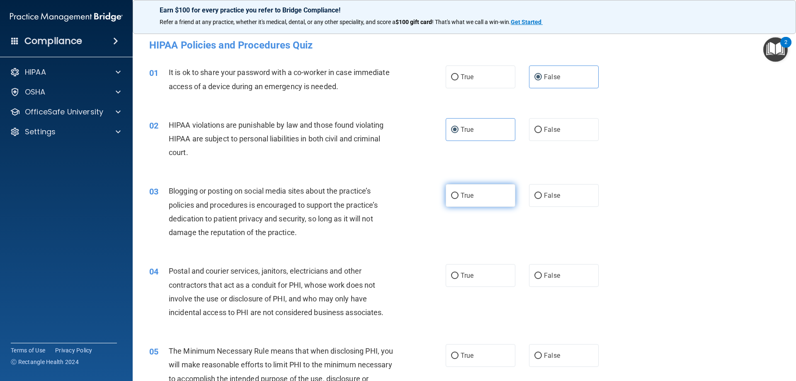
click at [463, 194] on span "True" at bounding box center [467, 196] width 13 height 8
click at [459, 194] on input "True" at bounding box center [454, 196] width 7 height 6
radio input "true"
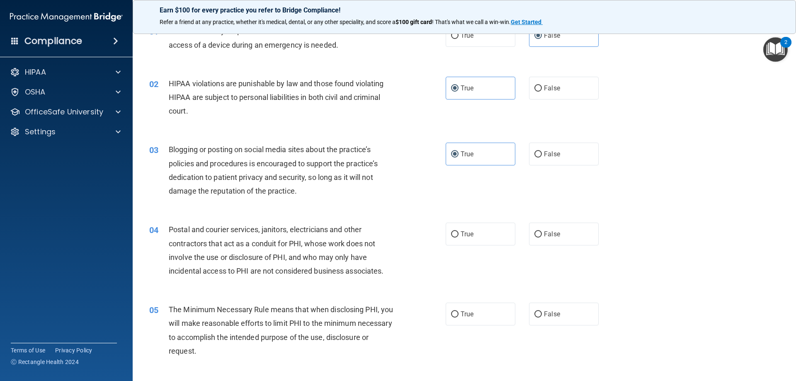
scroll to position [83, 0]
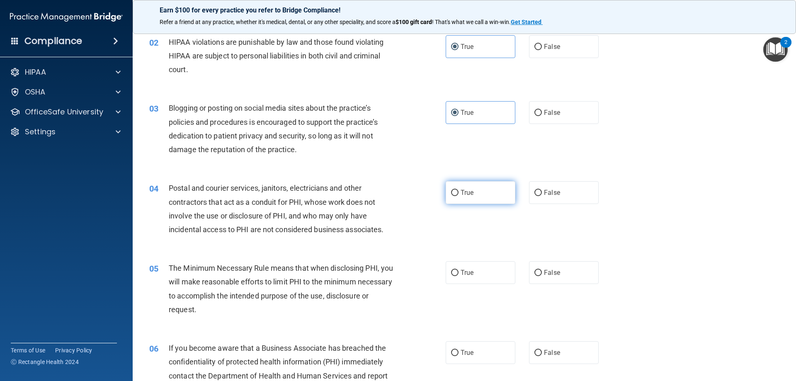
click at [470, 197] on label "True" at bounding box center [481, 192] width 70 height 23
click at [459, 196] on input "True" at bounding box center [454, 193] width 7 height 6
radio input "true"
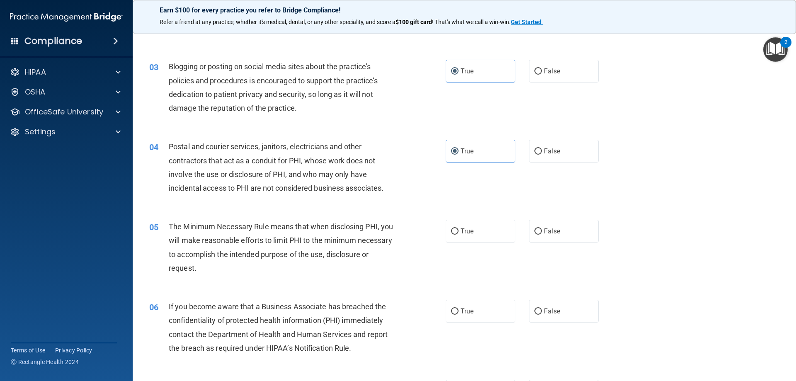
scroll to position [166, 0]
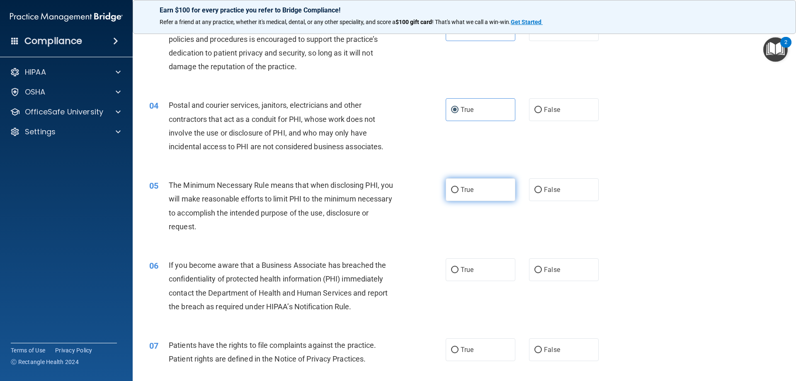
click at [459, 185] on label "True" at bounding box center [481, 189] width 70 height 23
click at [459, 187] on input "True" at bounding box center [454, 190] width 7 height 6
radio input "true"
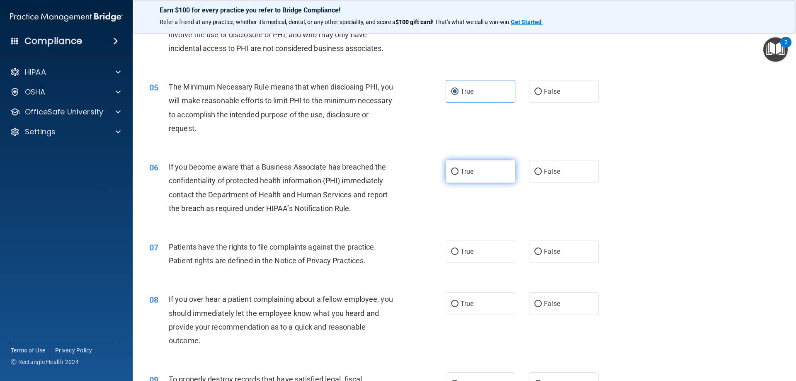
scroll to position [290, 0]
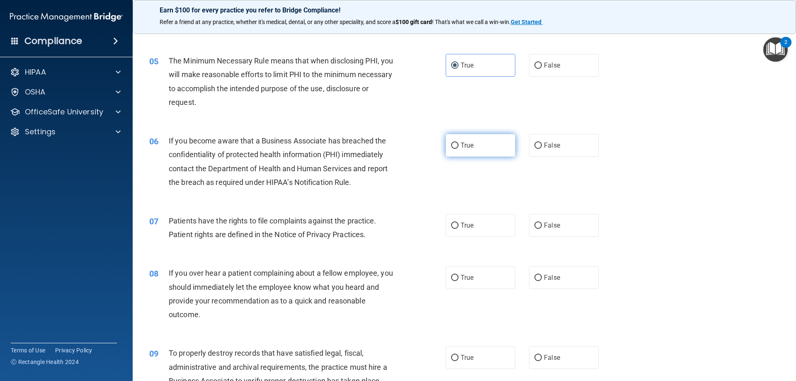
click at [461, 145] on span "True" at bounding box center [467, 145] width 13 height 8
click at [459, 145] on input "True" at bounding box center [454, 146] width 7 height 6
radio input "true"
click at [465, 226] on span "True" at bounding box center [467, 226] width 13 height 8
click at [459, 226] on input "True" at bounding box center [454, 226] width 7 height 6
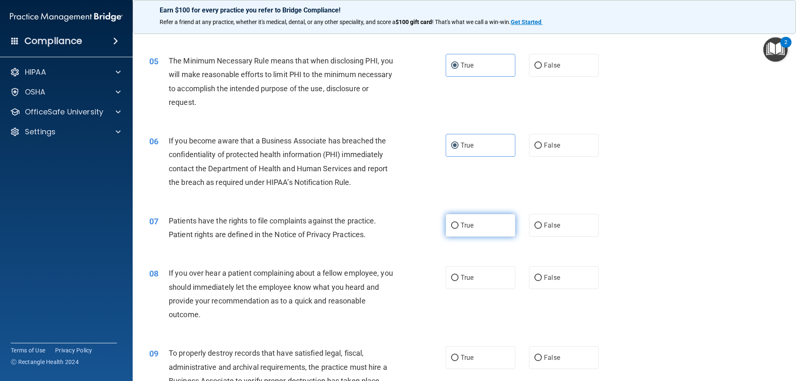
radio input "true"
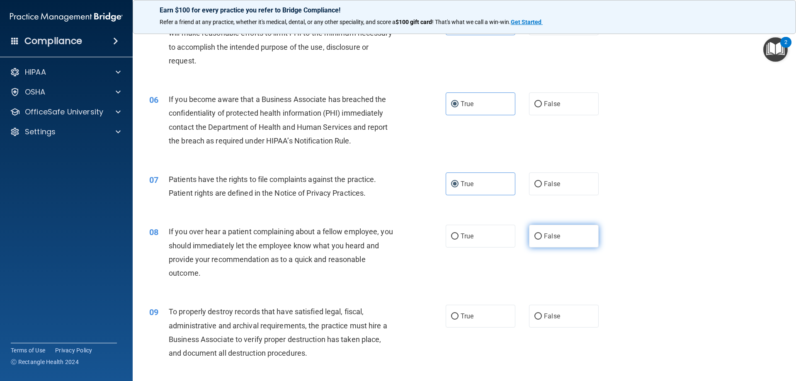
click at [540, 238] on label "False" at bounding box center [564, 236] width 70 height 23
click at [540, 238] on input "False" at bounding box center [538, 237] width 7 height 6
radio input "true"
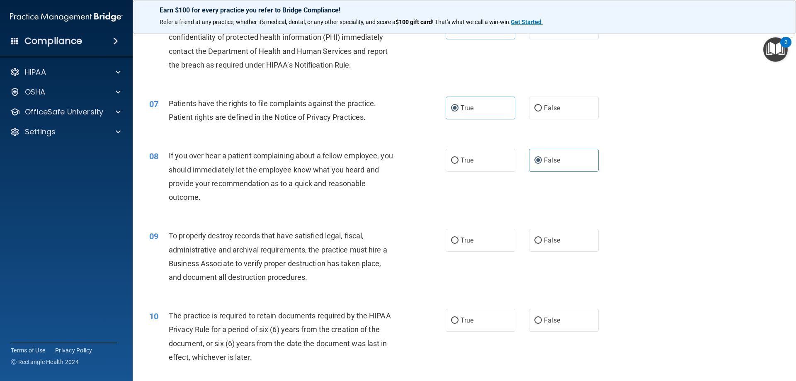
scroll to position [415, 0]
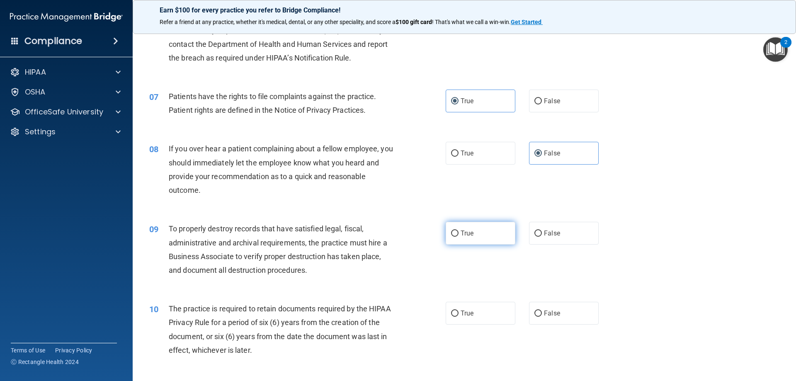
click at [461, 236] on span "True" at bounding box center [467, 233] width 13 height 8
click at [459, 236] on input "True" at bounding box center [454, 234] width 7 height 6
radio input "true"
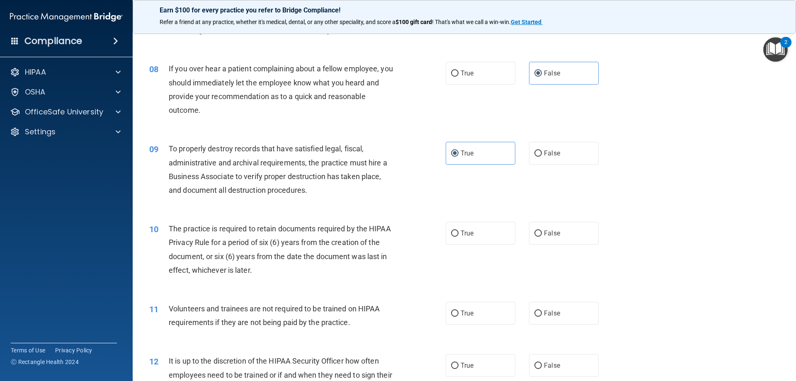
scroll to position [498, 0]
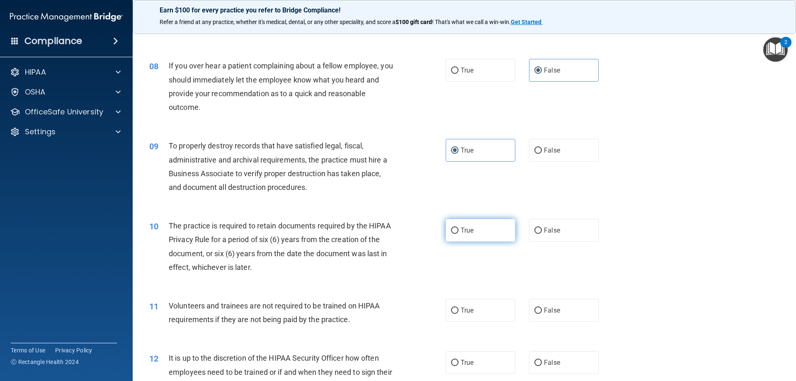
click at [468, 229] on span "True" at bounding box center [467, 230] width 13 height 8
click at [459, 229] on input "True" at bounding box center [454, 231] width 7 height 6
radio input "true"
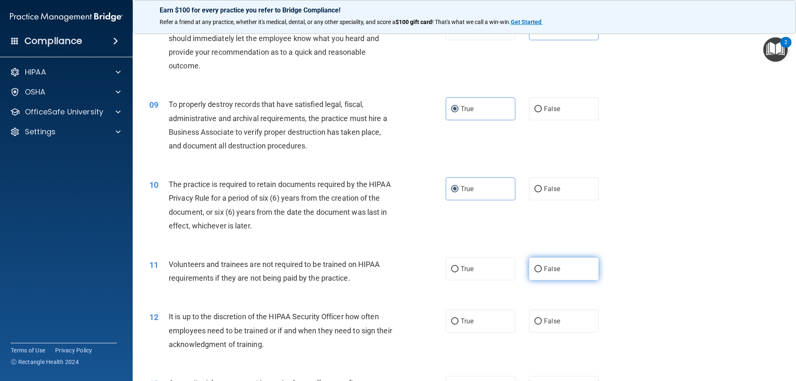
click at [537, 266] on input "False" at bounding box center [538, 269] width 7 height 6
radio input "true"
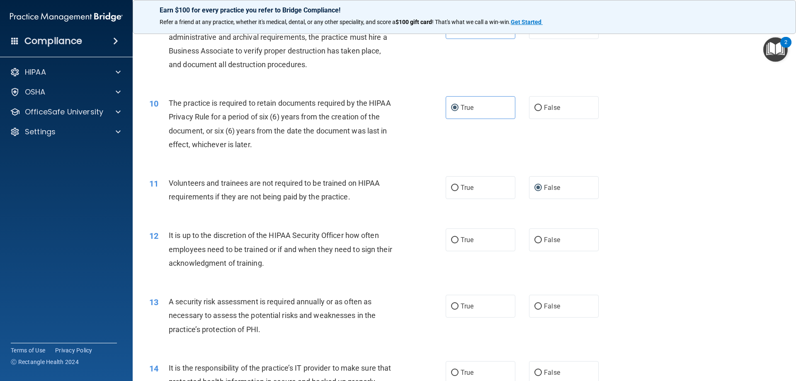
scroll to position [622, 0]
click at [538, 236] on input "False" at bounding box center [538, 239] width 7 height 6
radio input "true"
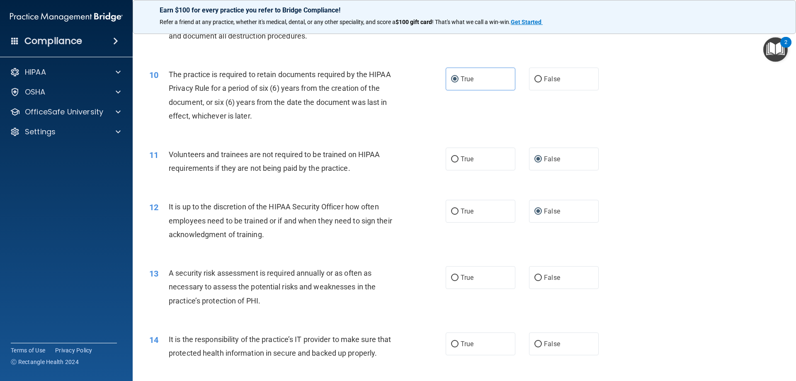
scroll to position [664, 0]
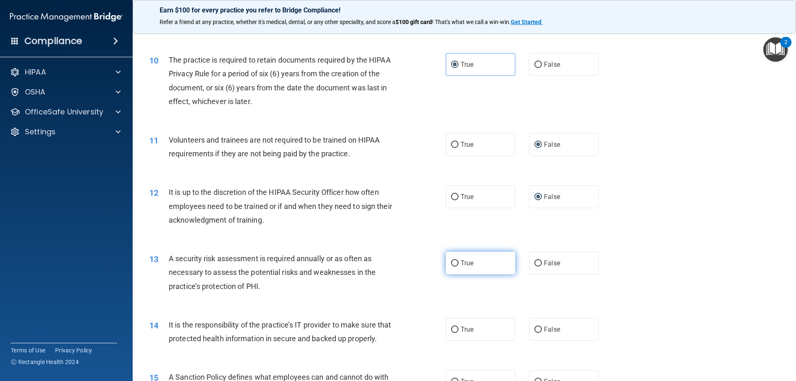
click at [453, 267] on label "True" at bounding box center [481, 263] width 70 height 23
click at [453, 267] on input "True" at bounding box center [454, 264] width 7 height 6
radio input "true"
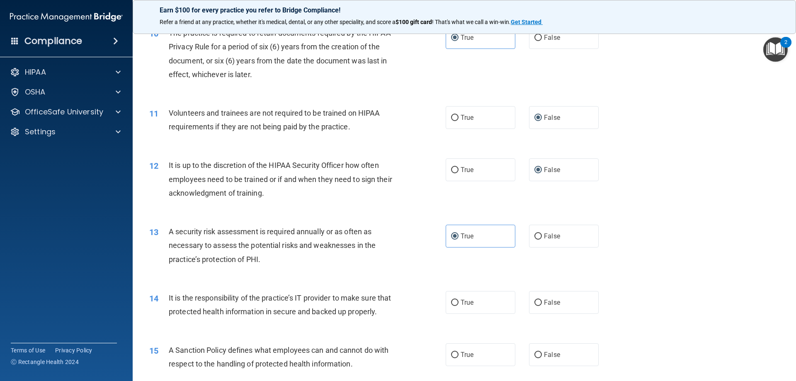
scroll to position [705, 0]
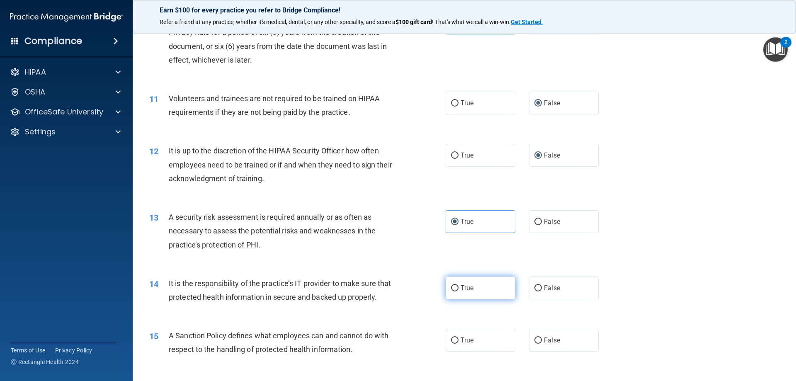
click at [453, 293] on label "True" at bounding box center [481, 288] width 70 height 23
click at [453, 292] on input "True" at bounding box center [454, 288] width 7 height 6
radio input "true"
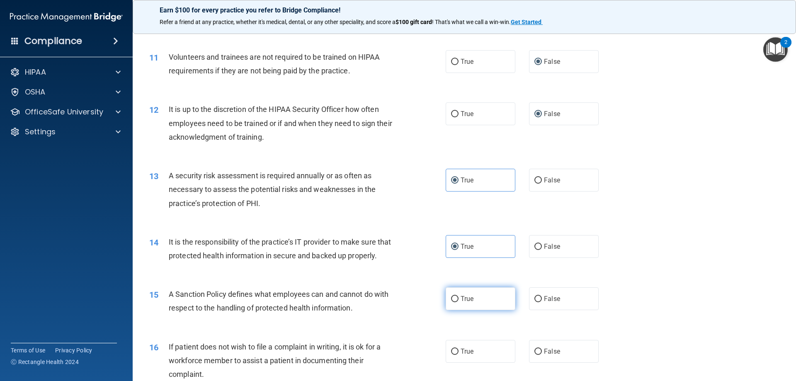
click at [467, 303] on span "True" at bounding box center [467, 299] width 13 height 8
click at [459, 302] on input "True" at bounding box center [454, 299] width 7 height 6
radio input "true"
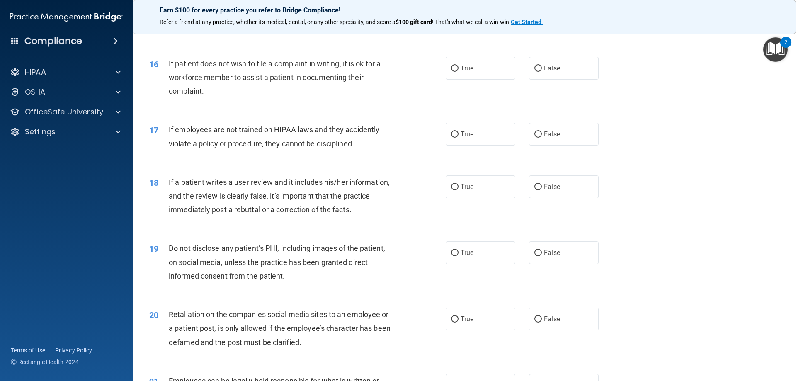
scroll to position [1037, 0]
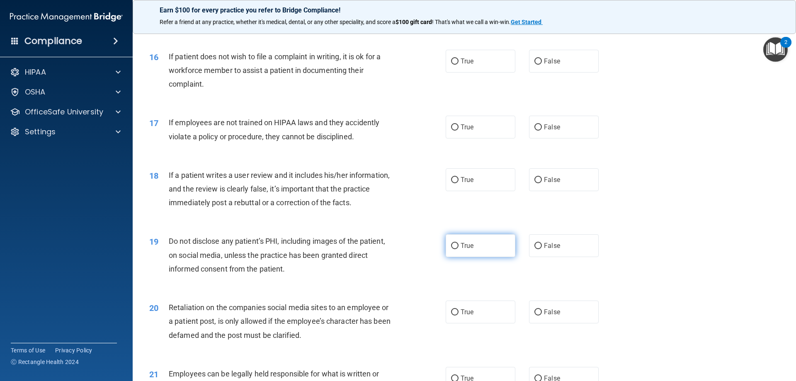
click at [472, 257] on label "True" at bounding box center [481, 245] width 70 height 23
click at [459, 249] on input "True" at bounding box center [454, 246] width 7 height 6
radio input "true"
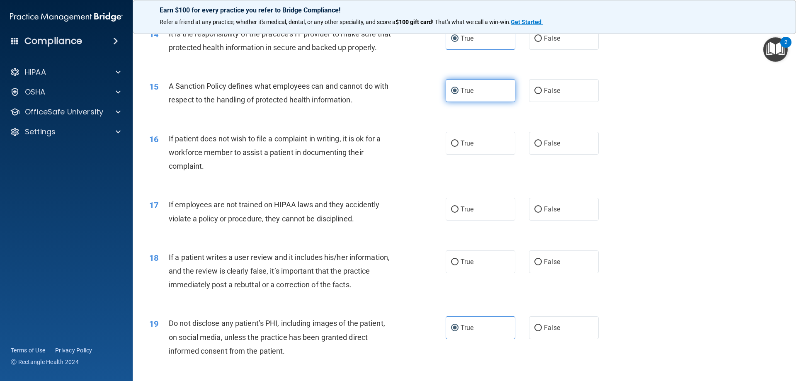
scroll to position [954, 0]
click at [545, 148] on span "False" at bounding box center [552, 144] width 16 height 8
click at [542, 148] on input "False" at bounding box center [538, 144] width 7 height 6
radio input "true"
click at [535, 214] on input "False" at bounding box center [538, 210] width 7 height 6
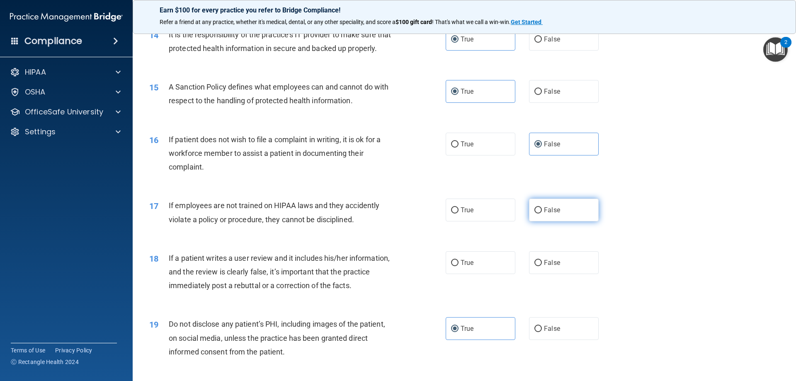
radio input "true"
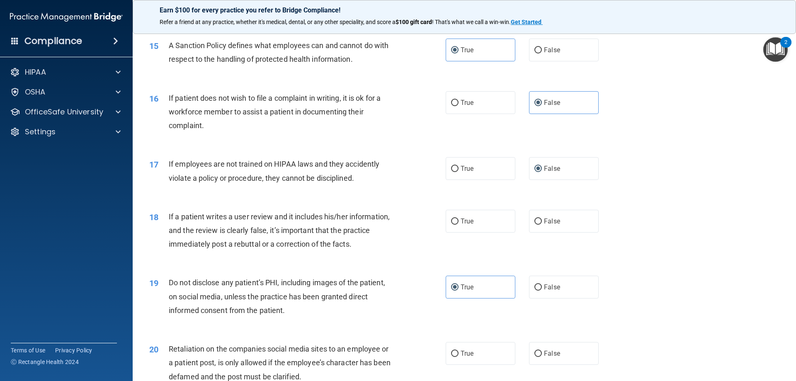
scroll to position [1037, 0]
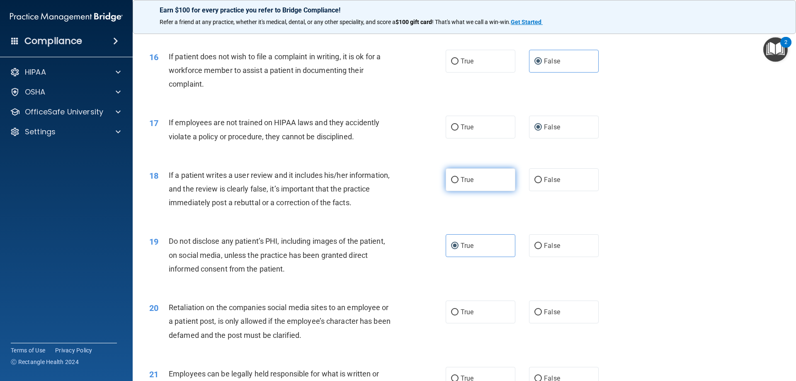
click at [482, 190] on label "True" at bounding box center [481, 179] width 70 height 23
click at [459, 183] on input "True" at bounding box center [454, 180] width 7 height 6
radio input "true"
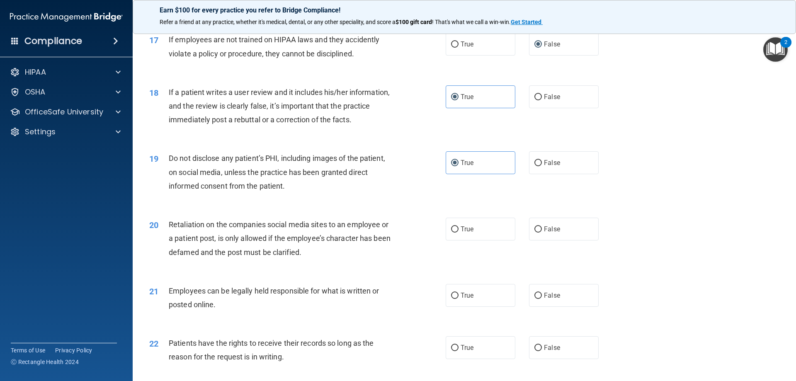
scroll to position [1161, 0]
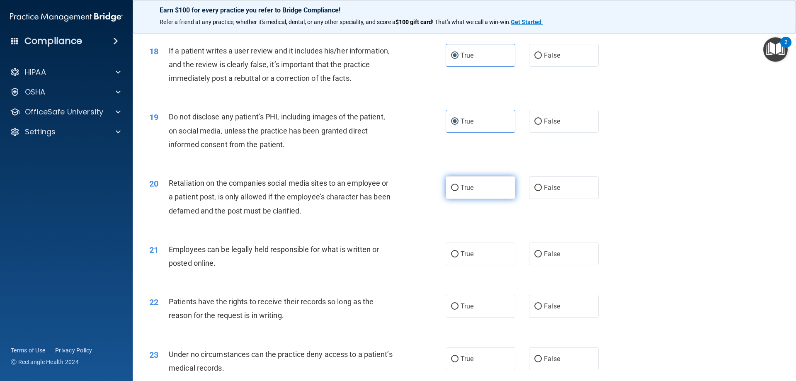
click at [461, 192] on span "True" at bounding box center [467, 188] width 13 height 8
click at [459, 191] on input "True" at bounding box center [454, 188] width 7 height 6
radio input "true"
click at [451, 258] on input "True" at bounding box center [454, 254] width 7 height 6
radio input "true"
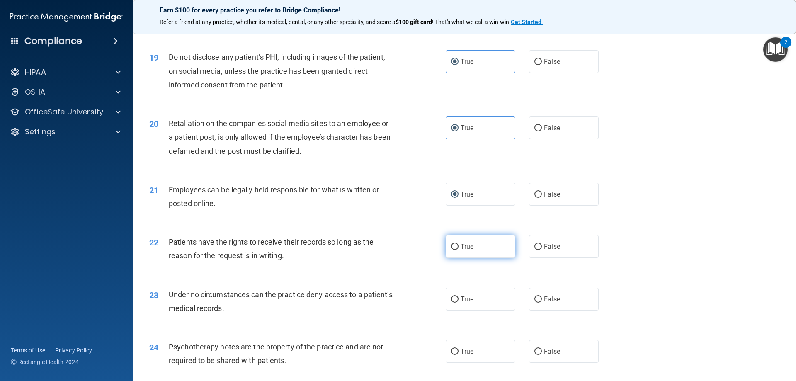
scroll to position [1244, 0]
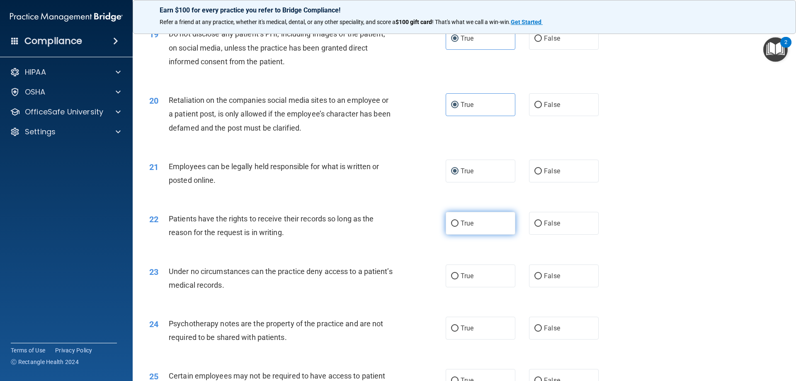
click at [461, 227] on span "True" at bounding box center [467, 223] width 13 height 8
click at [459, 227] on input "True" at bounding box center [454, 224] width 7 height 6
radio input "true"
click at [466, 280] on span "True" at bounding box center [467, 276] width 13 height 8
click at [459, 280] on input "True" at bounding box center [454, 276] width 7 height 6
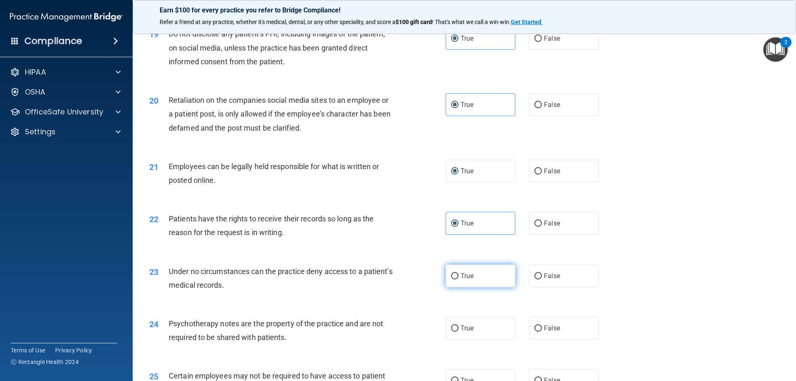
radio input "true"
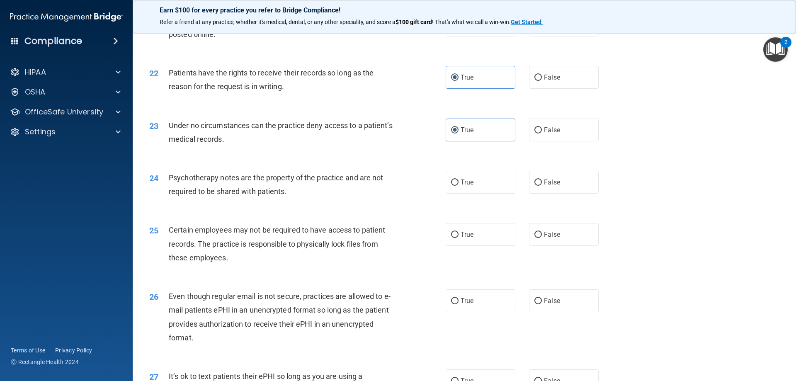
scroll to position [1410, 0]
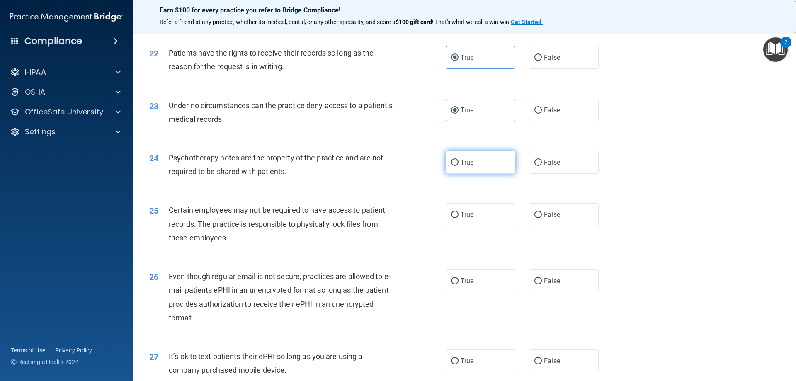
click at [460, 174] on label "True" at bounding box center [481, 162] width 70 height 23
click at [459, 166] on input "True" at bounding box center [454, 163] width 7 height 6
radio input "true"
click at [454, 218] on input "True" at bounding box center [454, 215] width 7 height 6
radio input "true"
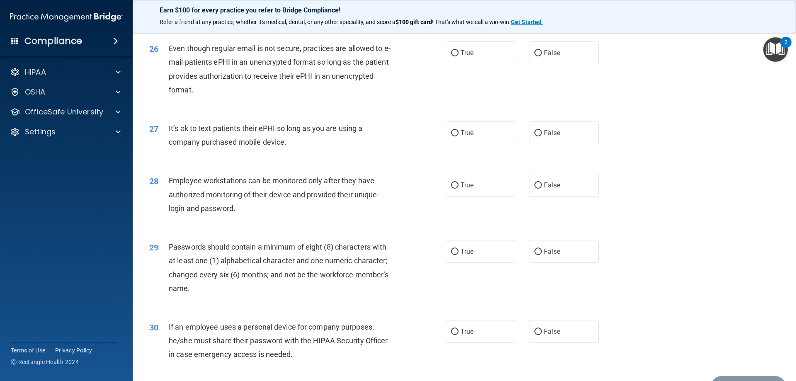
scroll to position [1659, 0]
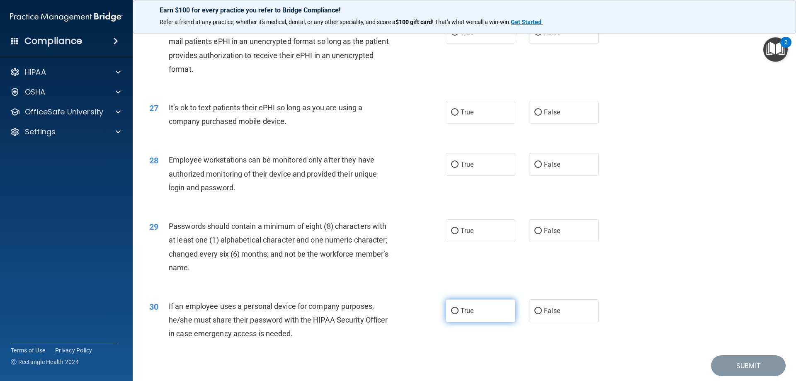
click at [471, 315] on span "True" at bounding box center [467, 311] width 13 height 8
click at [459, 314] on input "True" at bounding box center [454, 311] width 7 height 6
radio input "true"
click at [451, 234] on input "True" at bounding box center [454, 231] width 7 height 6
radio input "true"
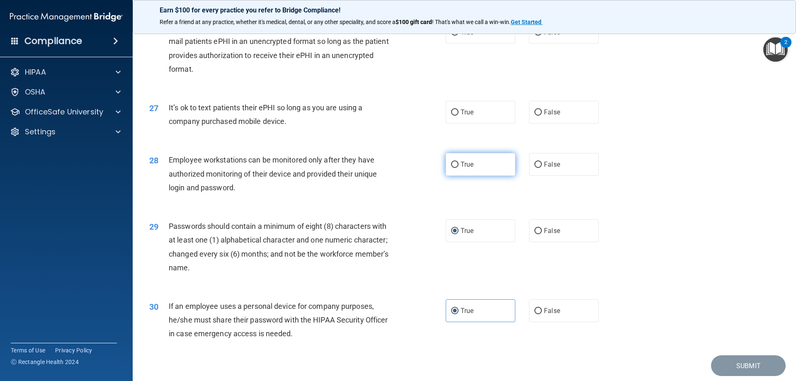
click at [455, 168] on input "True" at bounding box center [454, 165] width 7 height 6
radio input "true"
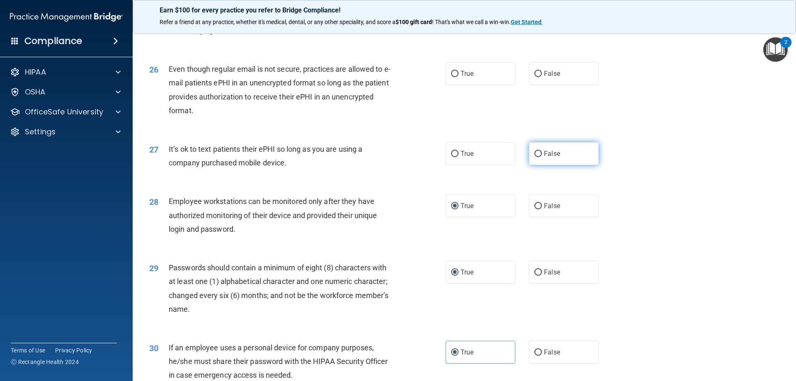
click at [543, 165] on label "False" at bounding box center [564, 153] width 70 height 23
click at [462, 83] on label "True" at bounding box center [481, 73] width 70 height 23
click at [459, 77] on input "True" at bounding box center [454, 74] width 7 height 6
radio input "true"
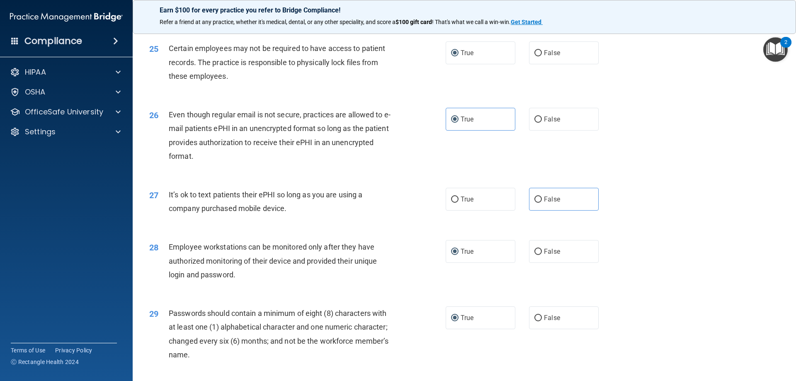
scroll to position [1452, 0]
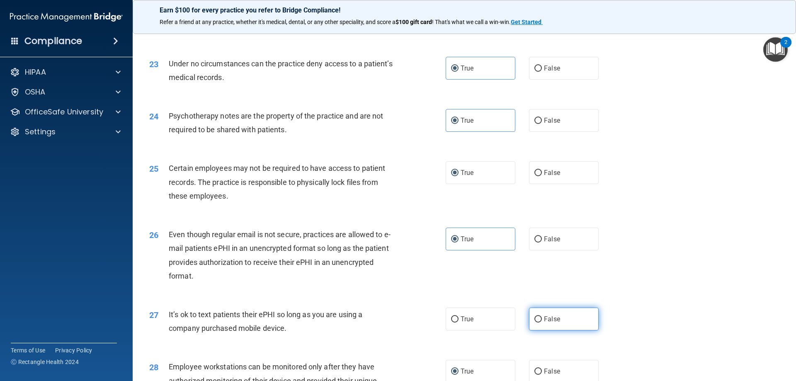
click at [538, 323] on input "False" at bounding box center [538, 320] width 7 height 6
radio input "true"
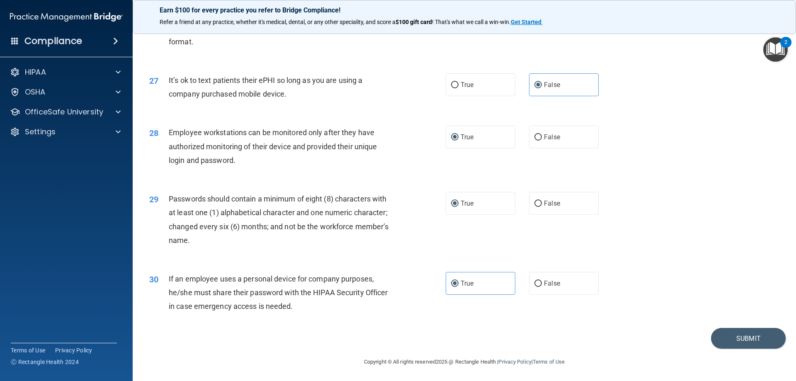
scroll to position [1701, 0]
click at [699, 338] on button "Submit" at bounding box center [748, 337] width 75 height 21
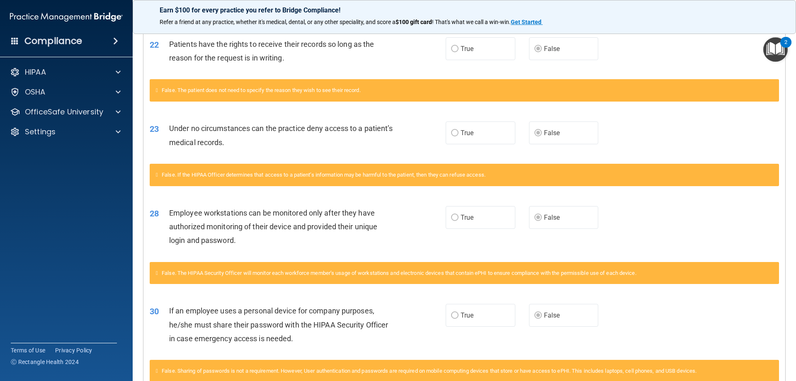
scroll to position [935, 0]
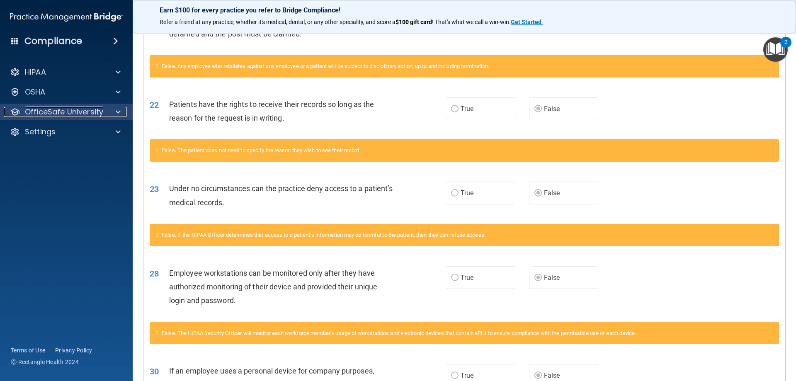
click at [74, 111] on p "OfficeSafe University" at bounding box center [64, 112] width 78 height 10
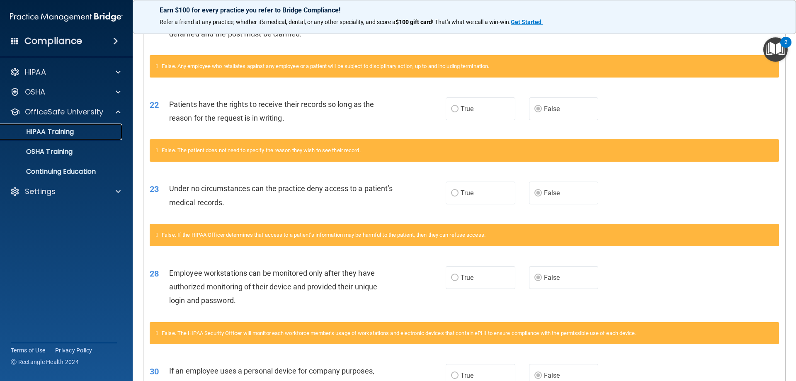
click at [74, 128] on p "HIPAA Training" at bounding box center [39, 132] width 68 height 8
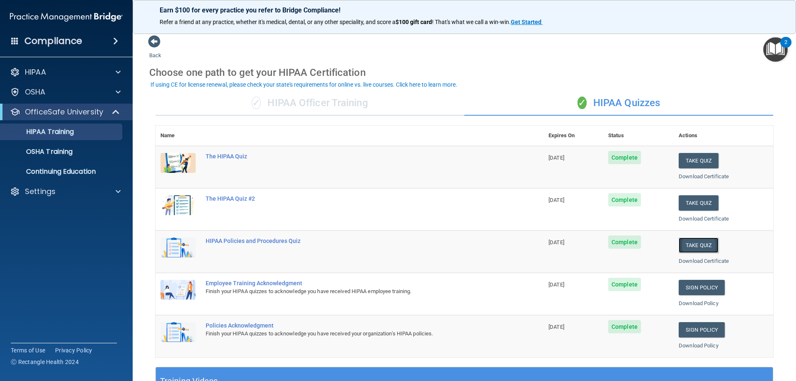
click at [679, 244] on button "Take Quiz" at bounding box center [699, 245] width 40 height 15
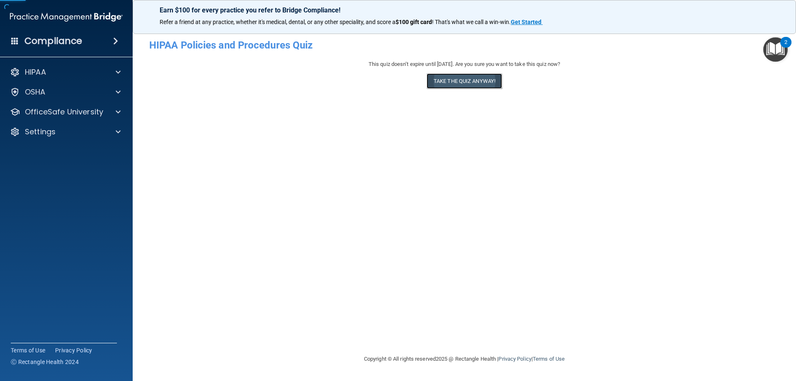
click at [486, 80] on button "Take the quiz anyway!" at bounding box center [464, 80] width 75 height 15
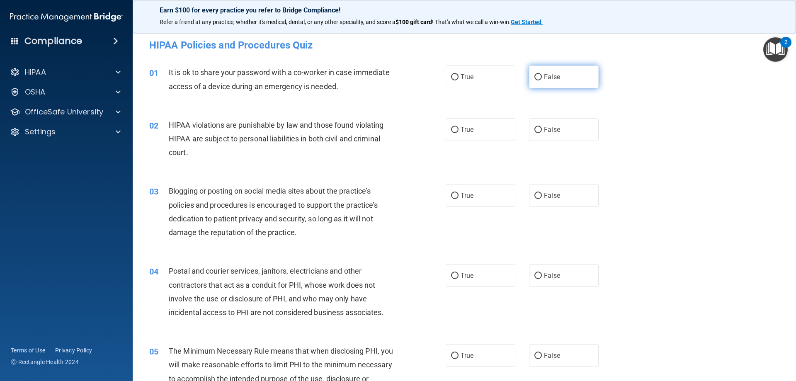
click at [544, 71] on label "False" at bounding box center [564, 77] width 70 height 23
click at [542, 74] on input "False" at bounding box center [538, 77] width 7 height 6
radio input "true"
click at [461, 129] on span "True" at bounding box center [467, 130] width 13 height 8
click at [459, 129] on input "True" at bounding box center [454, 130] width 7 height 6
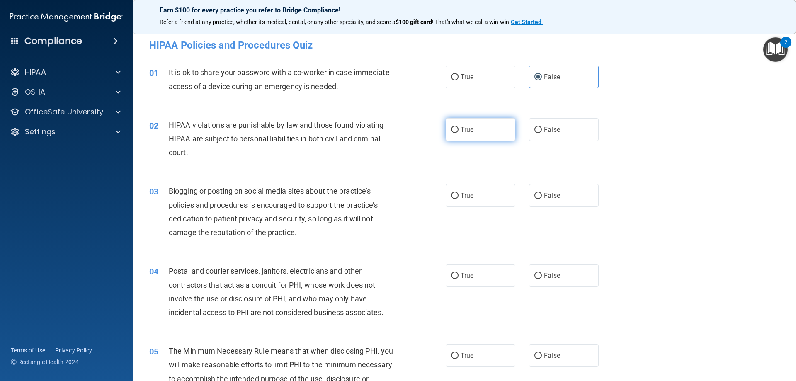
radio input "true"
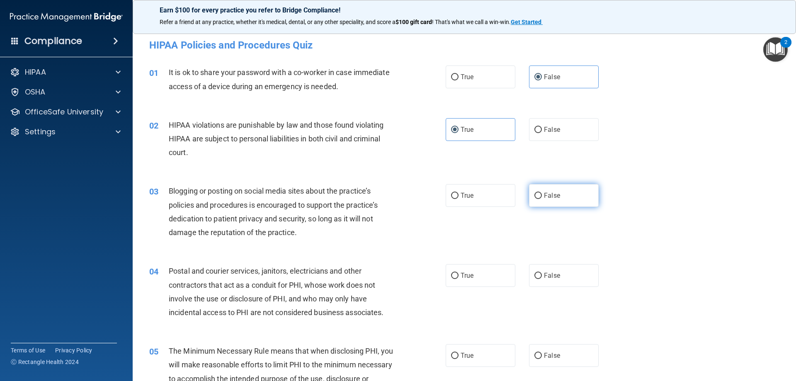
click at [546, 195] on span "False" at bounding box center [552, 196] width 16 height 8
click at [542, 195] on input "False" at bounding box center [538, 196] width 7 height 6
radio input "true"
click at [478, 272] on label "True" at bounding box center [481, 275] width 70 height 23
click at [459, 273] on input "True" at bounding box center [454, 276] width 7 height 6
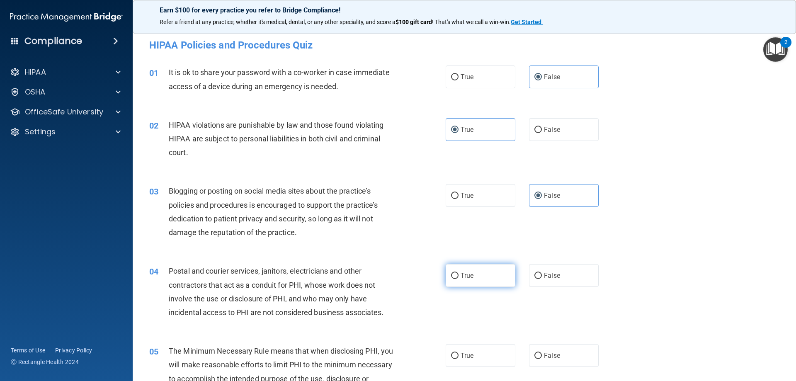
radio input "true"
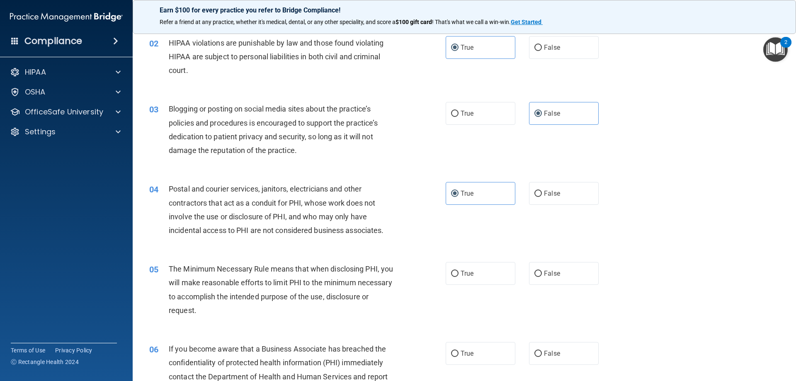
scroll to position [83, 0]
click at [469, 273] on span "True" at bounding box center [467, 273] width 13 height 8
click at [459, 273] on input "True" at bounding box center [454, 273] width 7 height 6
radio input "true"
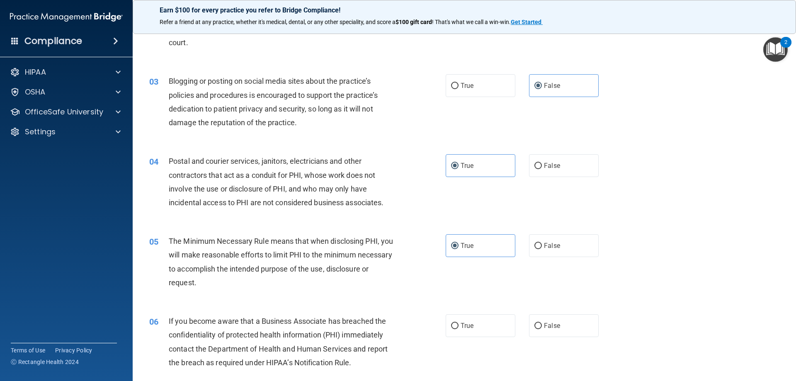
scroll to position [124, 0]
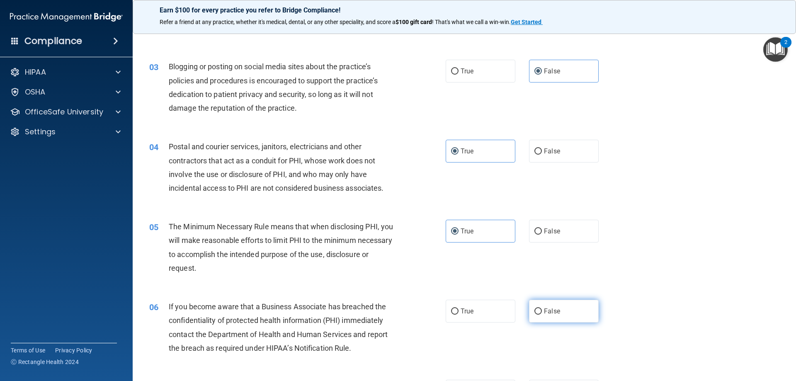
click at [556, 307] on label "False" at bounding box center [564, 311] width 70 height 23
click at [542, 309] on input "False" at bounding box center [538, 312] width 7 height 6
radio input "true"
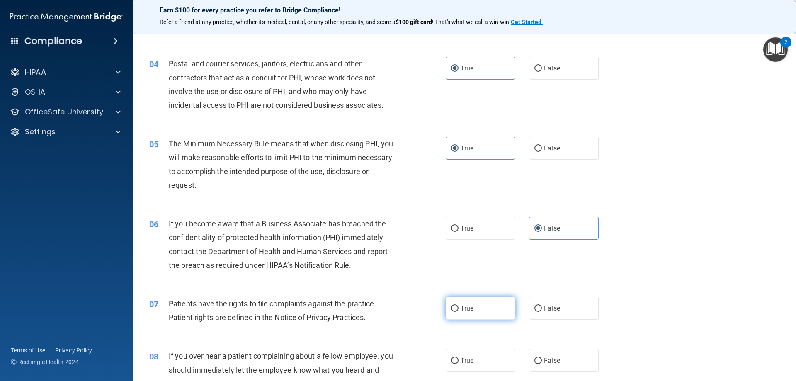
click at [494, 309] on label "True" at bounding box center [481, 308] width 70 height 23
click at [459, 309] on input "True" at bounding box center [454, 309] width 7 height 6
radio input "true"
click at [552, 356] on label "False" at bounding box center [564, 360] width 70 height 23
click at [542, 358] on input "False" at bounding box center [538, 361] width 7 height 6
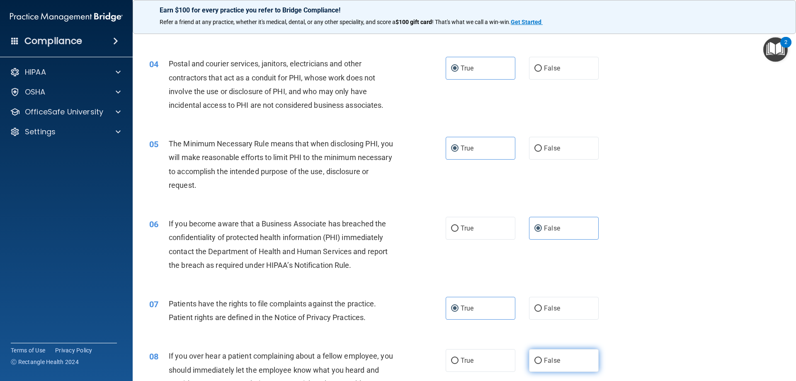
radio input "true"
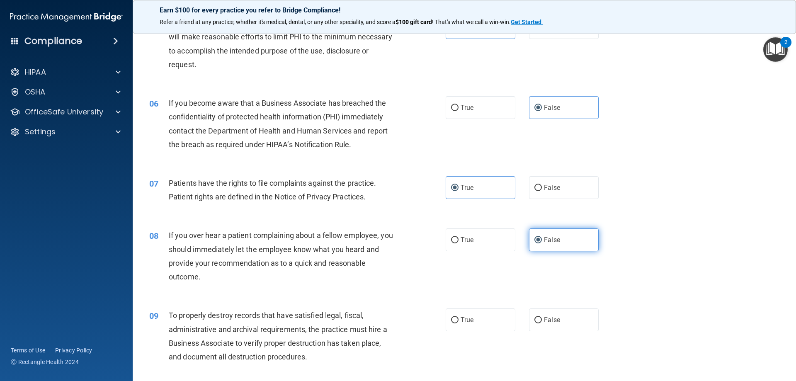
scroll to position [332, 0]
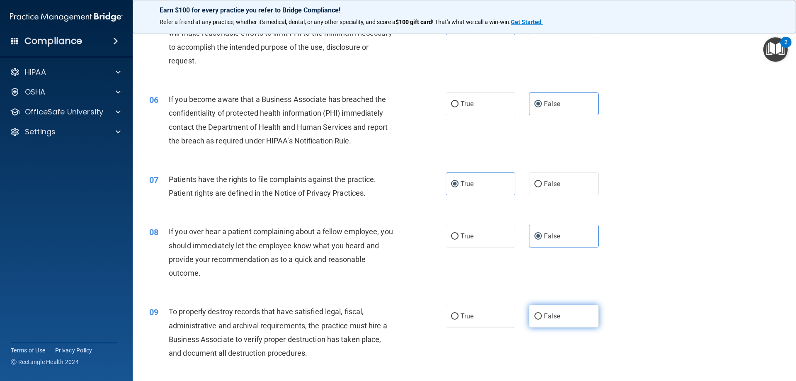
click at [542, 321] on label "False" at bounding box center [564, 316] width 70 height 23
click at [542, 320] on input "False" at bounding box center [538, 317] width 7 height 6
radio input "true"
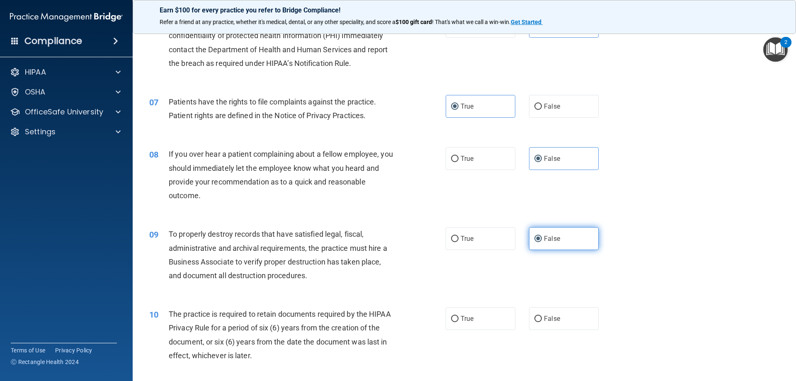
scroll to position [415, 0]
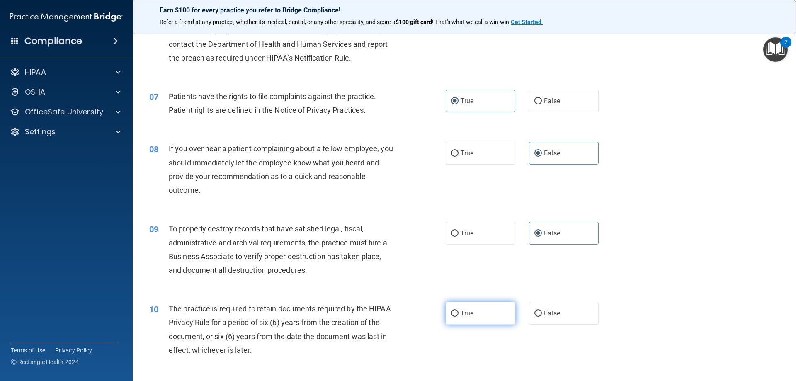
click at [478, 311] on label "True" at bounding box center [481, 313] width 70 height 23
click at [459, 311] on input "True" at bounding box center [454, 314] width 7 height 6
radio input "true"
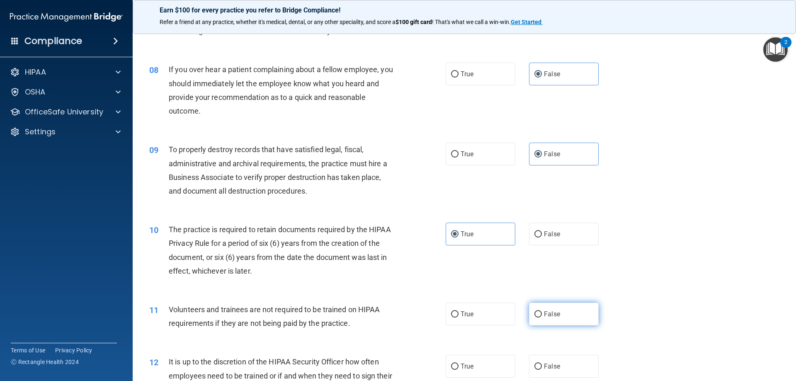
scroll to position [498, 0]
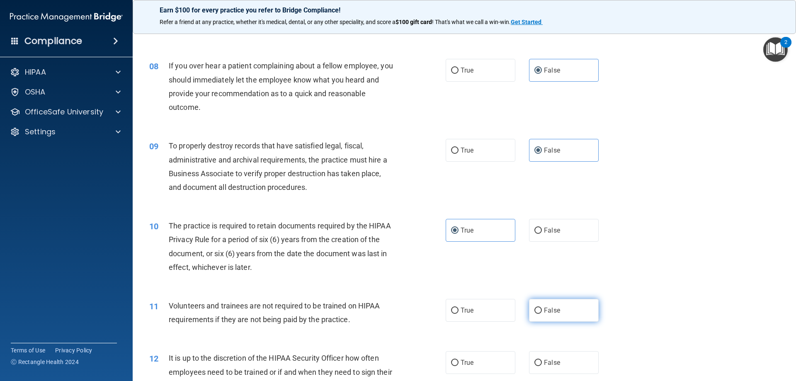
click at [529, 306] on label "False" at bounding box center [564, 310] width 70 height 23
click at [535, 308] on input "False" at bounding box center [538, 311] width 7 height 6
radio input "true"
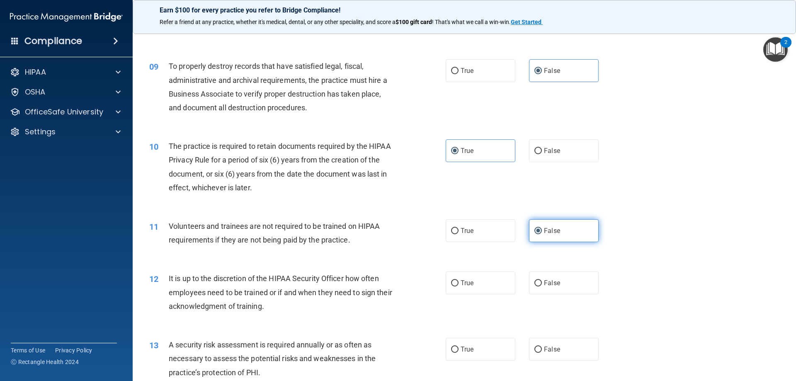
scroll to position [581, 0]
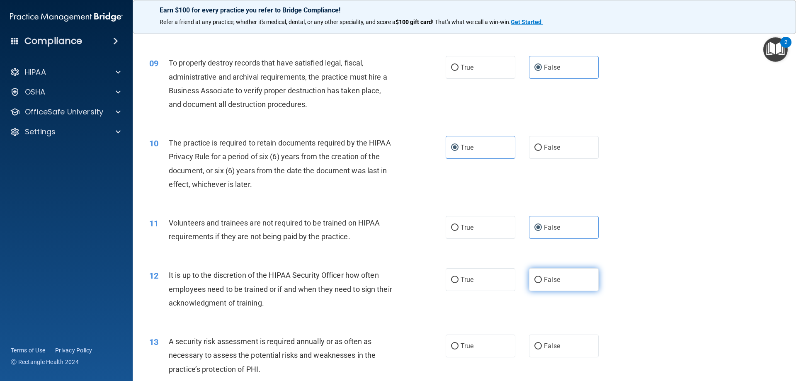
click at [535, 282] on input "False" at bounding box center [538, 280] width 7 height 6
radio input "true"
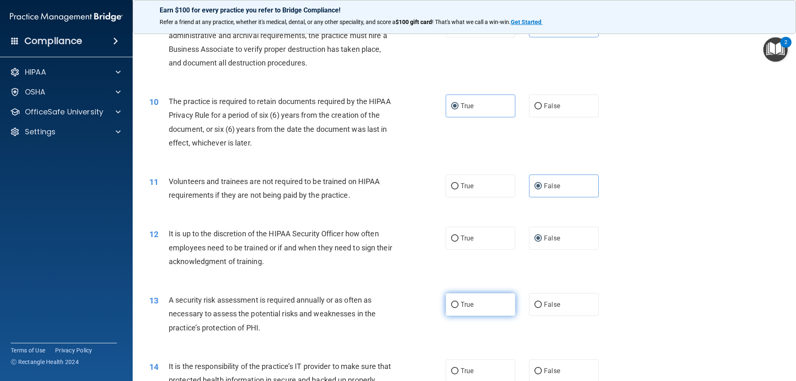
click at [486, 304] on label "True" at bounding box center [481, 304] width 70 height 23
click at [459, 304] on input "True" at bounding box center [454, 305] width 7 height 6
radio input "true"
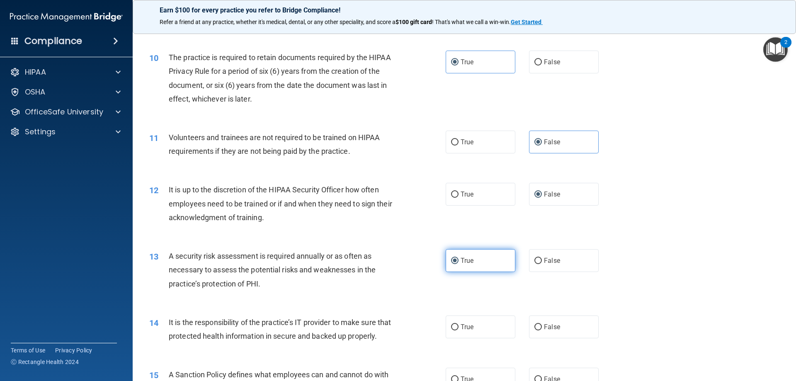
scroll to position [705, 0]
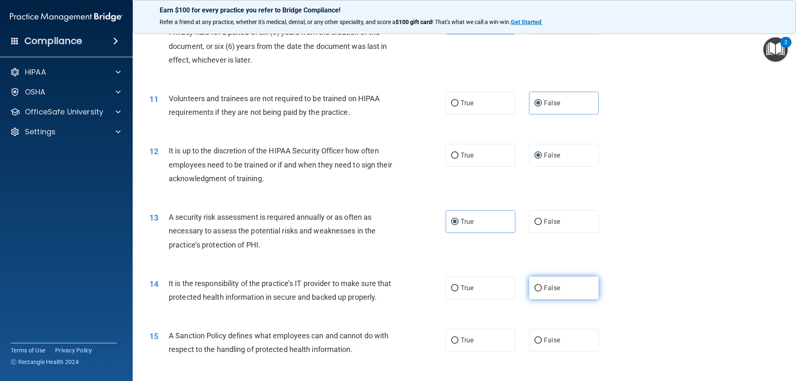
click at [545, 290] on span "False" at bounding box center [552, 288] width 16 height 8
click at [542, 290] on input "False" at bounding box center [538, 288] width 7 height 6
radio input "true"
click at [536, 344] on input "False" at bounding box center [538, 341] width 7 height 6
radio input "true"
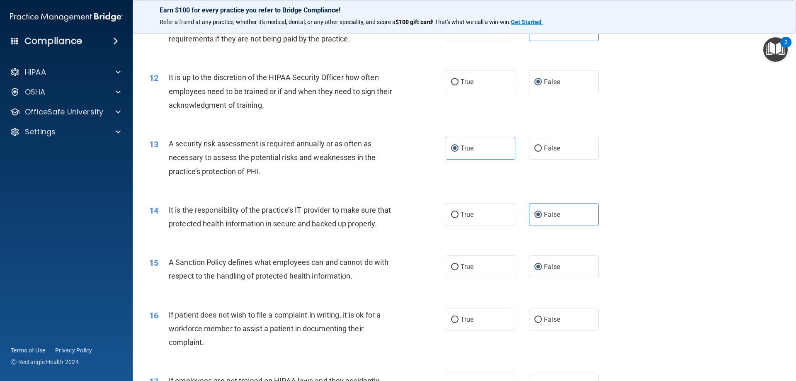
scroll to position [788, 0]
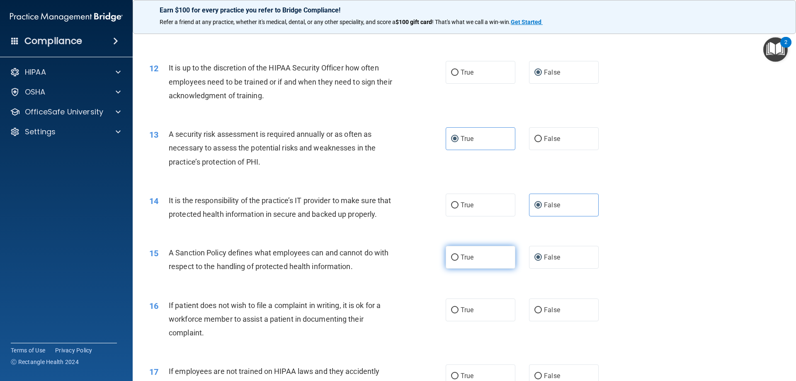
click at [464, 261] on span "True" at bounding box center [467, 257] width 13 height 8
click at [459, 261] on input "True" at bounding box center [454, 258] width 7 height 6
radio input "true"
click at [539, 269] on label "False" at bounding box center [564, 257] width 70 height 23
click at [539, 261] on input "False" at bounding box center [538, 258] width 7 height 6
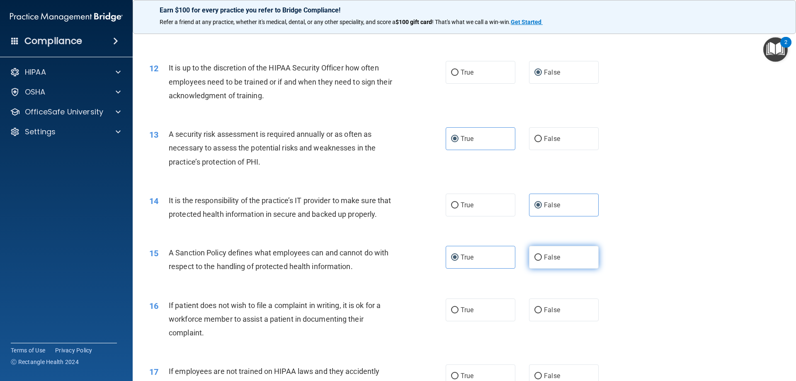
radio input "true"
radio input "false"
click at [471, 314] on span "True" at bounding box center [467, 310] width 13 height 8
click at [459, 314] on input "True" at bounding box center [454, 310] width 7 height 6
radio input "true"
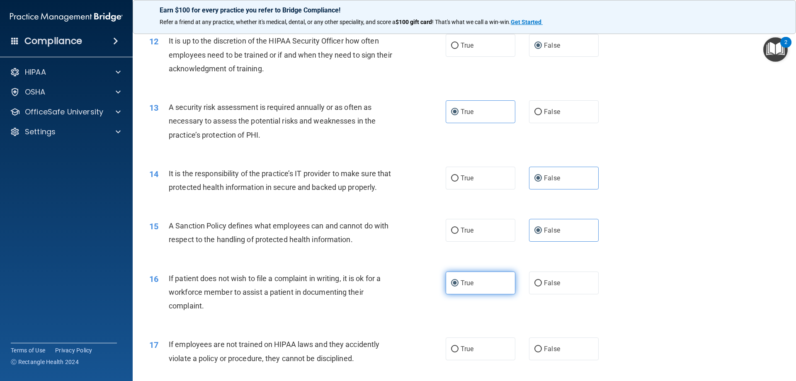
scroll to position [830, 0]
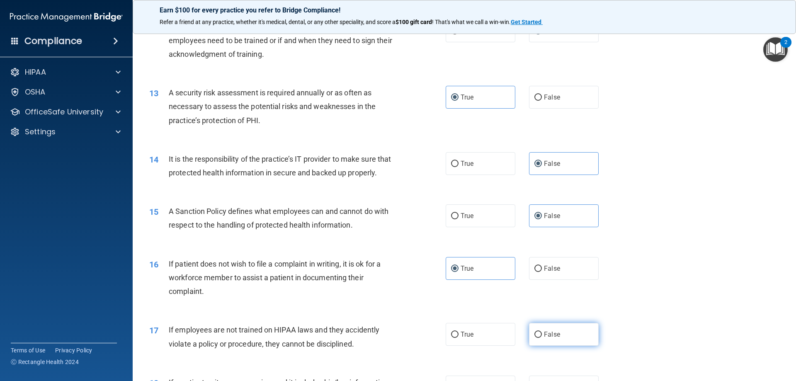
click at [548, 338] on span "False" at bounding box center [552, 335] width 16 height 8
click at [542, 338] on input "False" at bounding box center [538, 335] width 7 height 6
radio input "true"
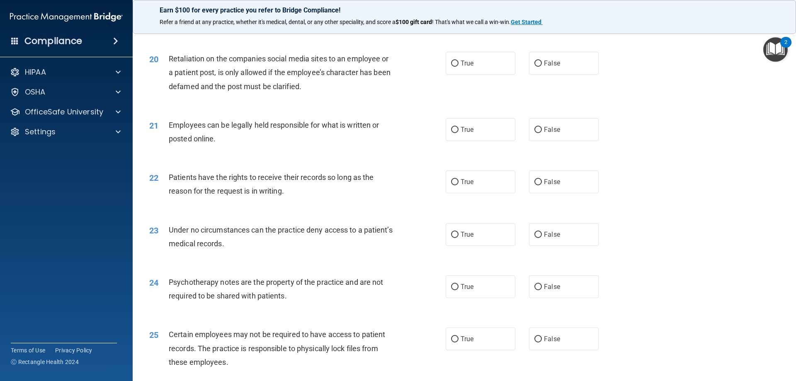
scroll to position [1037, 0]
